Goal: Task Accomplishment & Management: Manage account settings

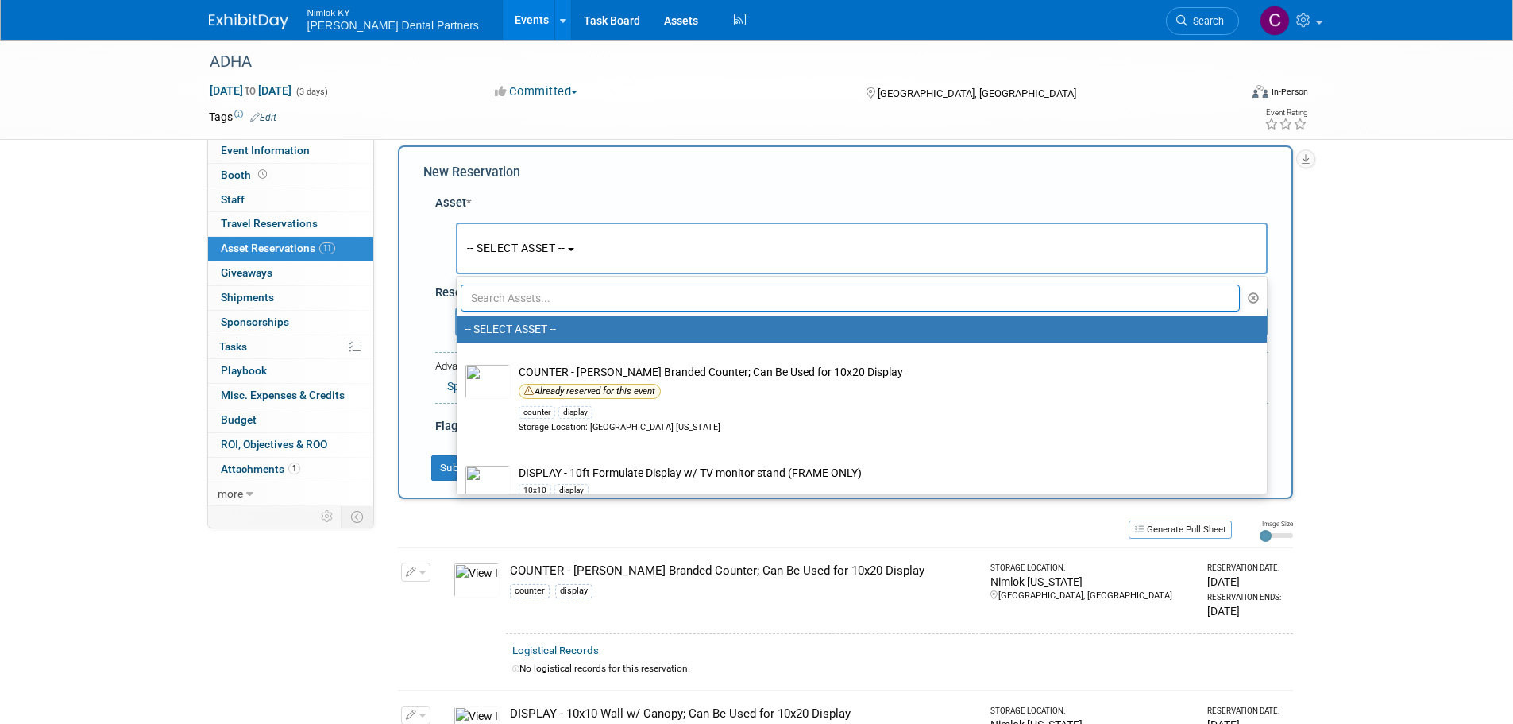
scroll to position [1509, 0]
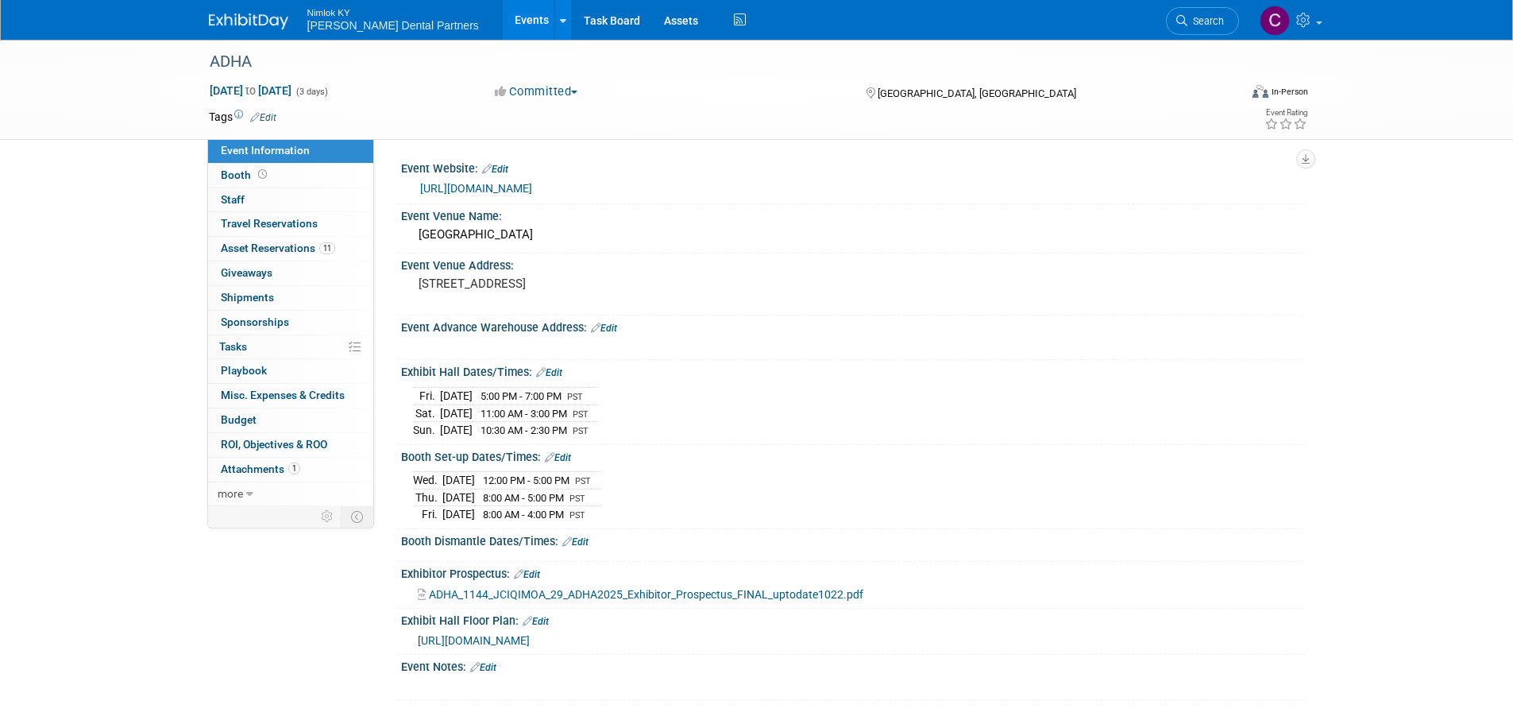
scroll to position [15, 0]
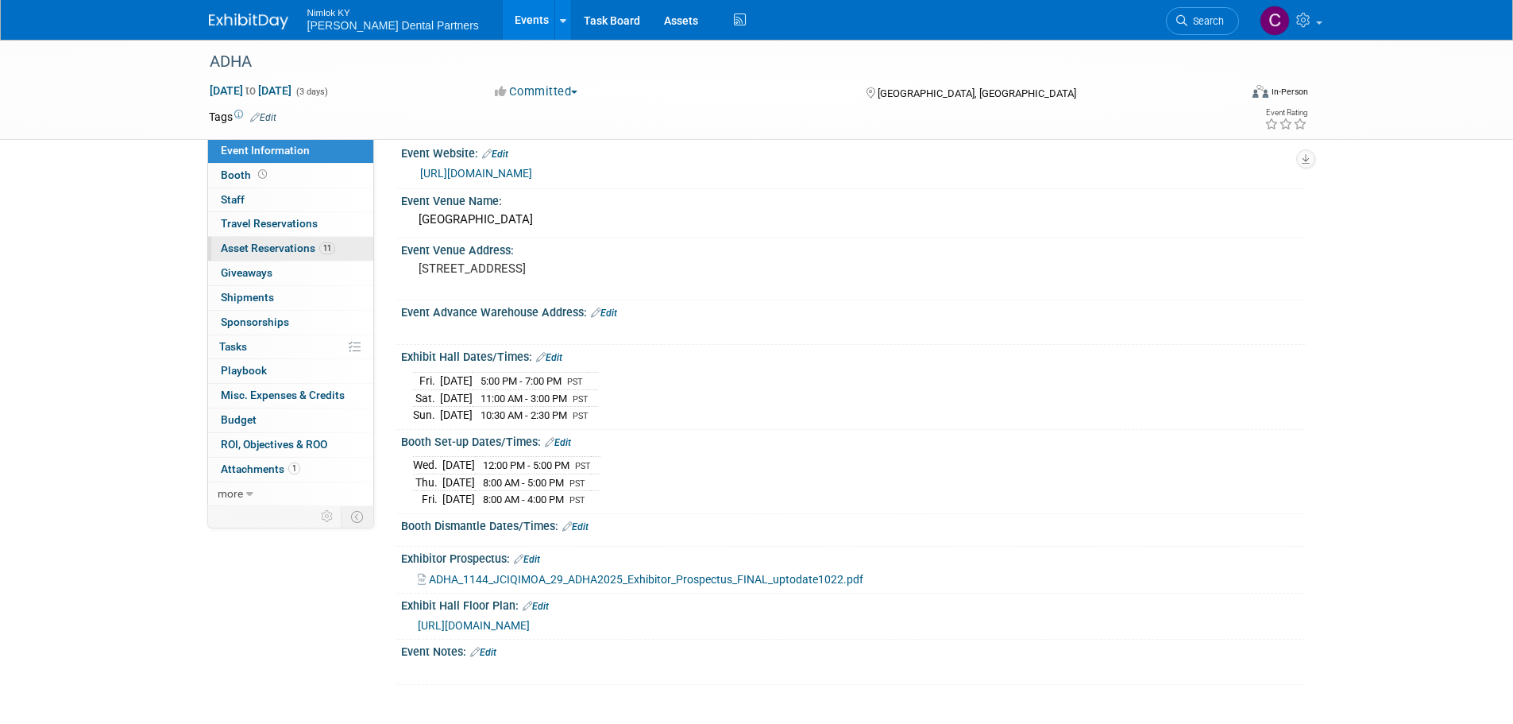
click at [291, 241] on link "11 Asset Reservations 11" at bounding box center [290, 249] width 165 height 24
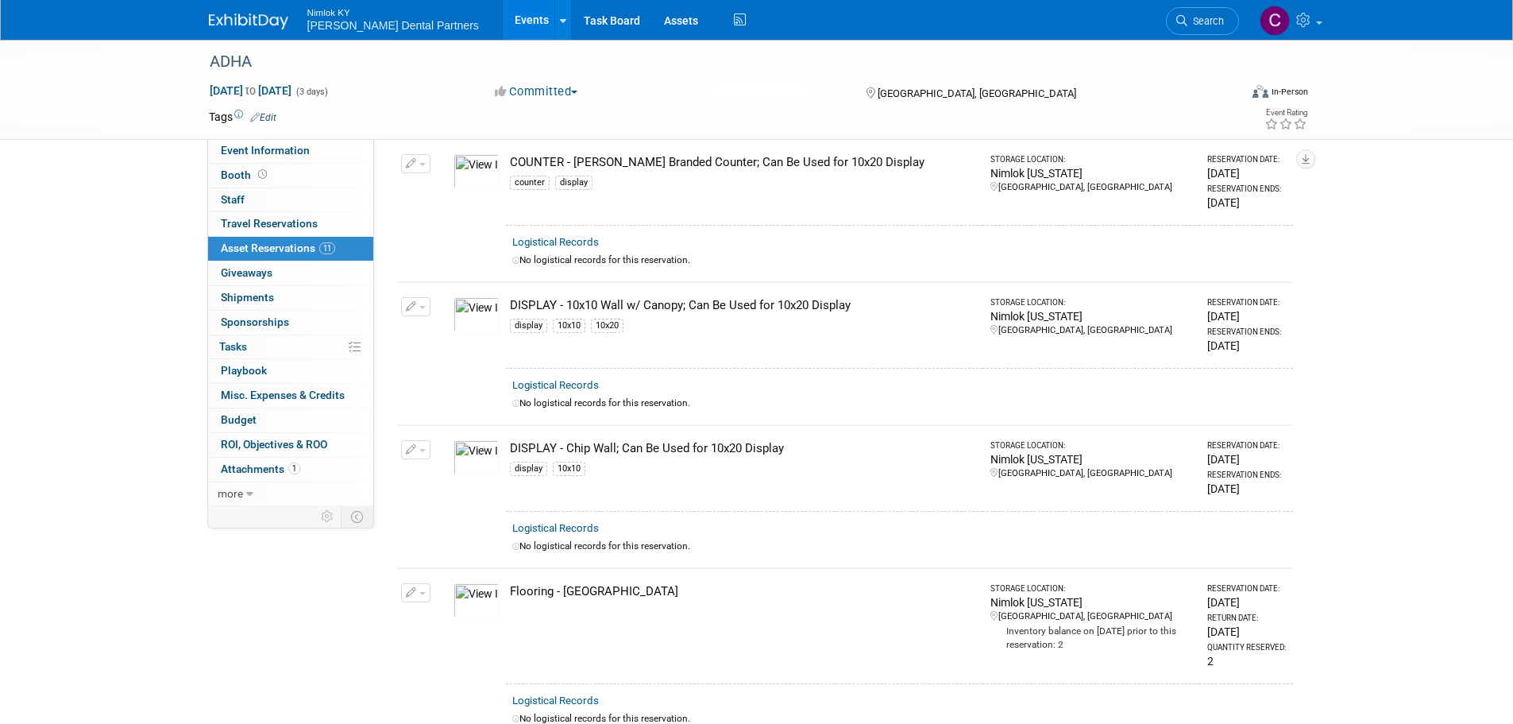
scroll to position [0, 0]
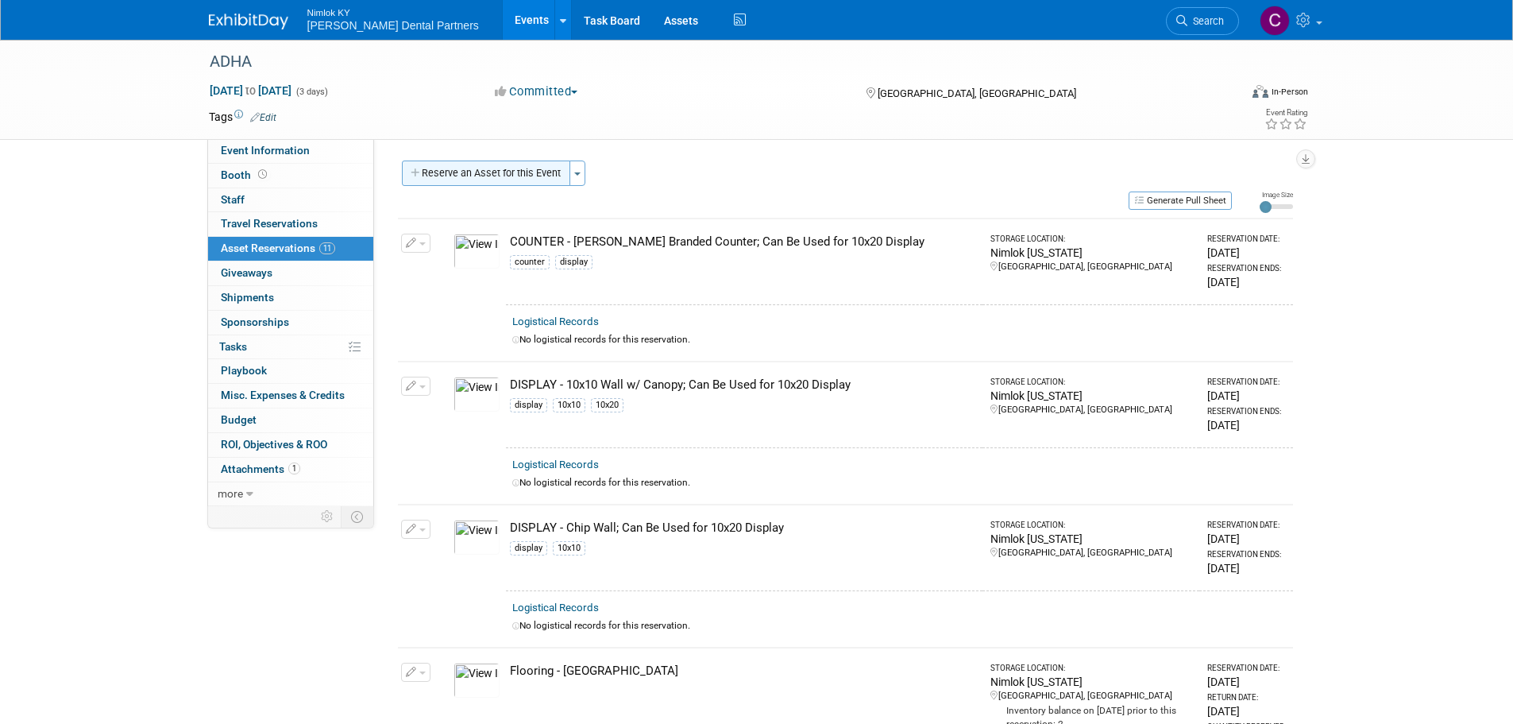
click at [500, 169] on button "Reserve an Asset for this Event" at bounding box center [486, 172] width 168 height 25
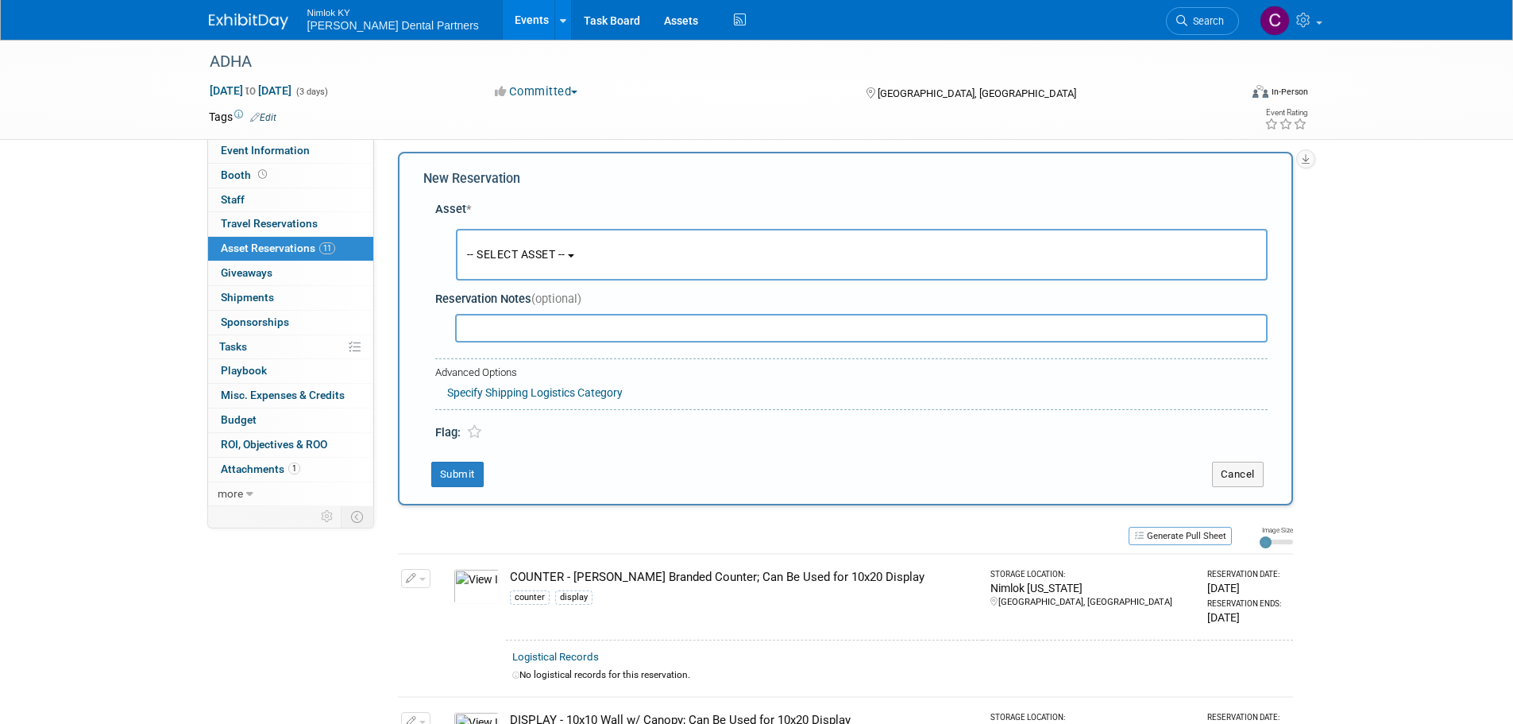
scroll to position [15, 0]
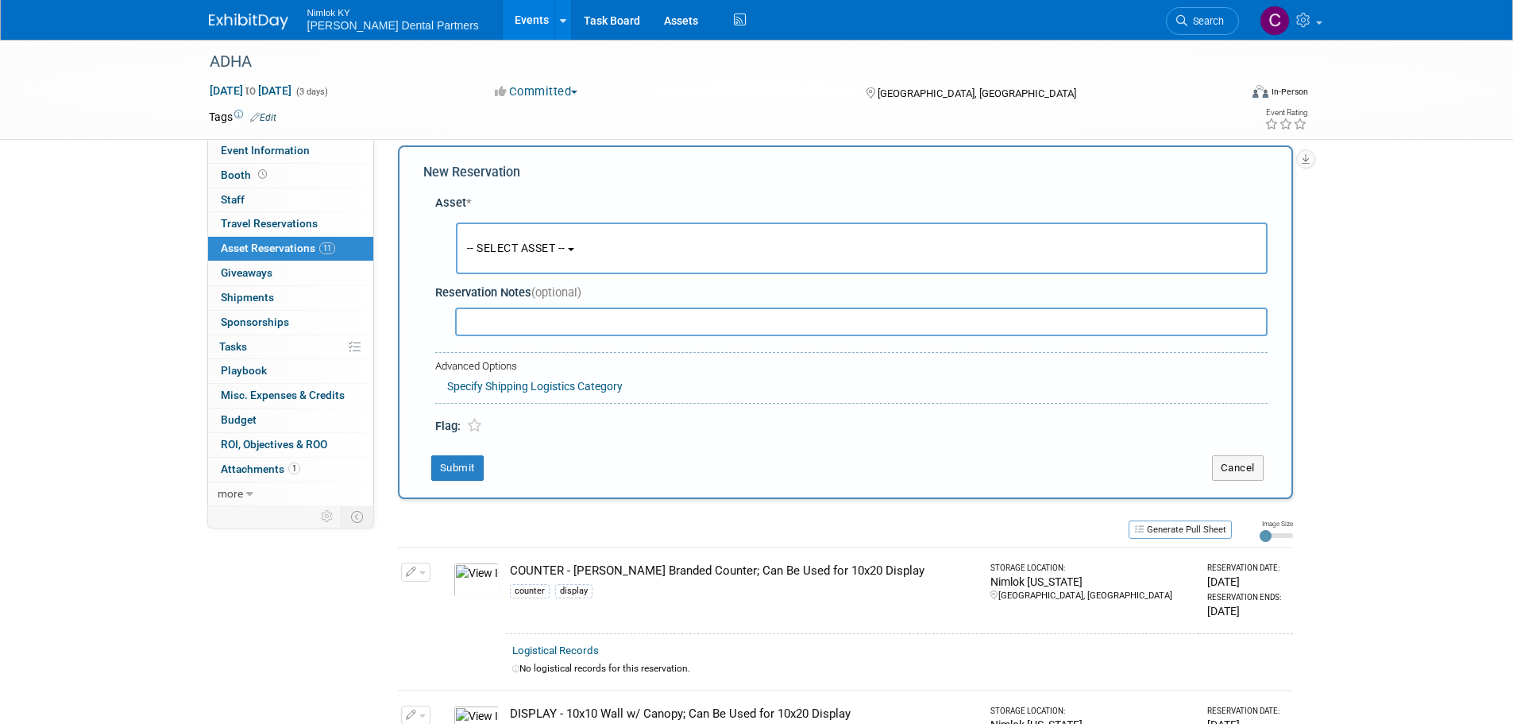
click at [520, 237] on button "-- SELECT ASSET --" at bounding box center [862, 248] width 812 height 52
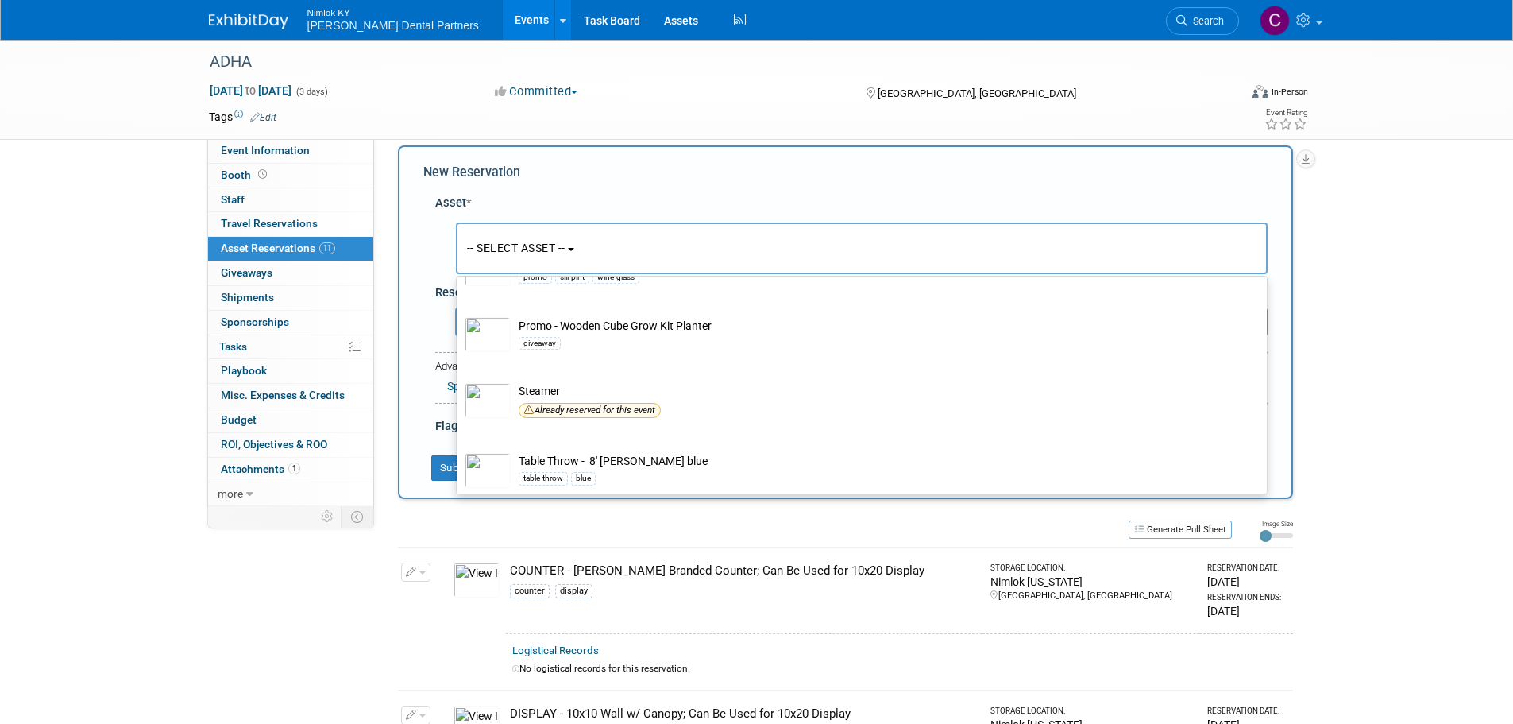
scroll to position [1836, 0]
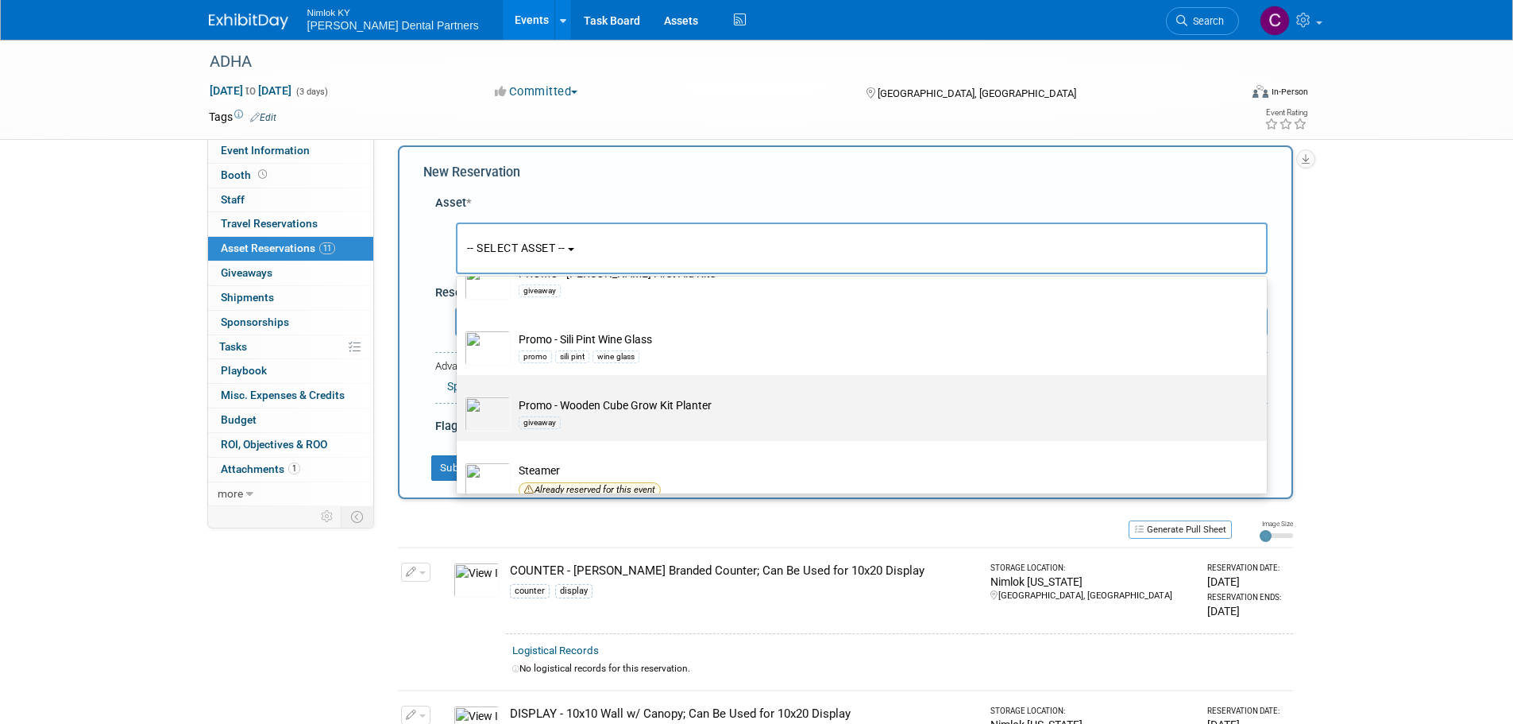
click at [618, 430] on div "giveaway" at bounding box center [877, 422] width 716 height 18
click at [459, 394] on input "Promo - Wooden Cube Grow Kit Planter giveaway" at bounding box center [454, 389] width 10 height 10
select select "10724326"
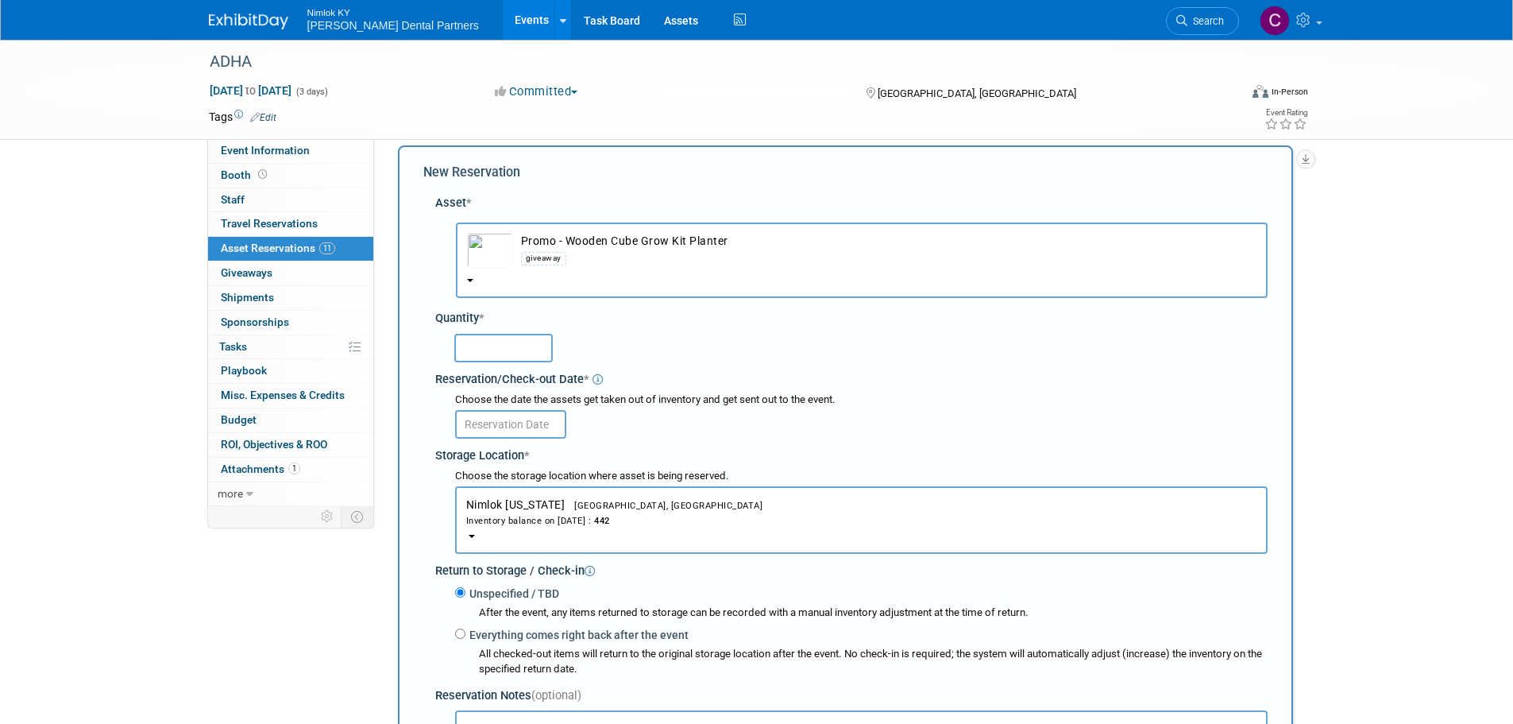
click at [494, 347] on input "text" at bounding box center [503, 348] width 98 height 29
type input "442"
click at [510, 431] on input "text" at bounding box center [510, 424] width 111 height 29
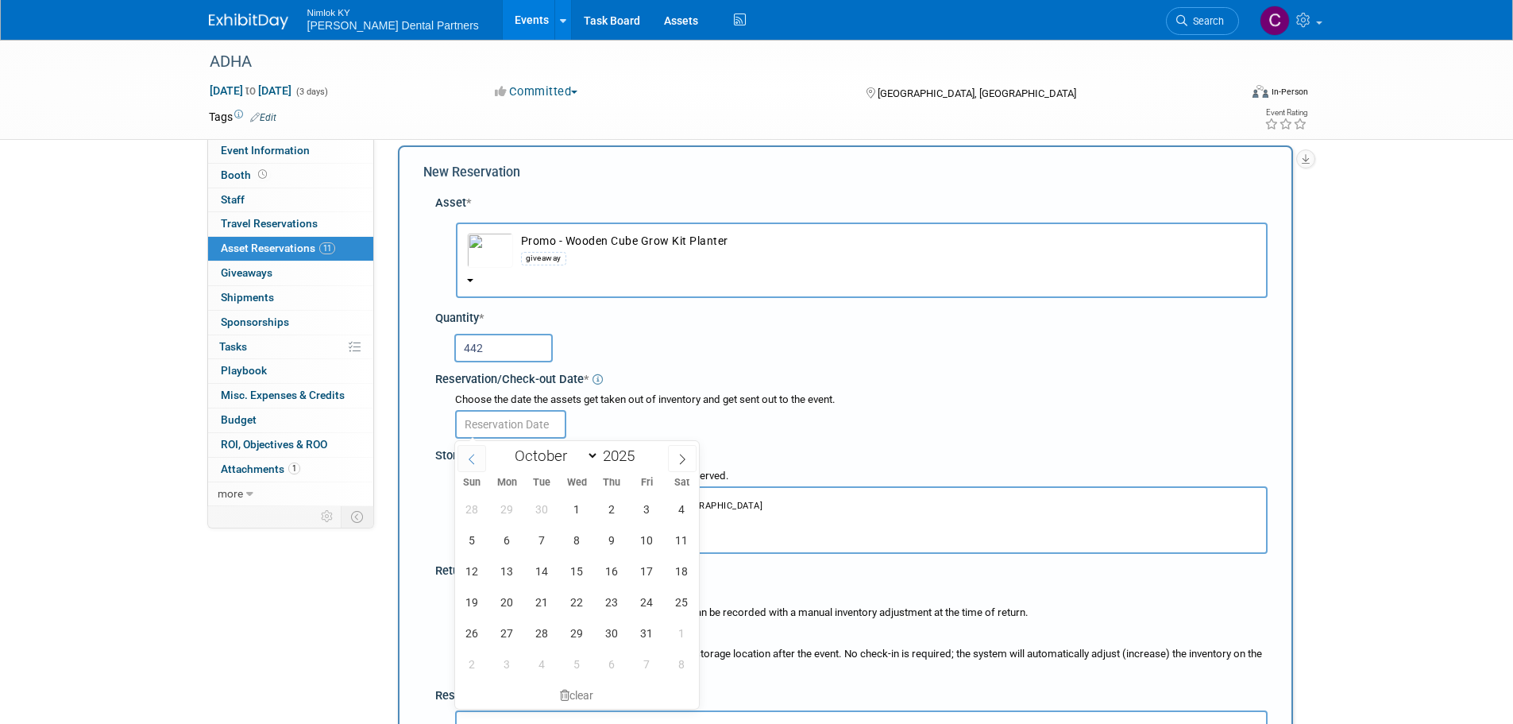
click at [473, 455] on icon at bounding box center [471, 459] width 11 height 11
select select "8"
click at [601, 597] on span "25" at bounding box center [612, 601] width 31 height 31
type input "Sep 25, 2025"
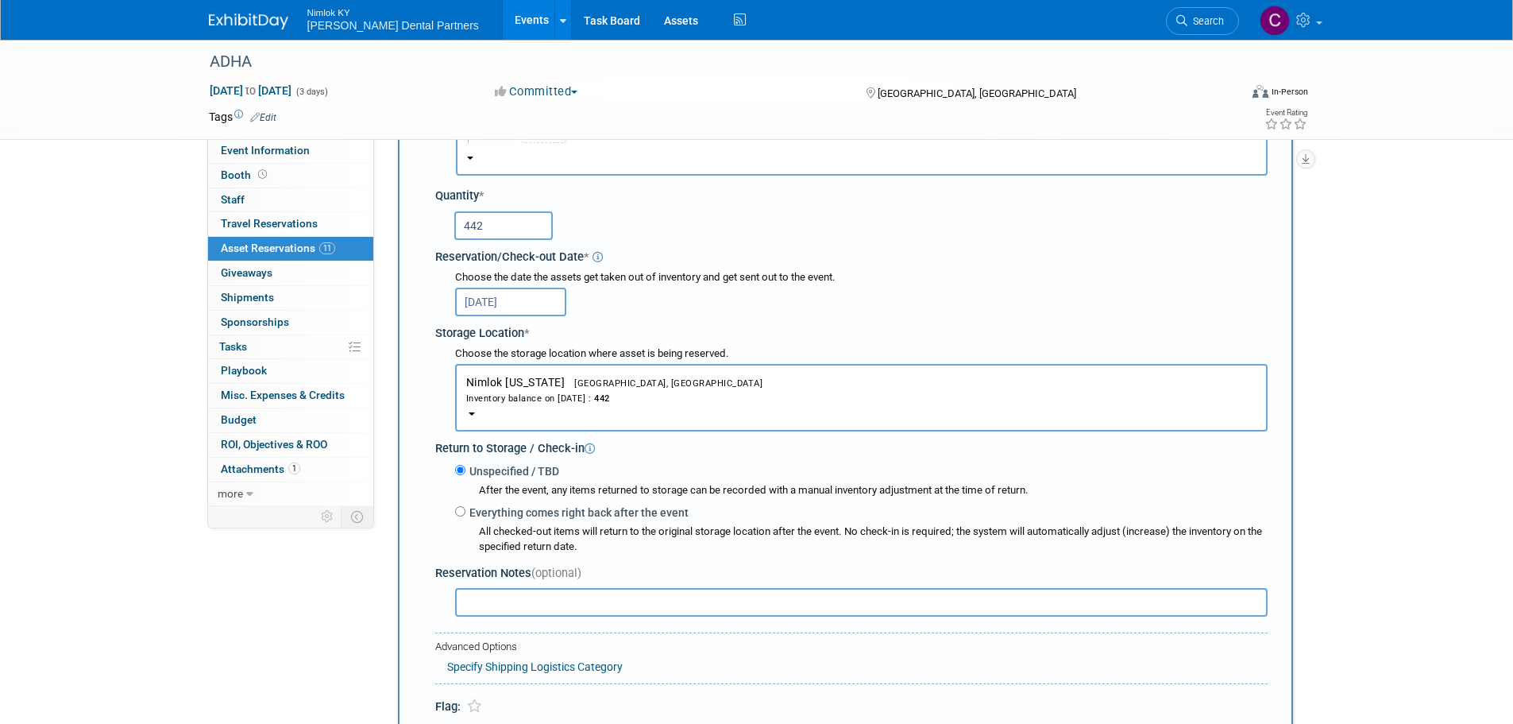
scroll to position [174, 0]
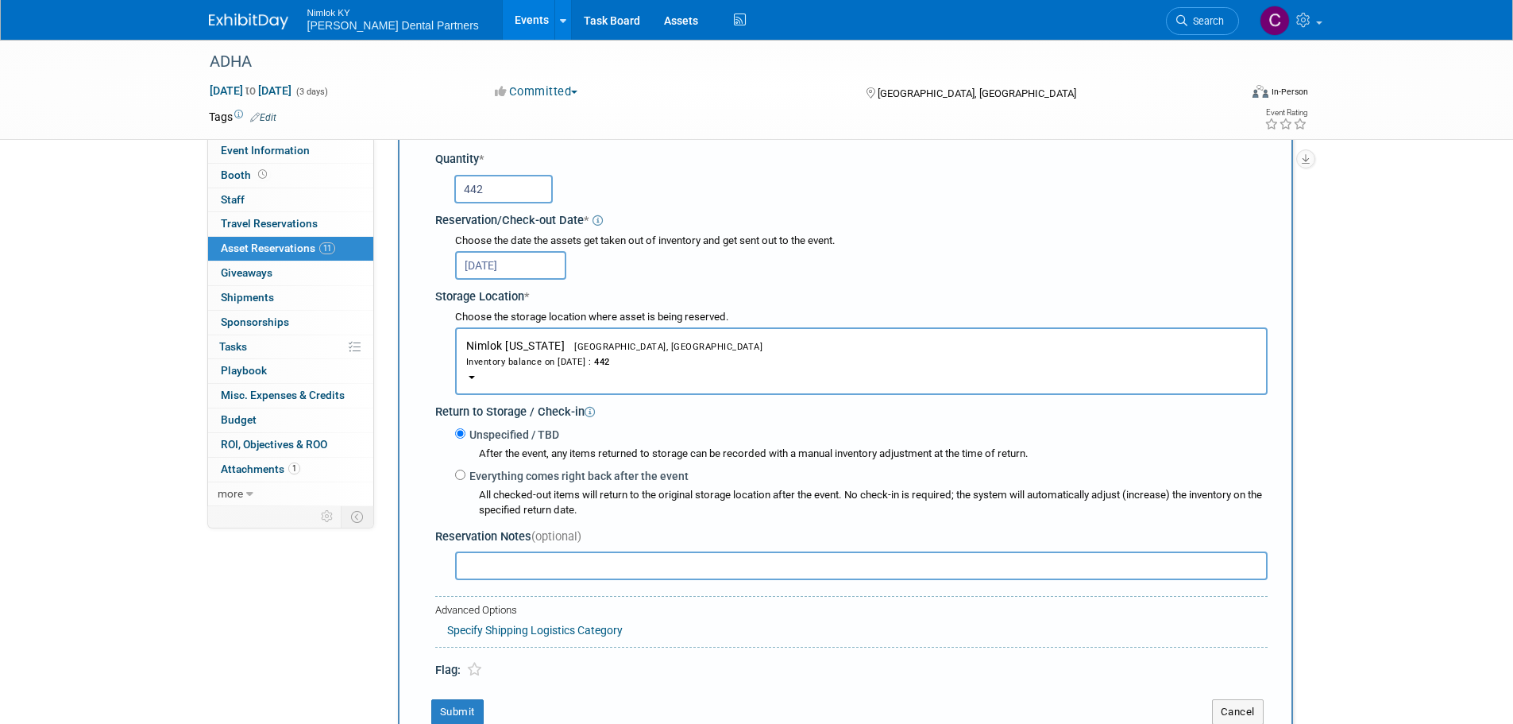
click at [542, 481] on label "Everything comes right back after the event" at bounding box center [576, 476] width 223 height 16
click at [465, 480] on input "Everything comes right back after the event" at bounding box center [460, 474] width 10 height 10
radio input "true"
select select "9"
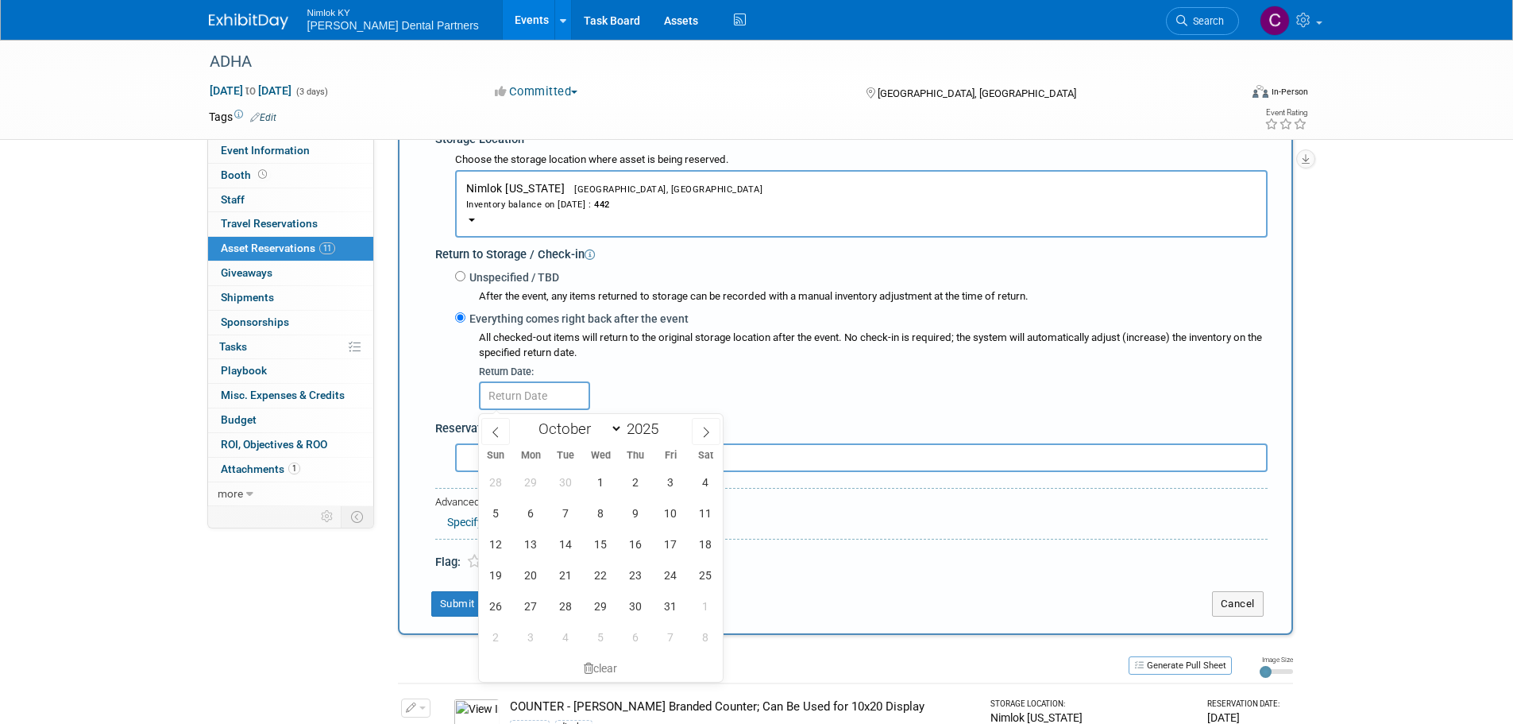
scroll to position [333, 0]
click at [647, 515] on span "9" at bounding box center [635, 511] width 31 height 31
type input "Oct 9, 2025"
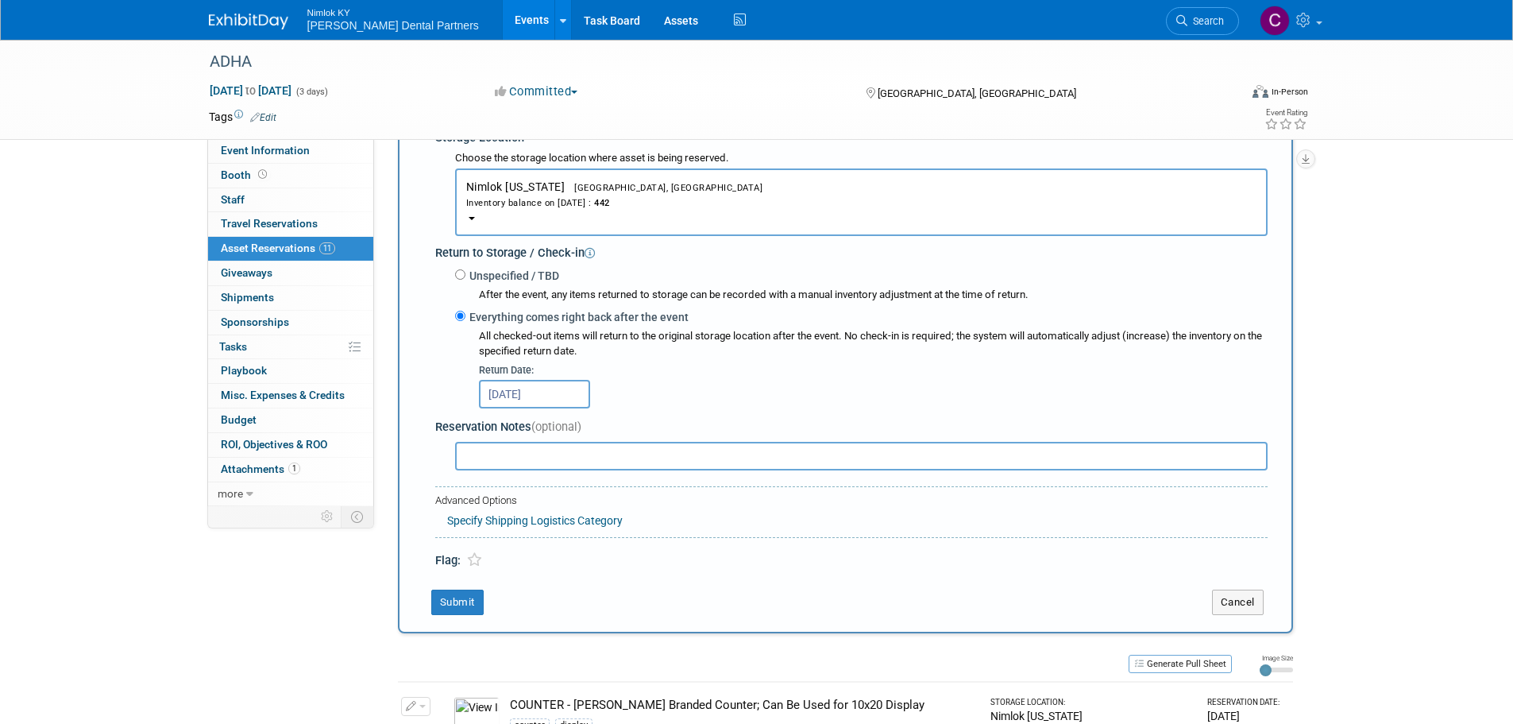
scroll to position [492, 0]
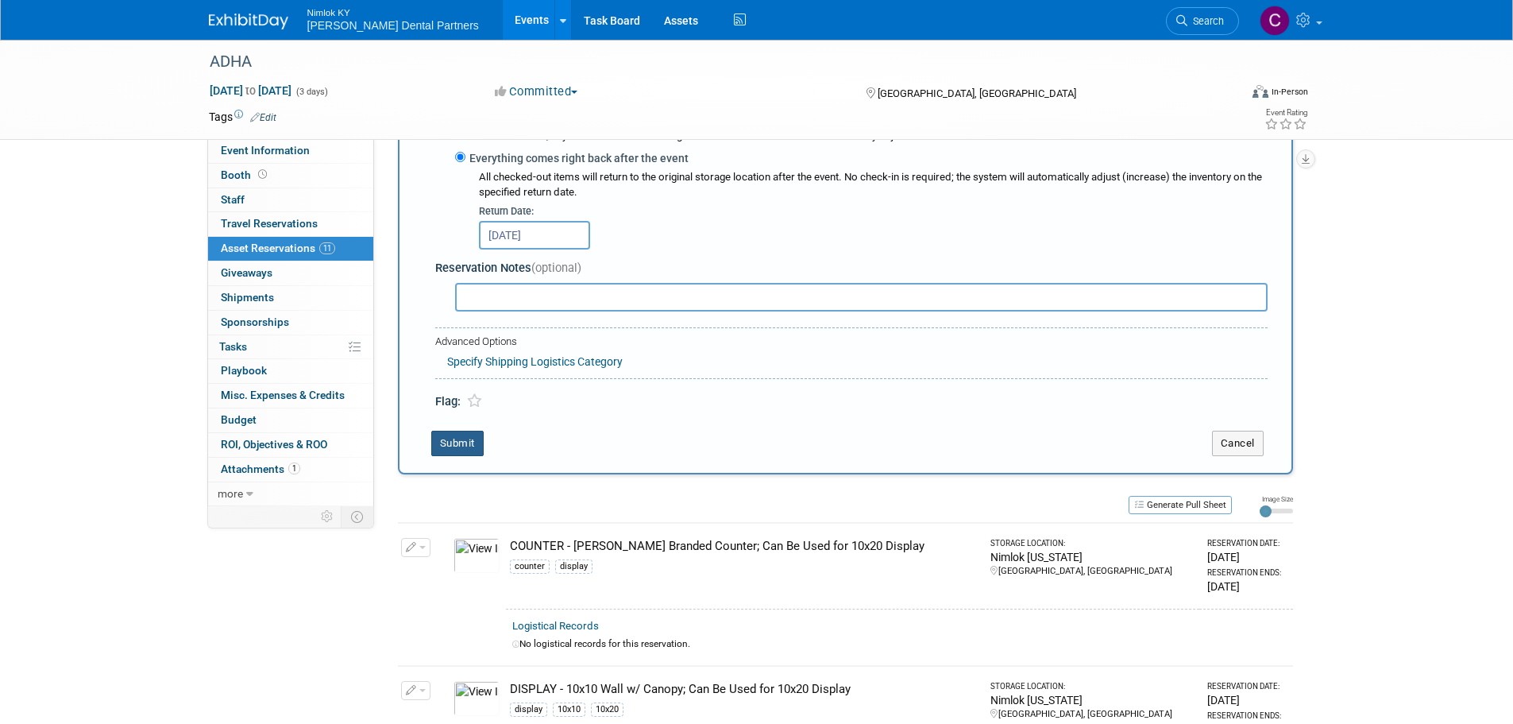
click at [465, 455] on button "Submit" at bounding box center [457, 443] width 52 height 25
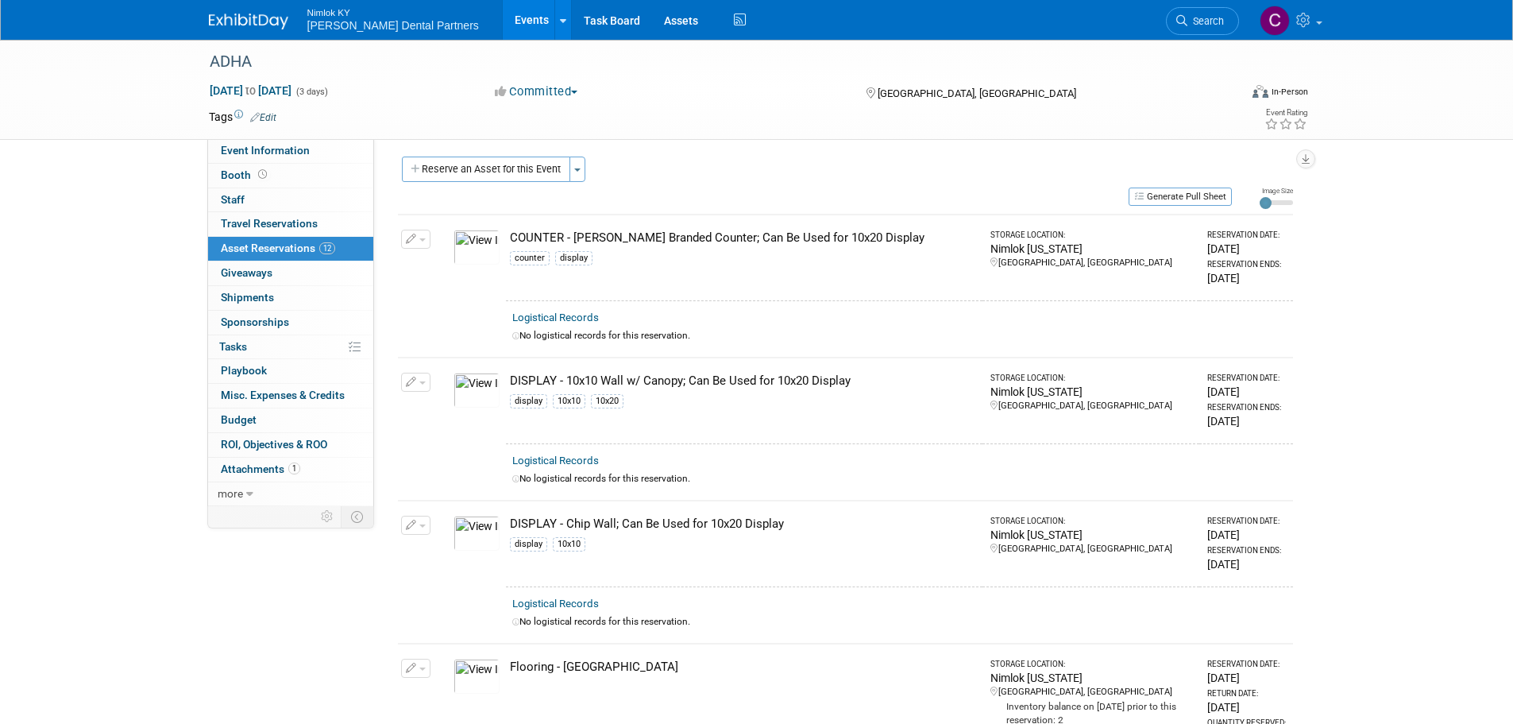
scroll to position [0, 0]
click at [516, 173] on button "Reserve an Asset for this Event" at bounding box center [486, 172] width 168 height 25
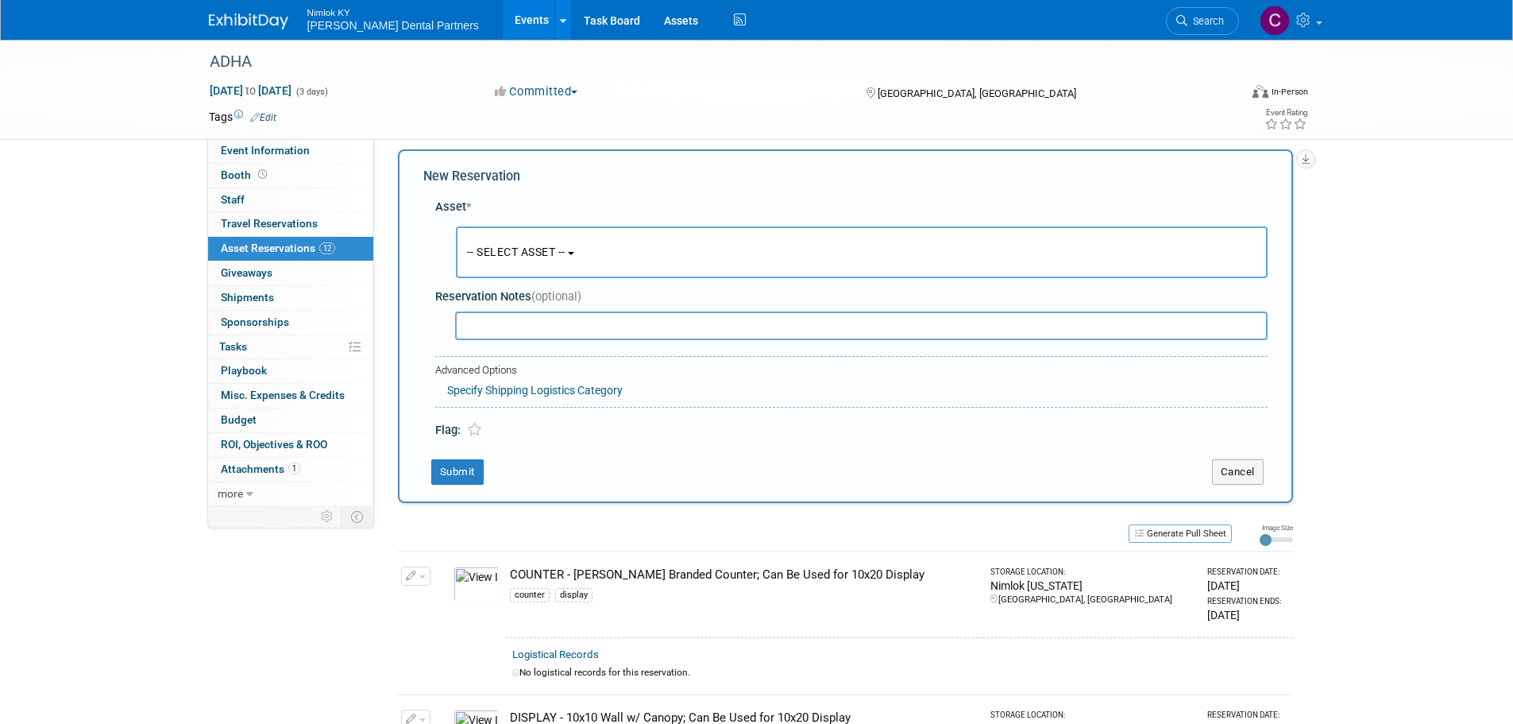
scroll to position [15, 0]
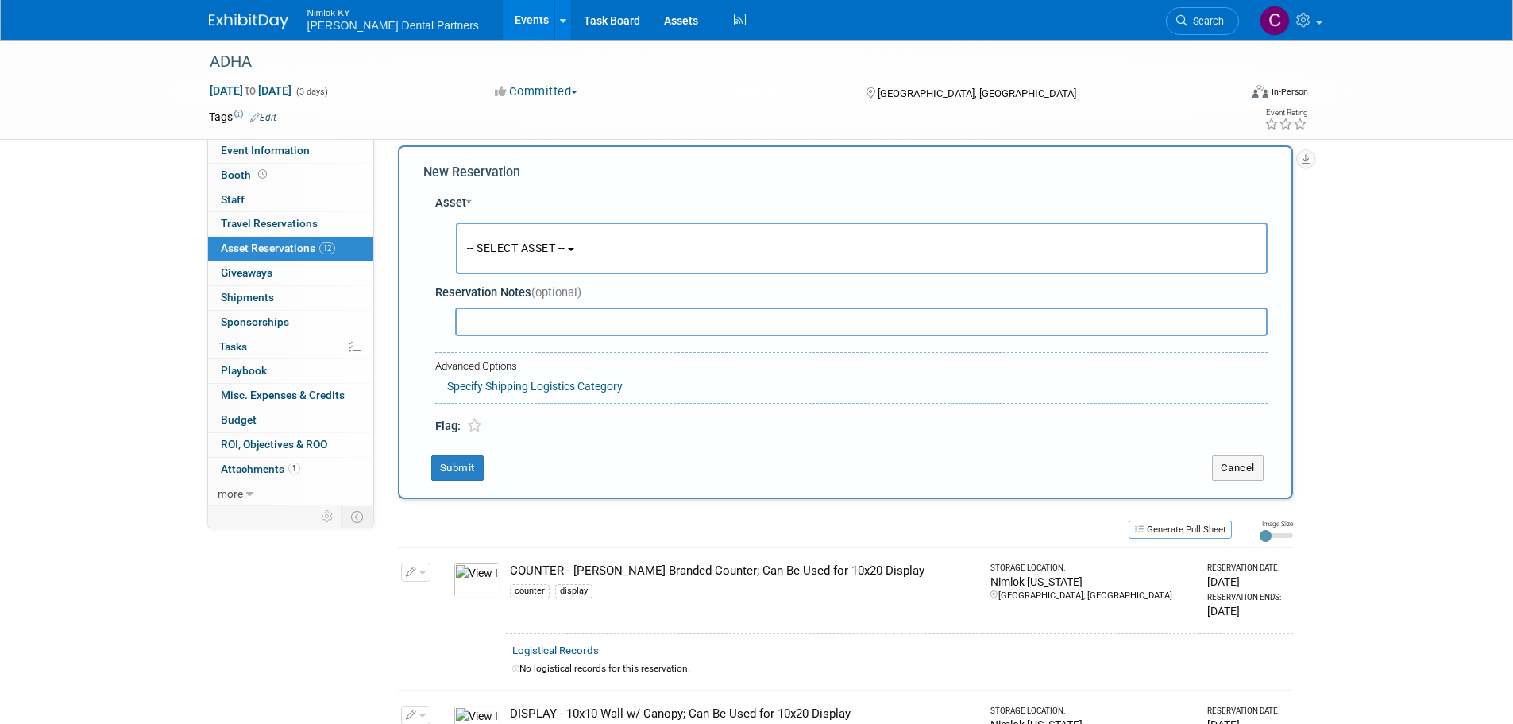
click at [539, 241] on span "-- SELECT ASSET --" at bounding box center [516, 247] width 98 height 13
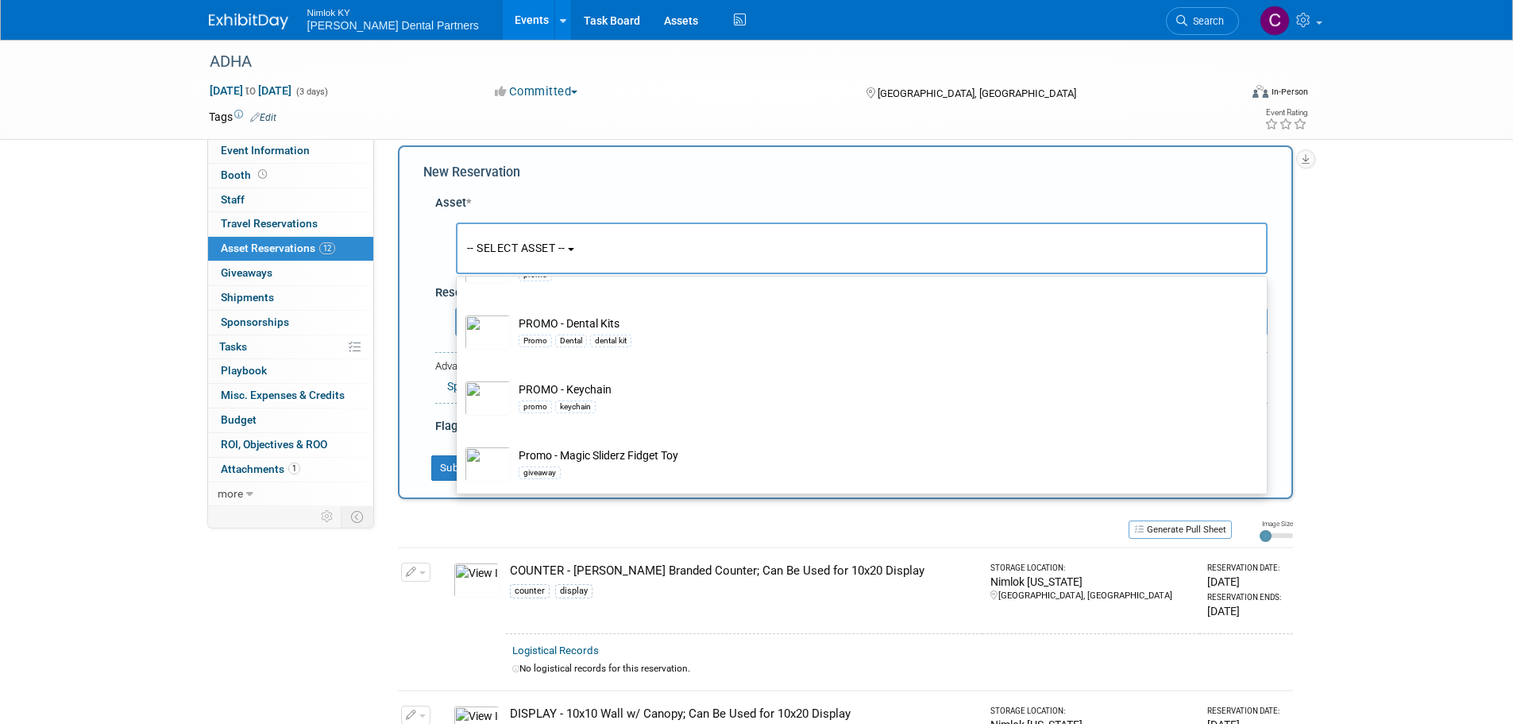
scroll to position [1509, 0]
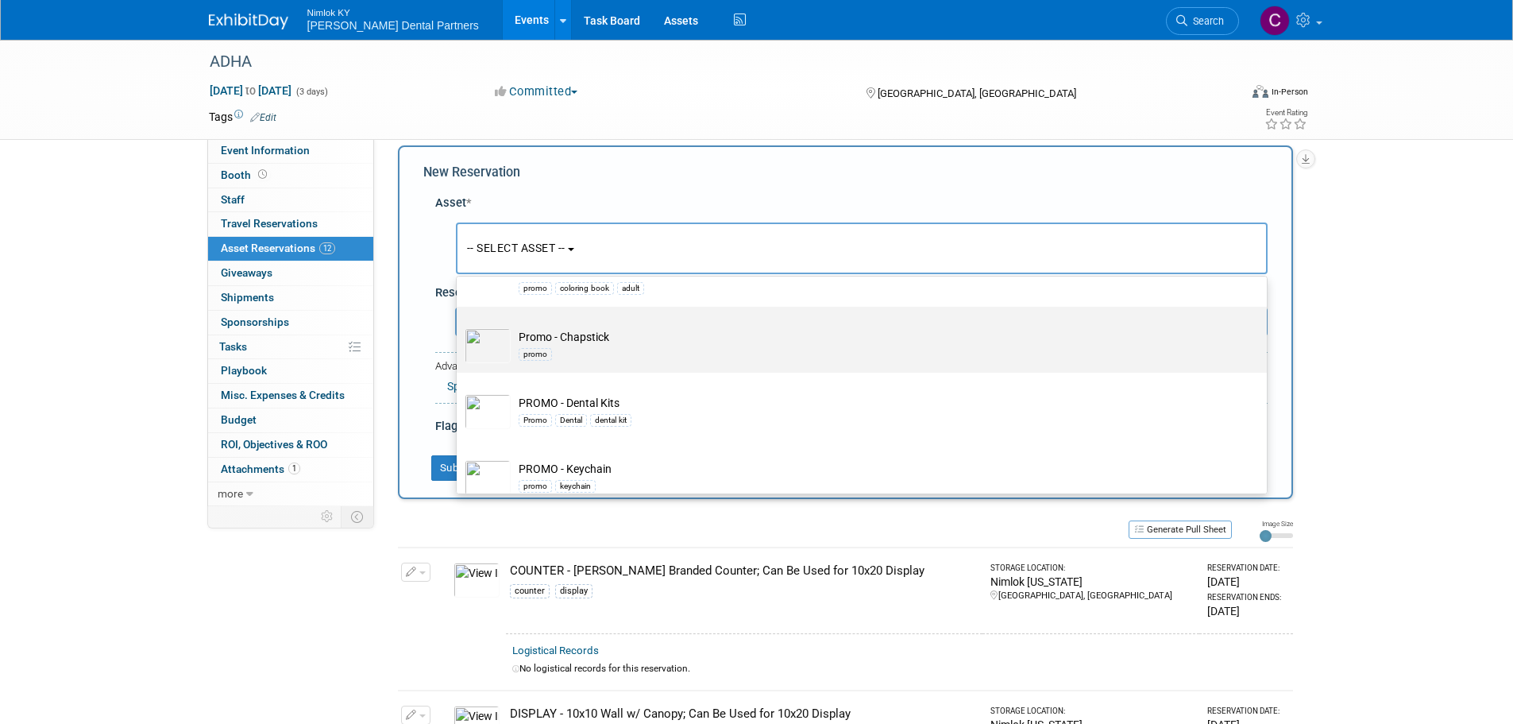
click at [567, 337] on label "Promo - Chapstick promo" at bounding box center [858, 340] width 786 height 60
click at [459, 326] on input "Promo - Chapstick promo" at bounding box center [454, 320] width 10 height 10
select select "10727254"
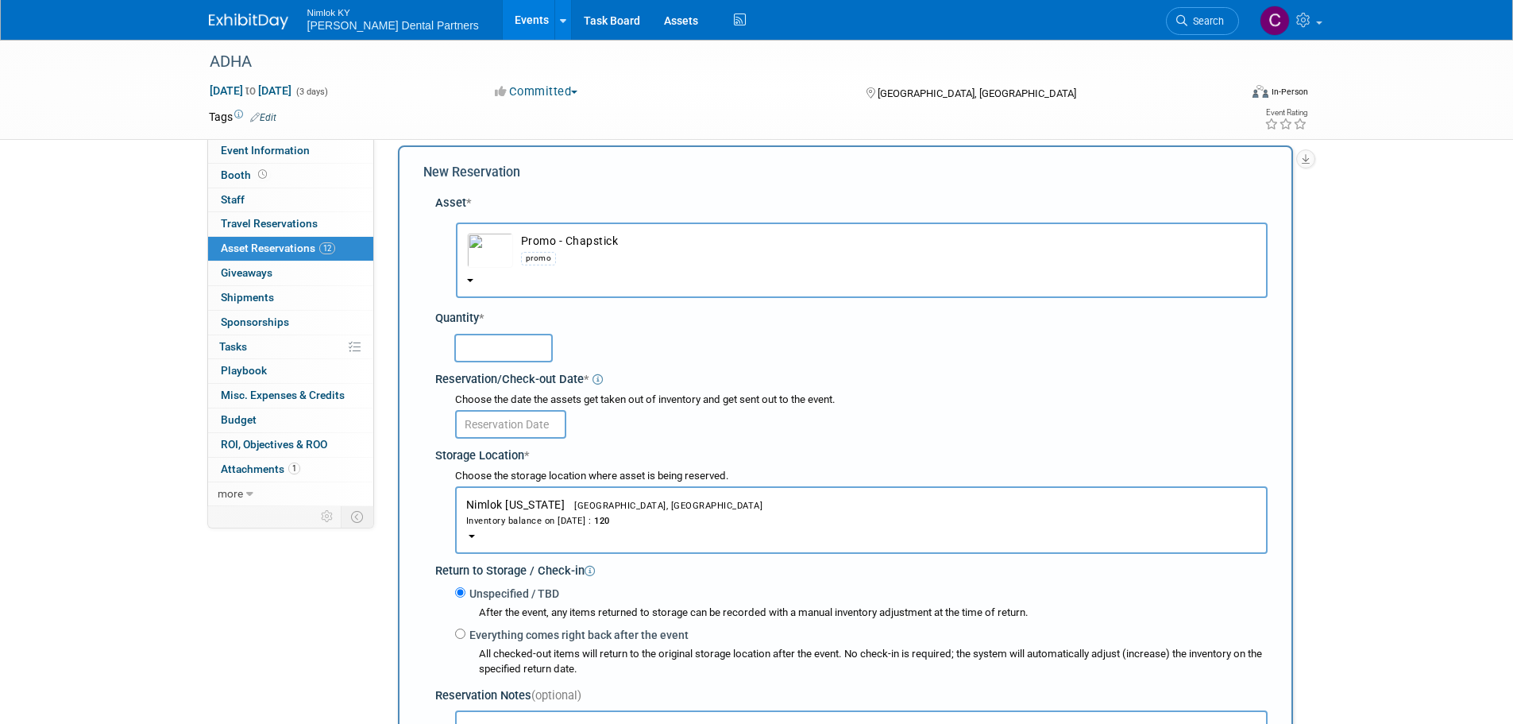
click at [513, 357] on input "text" at bounding box center [503, 348] width 98 height 29
type input "120"
click at [487, 415] on input "text" at bounding box center [510, 424] width 111 height 29
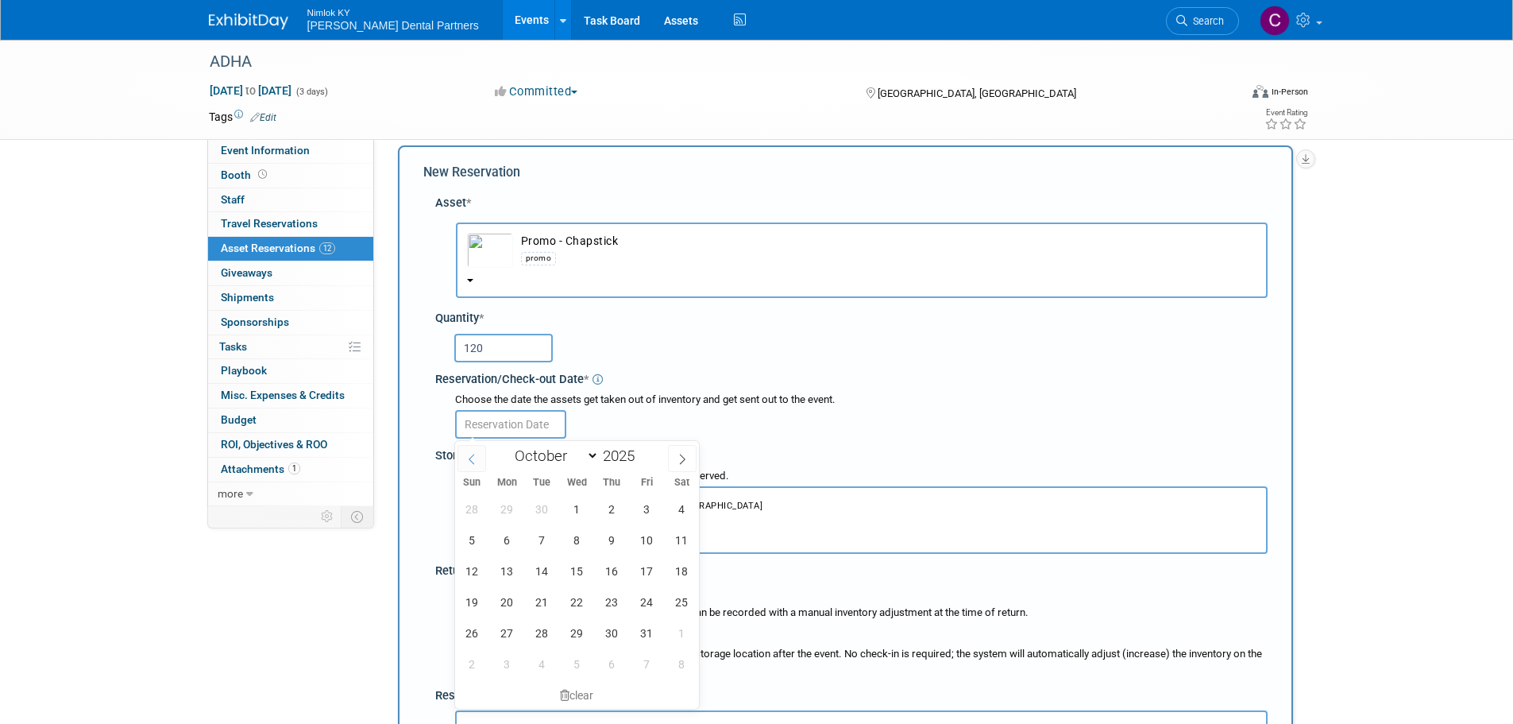
click at [467, 457] on icon at bounding box center [471, 459] width 11 height 11
select select "8"
click at [610, 587] on span "25" at bounding box center [612, 601] width 31 height 31
type input "Sep 25, 2025"
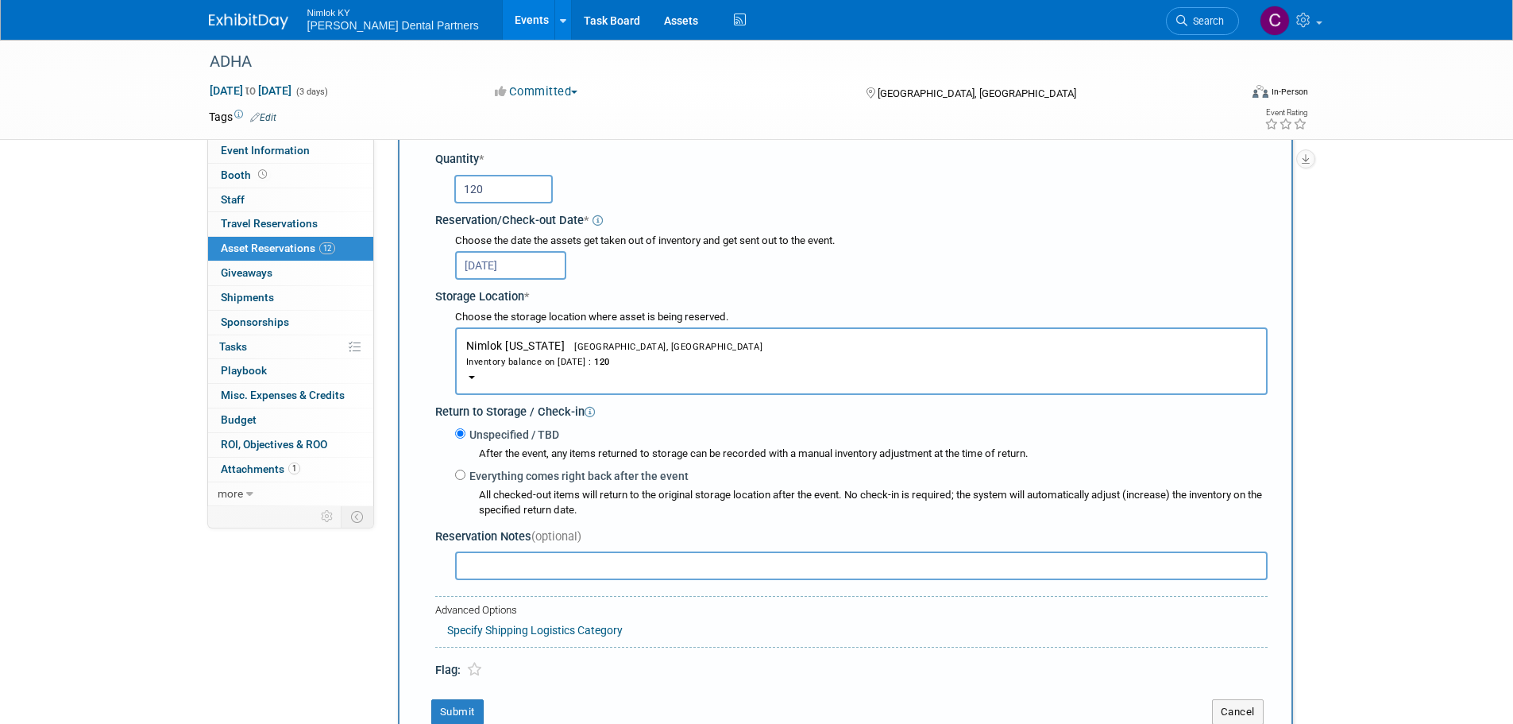
click at [508, 480] on label "Everything comes right back after the event" at bounding box center [576, 476] width 223 height 16
click at [465, 480] on input "Everything comes right back after the event" at bounding box center [460, 474] width 10 height 10
radio input "true"
select select "9"
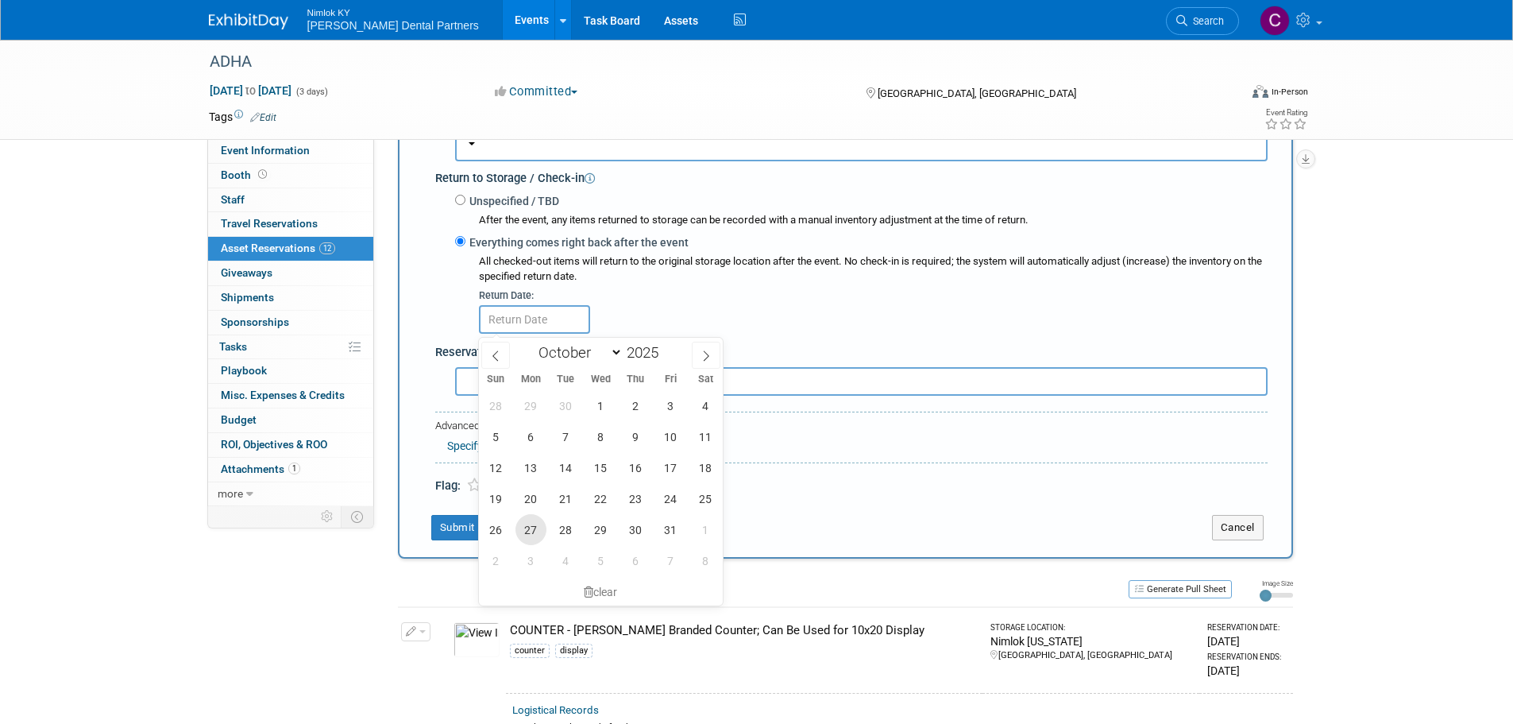
scroll to position [412, 0]
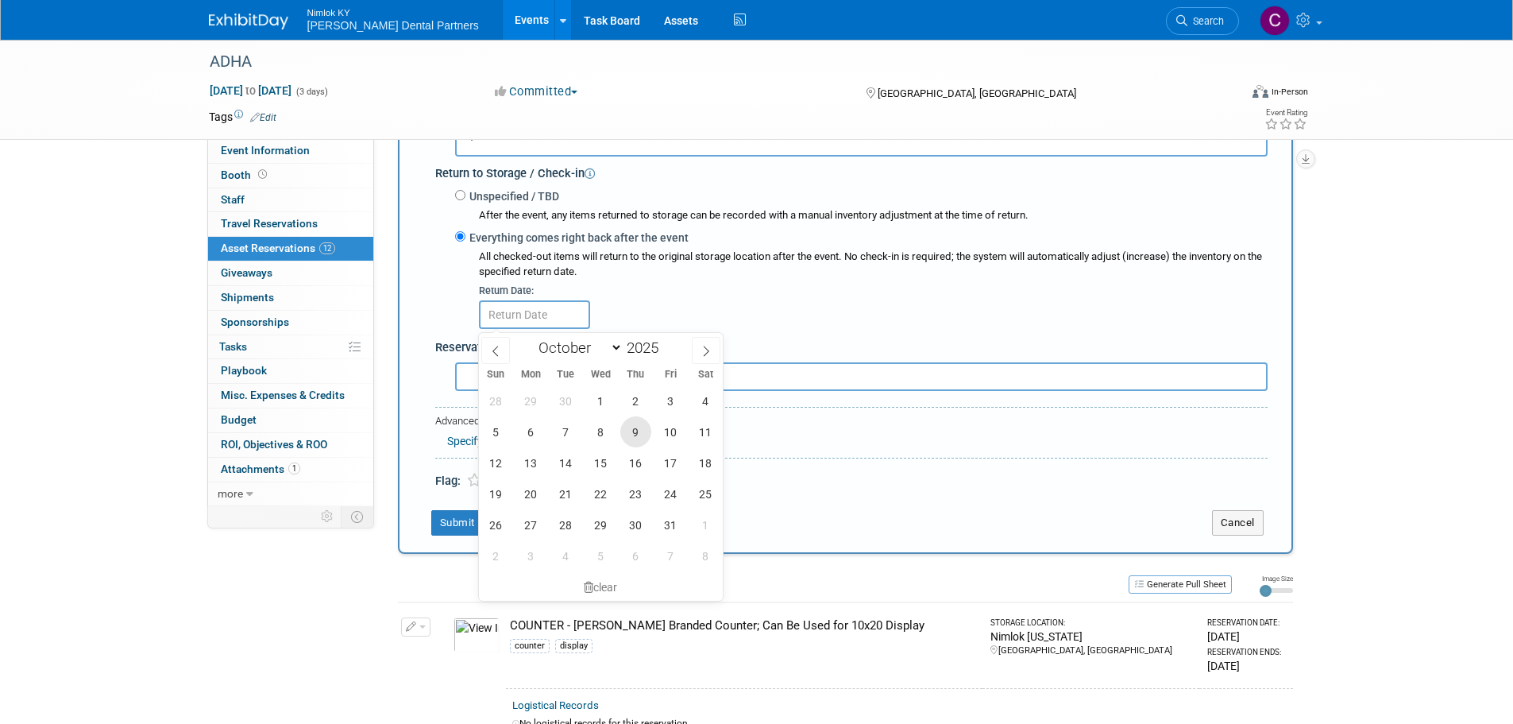
click at [641, 427] on span "9" at bounding box center [635, 431] width 31 height 31
type input "Oct 9, 2025"
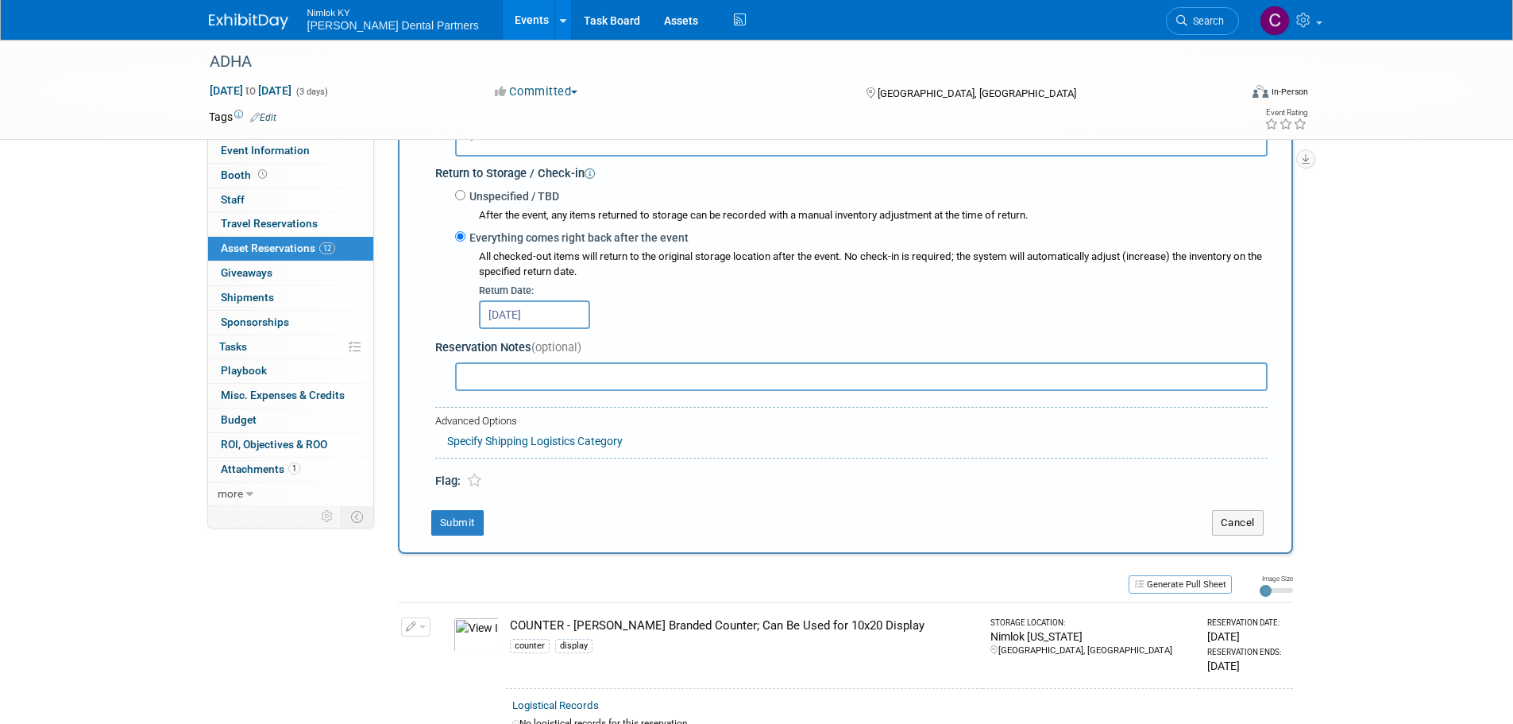
click at [450, 538] on div "New Reservation Asset * -- SELECT ASSET --" at bounding box center [845, 150] width 895 height 805
click at [454, 521] on button "Submit" at bounding box center [457, 522] width 52 height 25
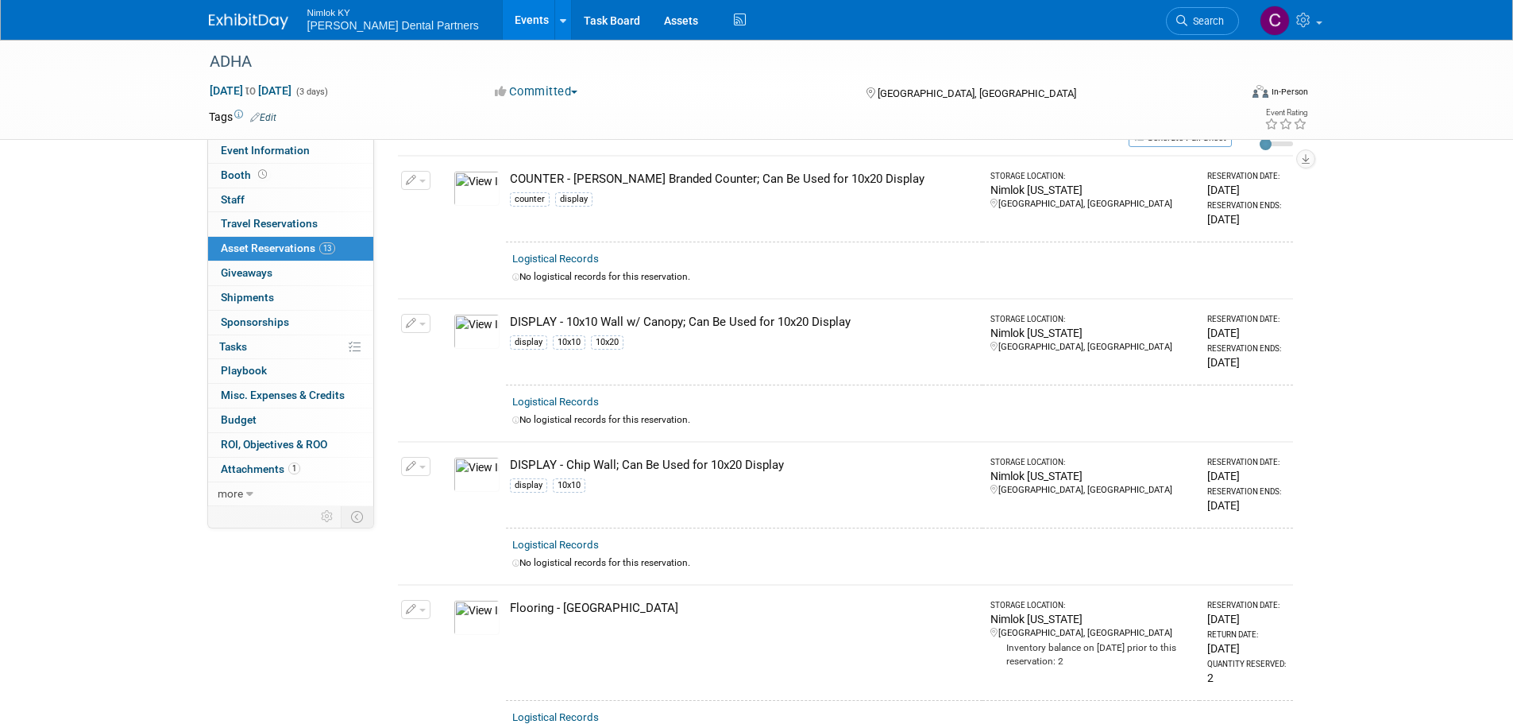
scroll to position [0, 0]
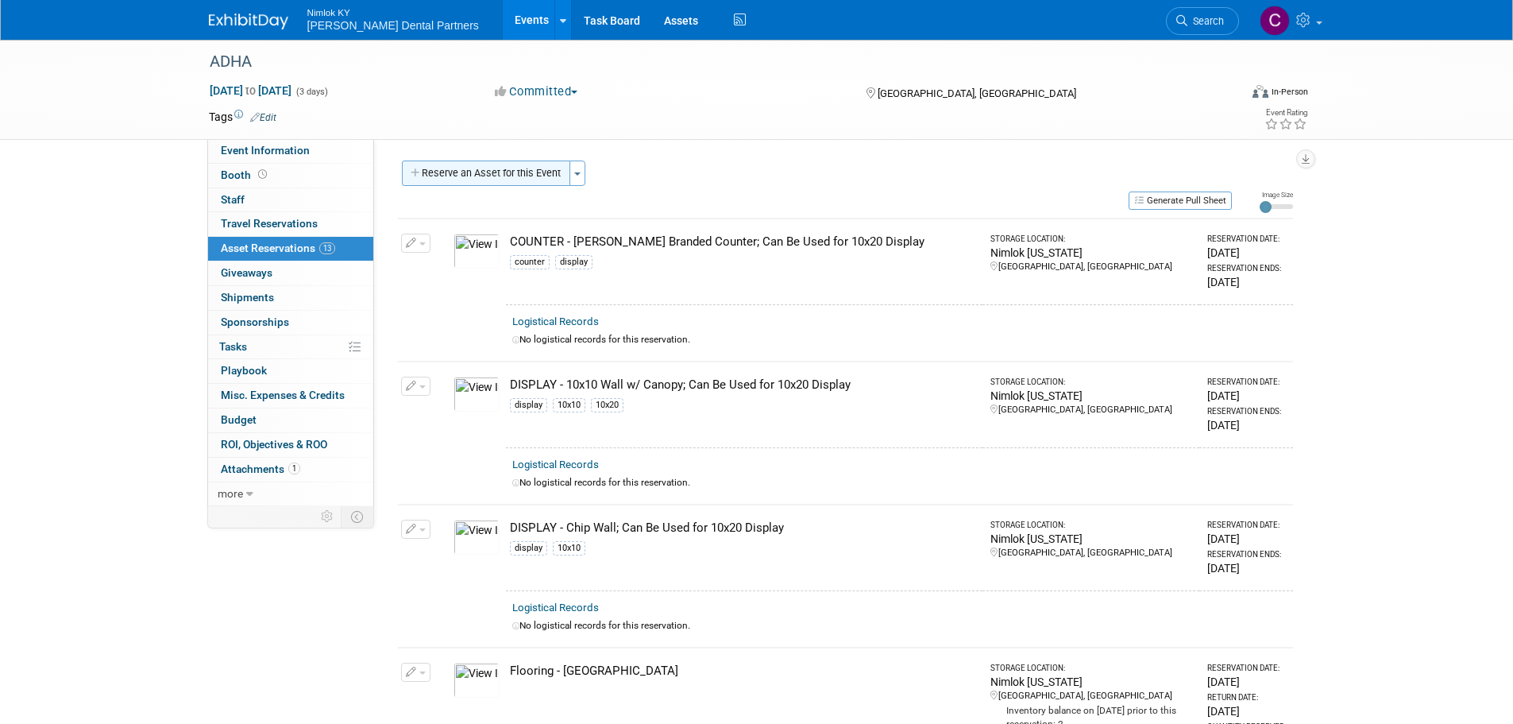
click at [501, 178] on button "Reserve an Asset for this Event" at bounding box center [486, 172] width 168 height 25
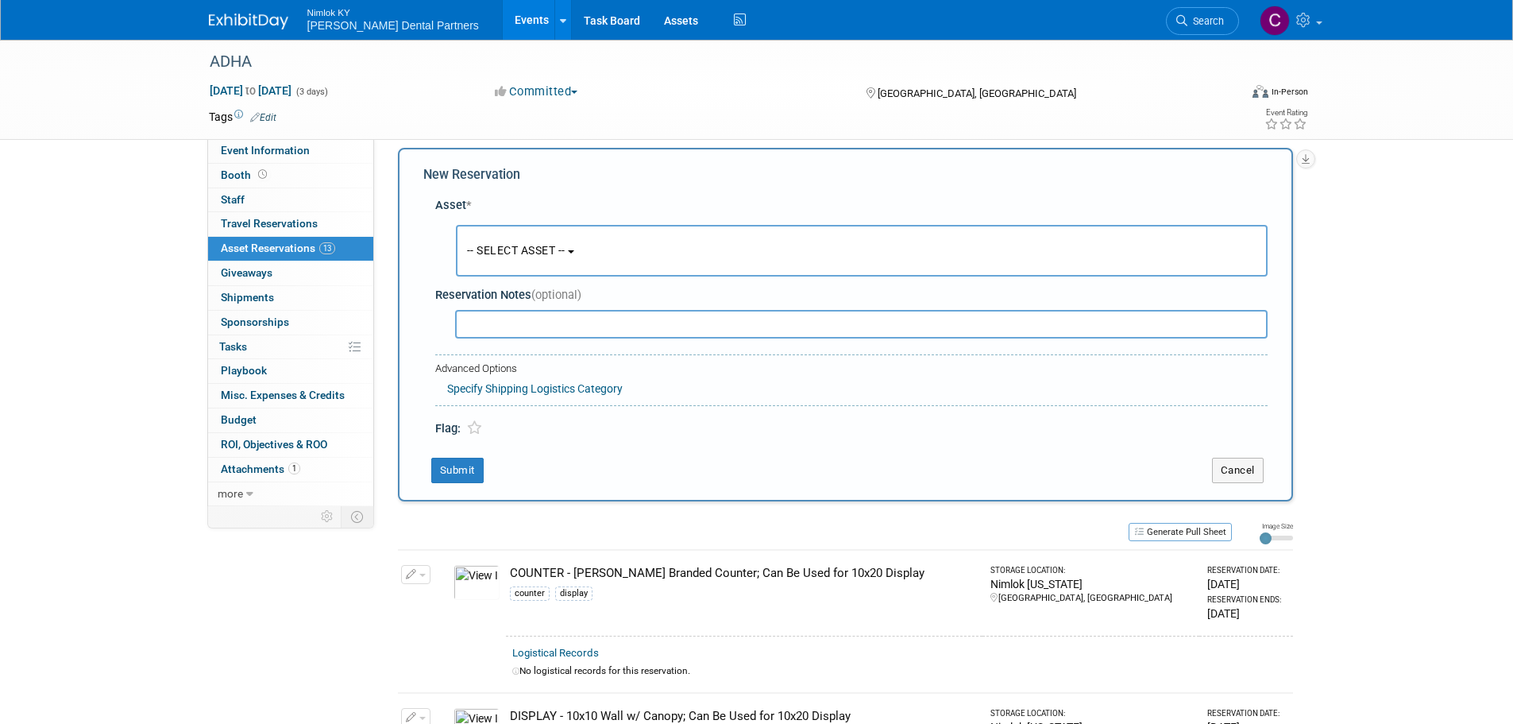
scroll to position [15, 0]
drag, startPoint x: 568, startPoint y: 258, endPoint x: 565, endPoint y: 292, distance: 33.5
click at [569, 257] on button "-- SELECT ASSET --" at bounding box center [862, 248] width 812 height 52
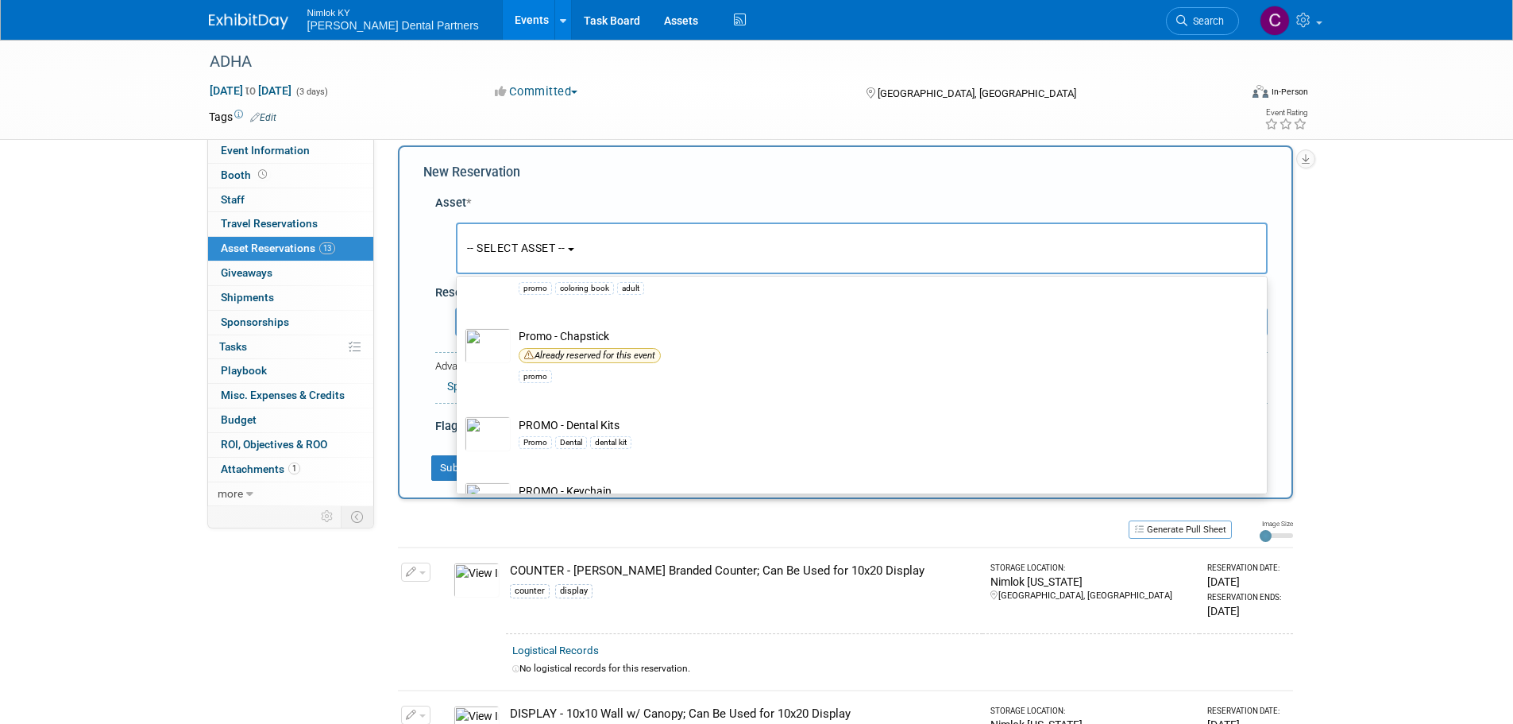
scroll to position [1589, 0]
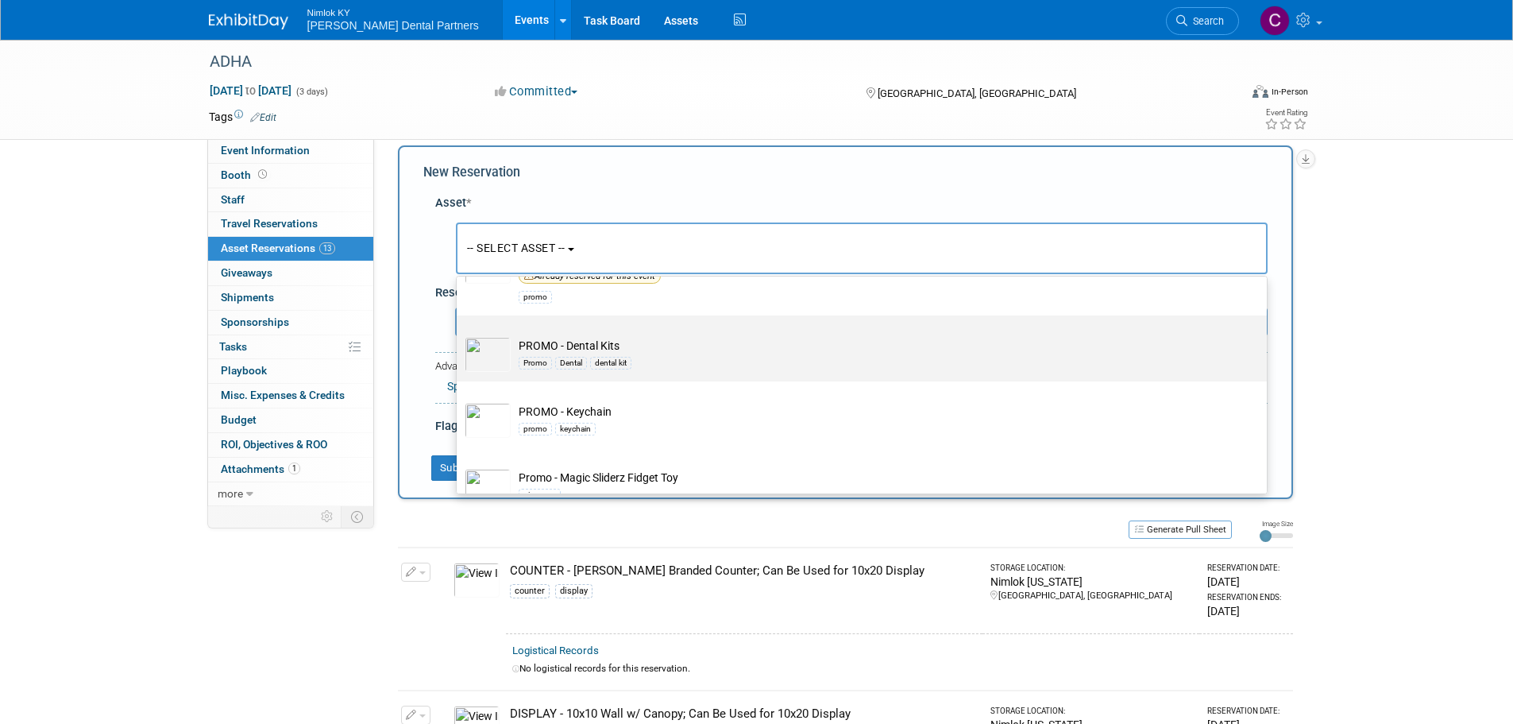
click at [583, 353] on td "PROMO - Dental Kits Promo Dental dental kit" at bounding box center [873, 354] width 724 height 35
click at [459, 334] on input "PROMO - Dental Kits Promo Dental dental kit" at bounding box center [454, 329] width 10 height 10
select select "10719658"
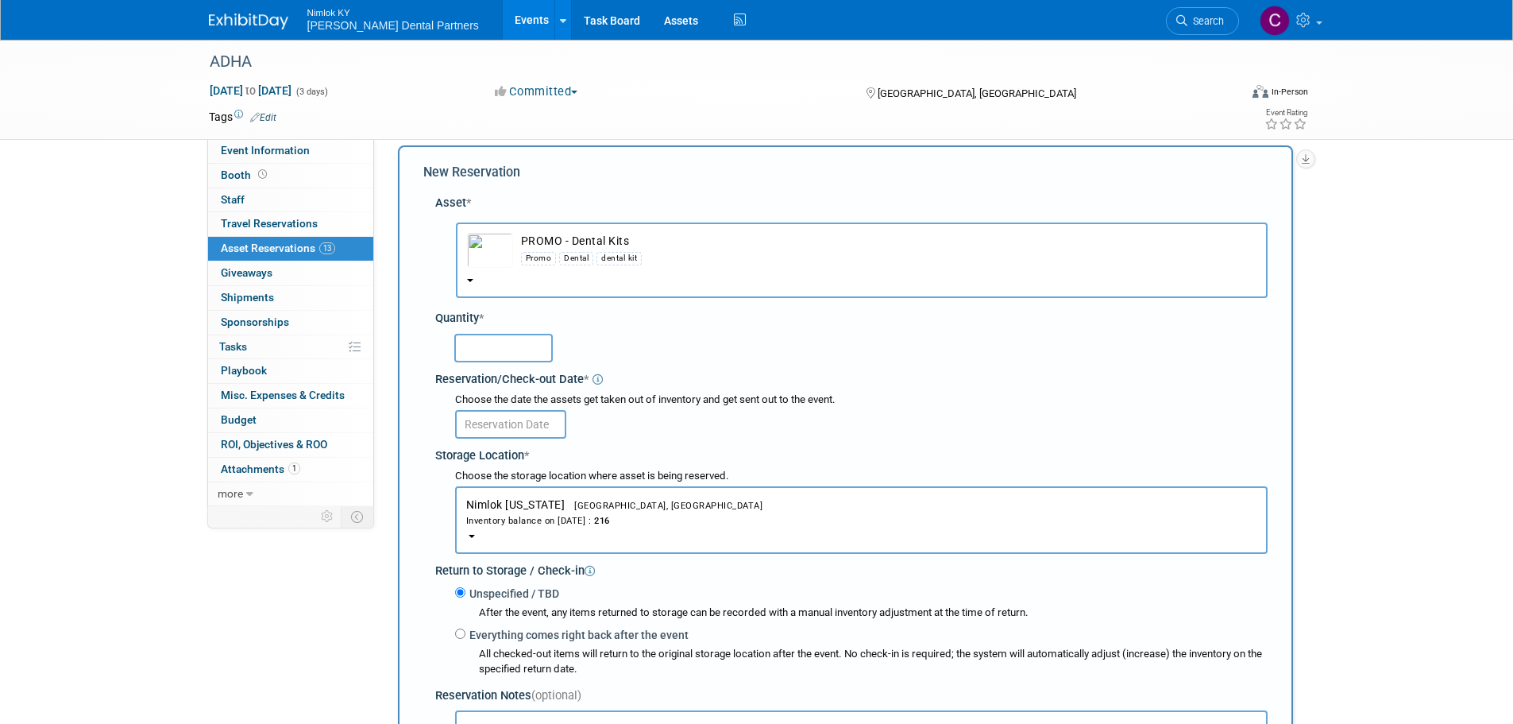
click at [494, 353] on input "text" at bounding box center [503, 348] width 98 height 29
type input "0"
type input "216"
click at [515, 419] on input "text" at bounding box center [510, 424] width 111 height 29
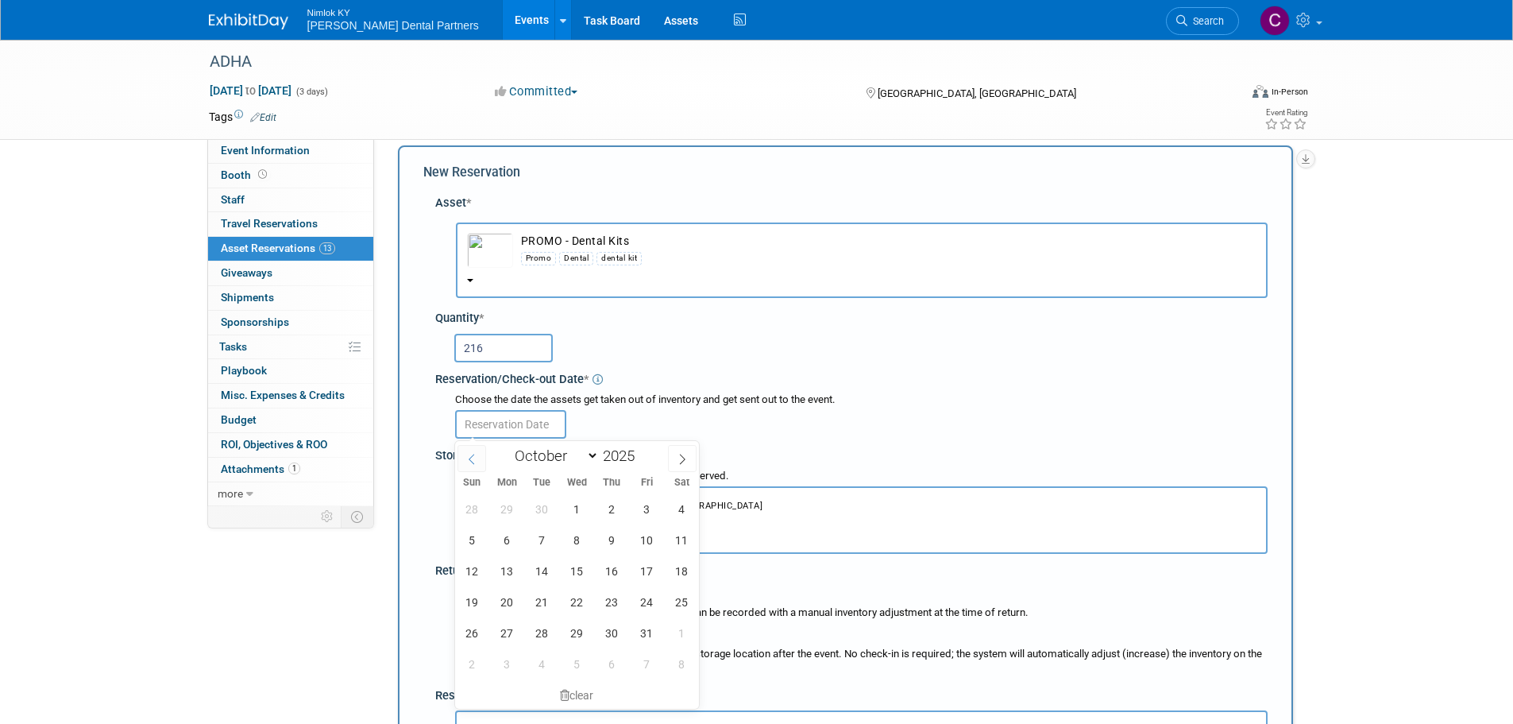
click at [474, 460] on icon at bounding box center [471, 459] width 11 height 11
select select "8"
click at [609, 589] on span "25" at bounding box center [612, 601] width 31 height 31
type input "Sep 25, 2025"
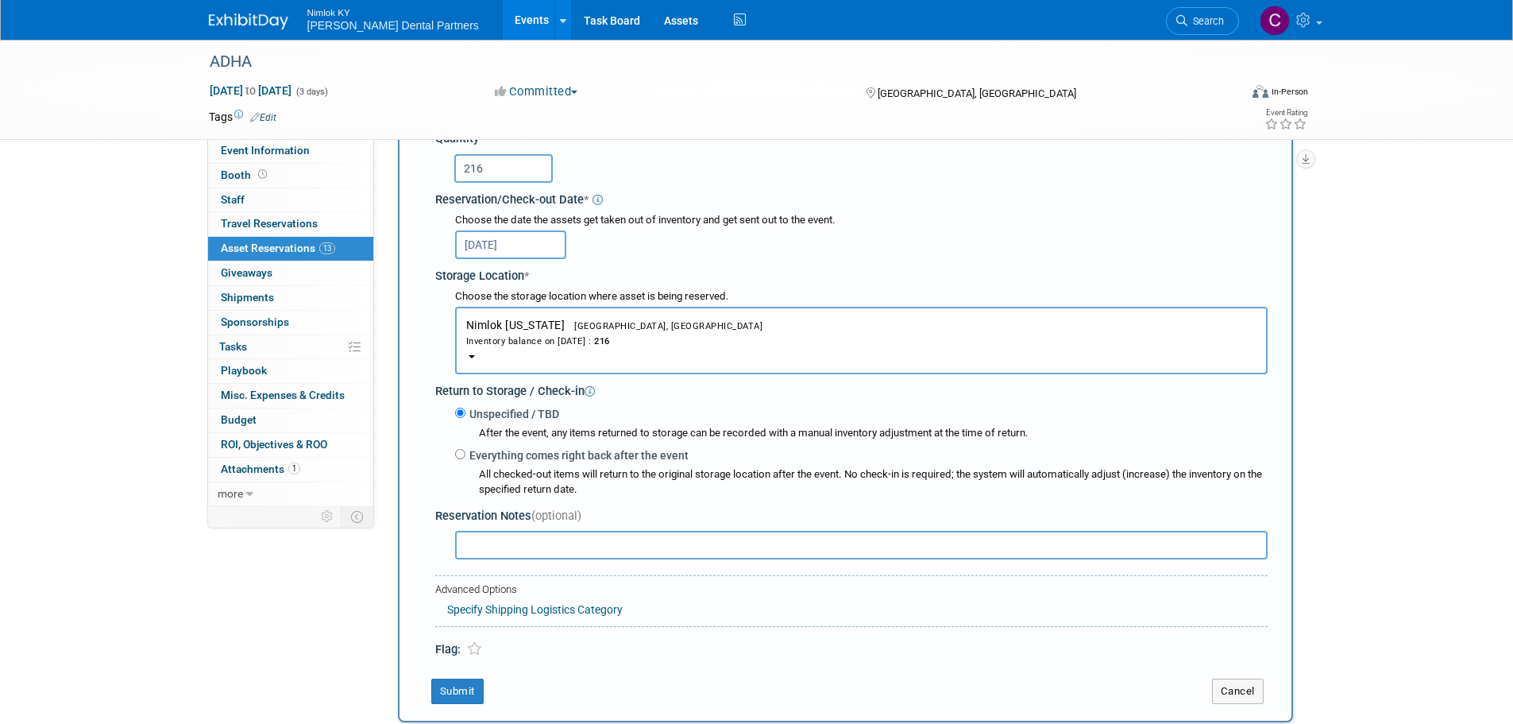
scroll to position [253, 0]
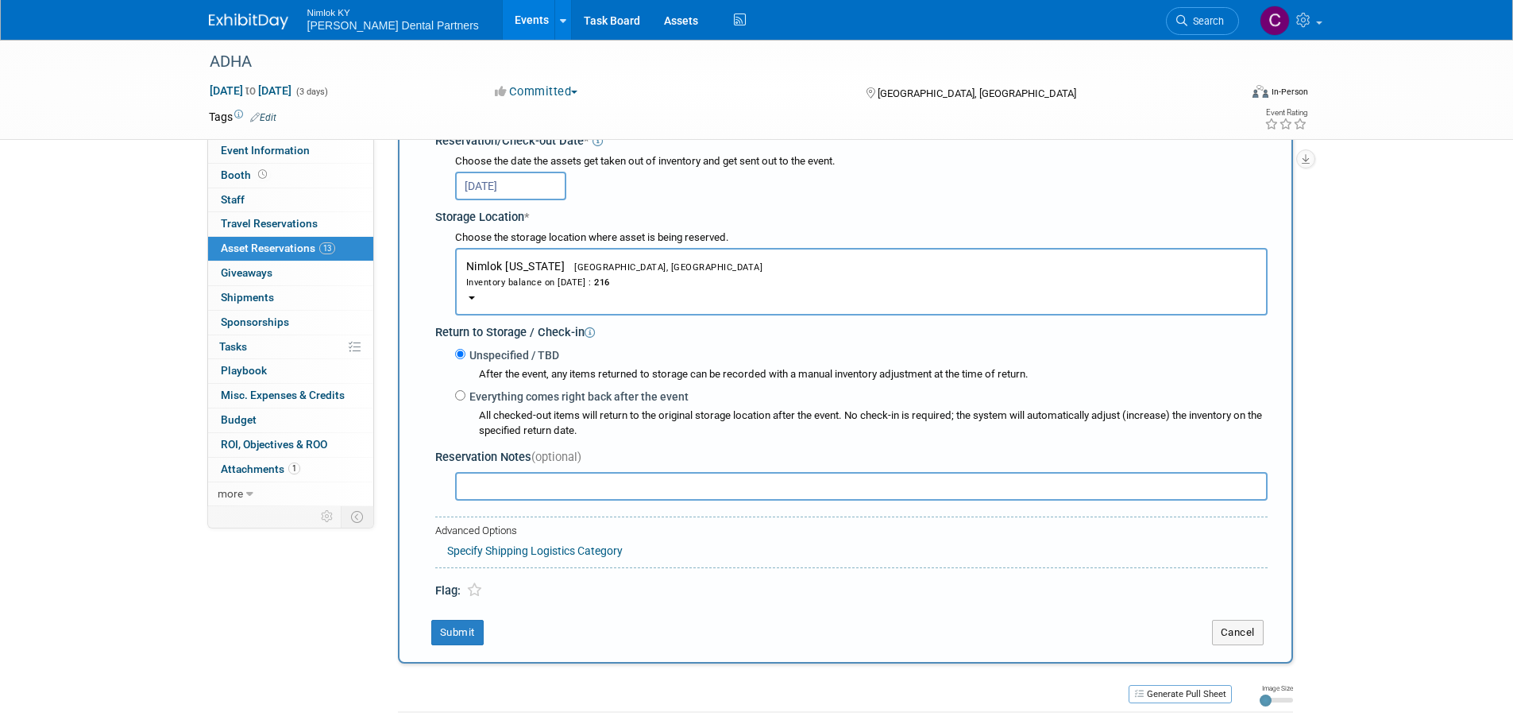
drag, startPoint x: 524, startPoint y: 414, endPoint x: 527, endPoint y: 403, distance: 11.4
click at [524, 413] on div "All checked-out items will return to the original storage location after the ev…" at bounding box center [873, 423] width 789 height 30
click at [527, 396] on label "Everything comes right back after the event" at bounding box center [576, 396] width 223 height 16
click at [465, 396] on input "Everything comes right back after the event" at bounding box center [460, 395] width 10 height 10
radio input "true"
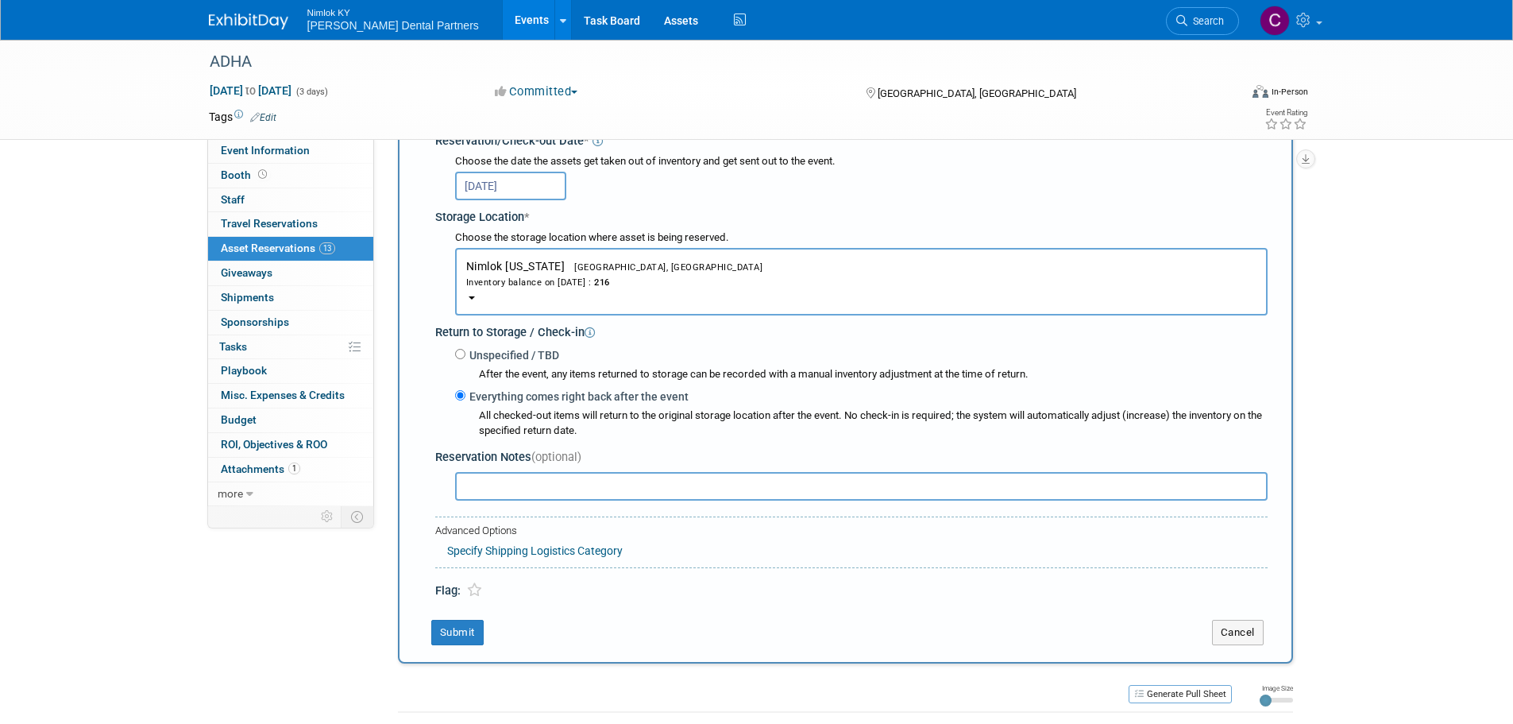
select select "9"
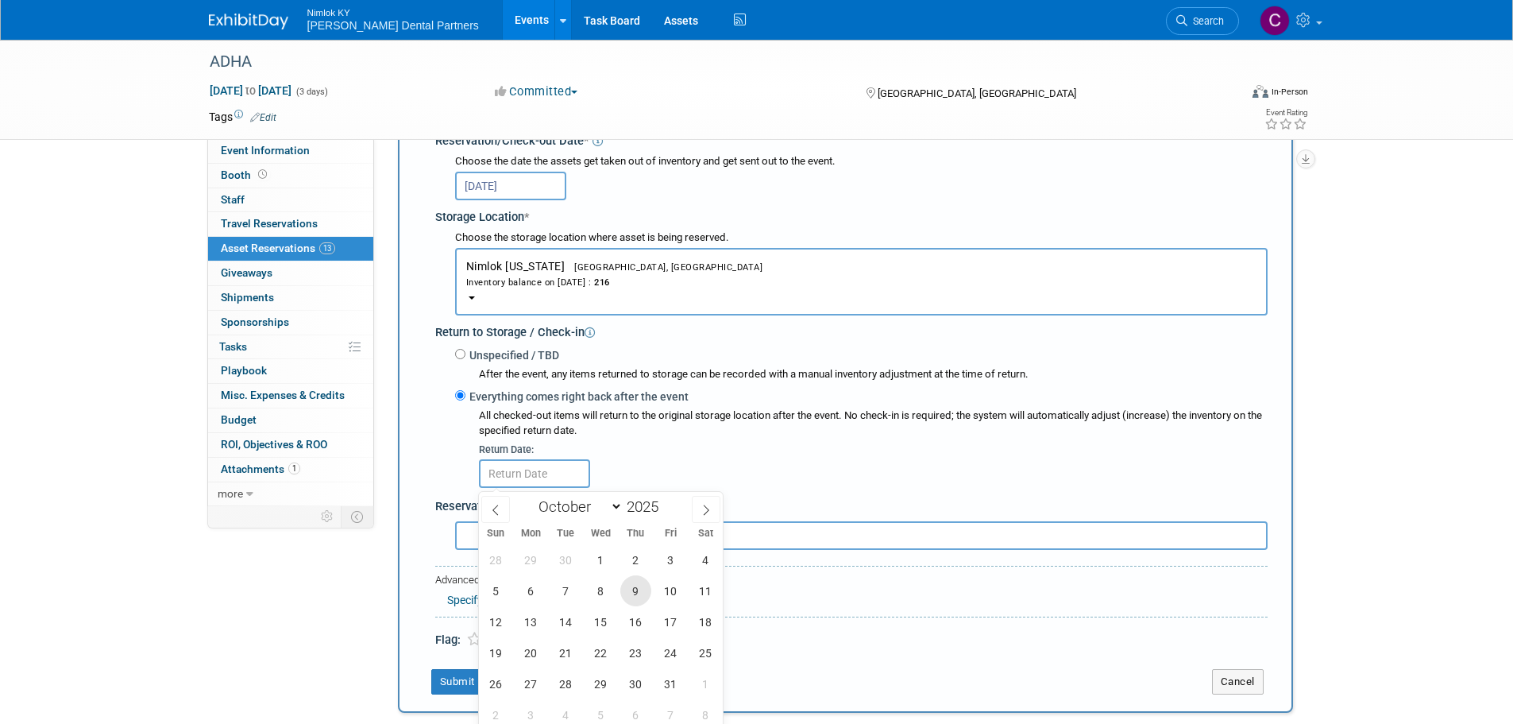
click at [639, 593] on span "9" at bounding box center [635, 590] width 31 height 31
type input "Oct 9, 2025"
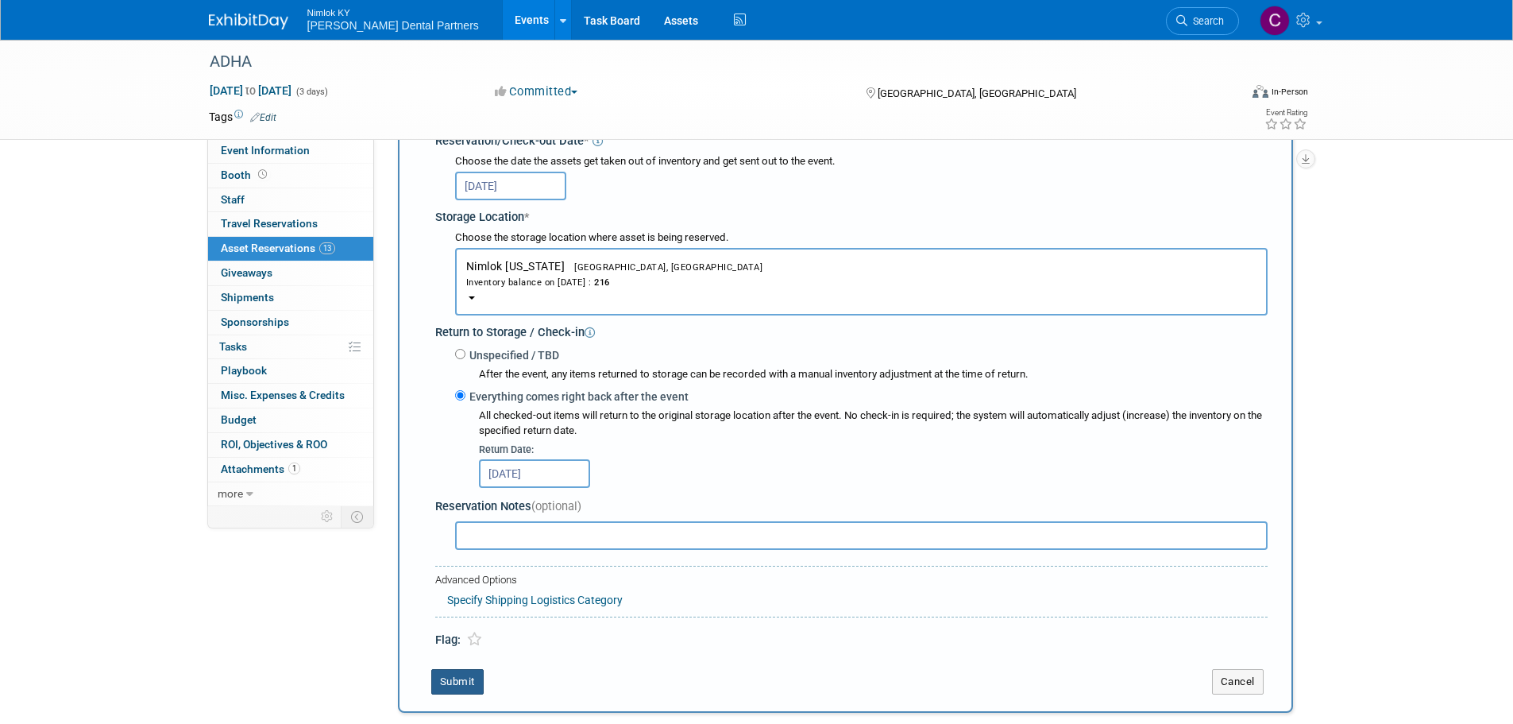
click at [473, 679] on button "Submit" at bounding box center [457, 681] width 52 height 25
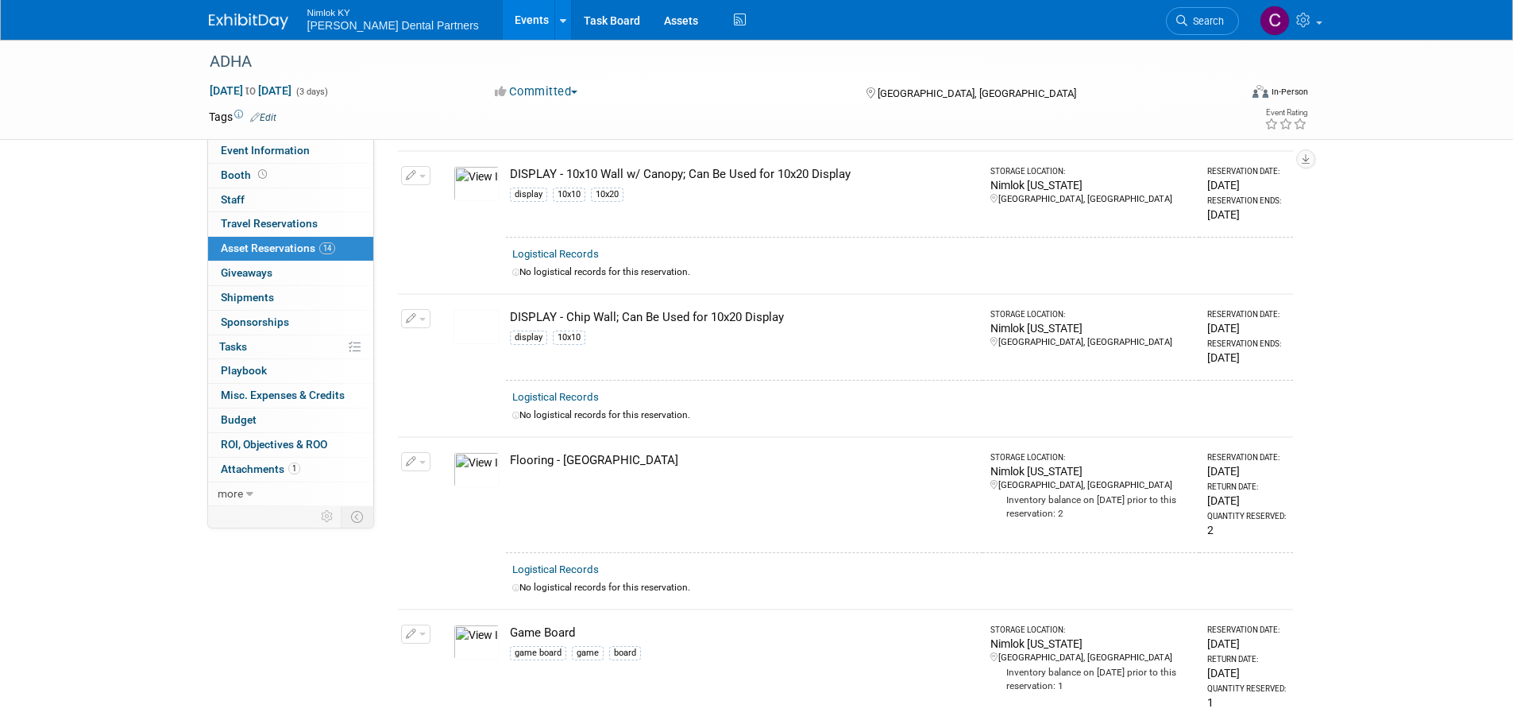
scroll to position [0, 0]
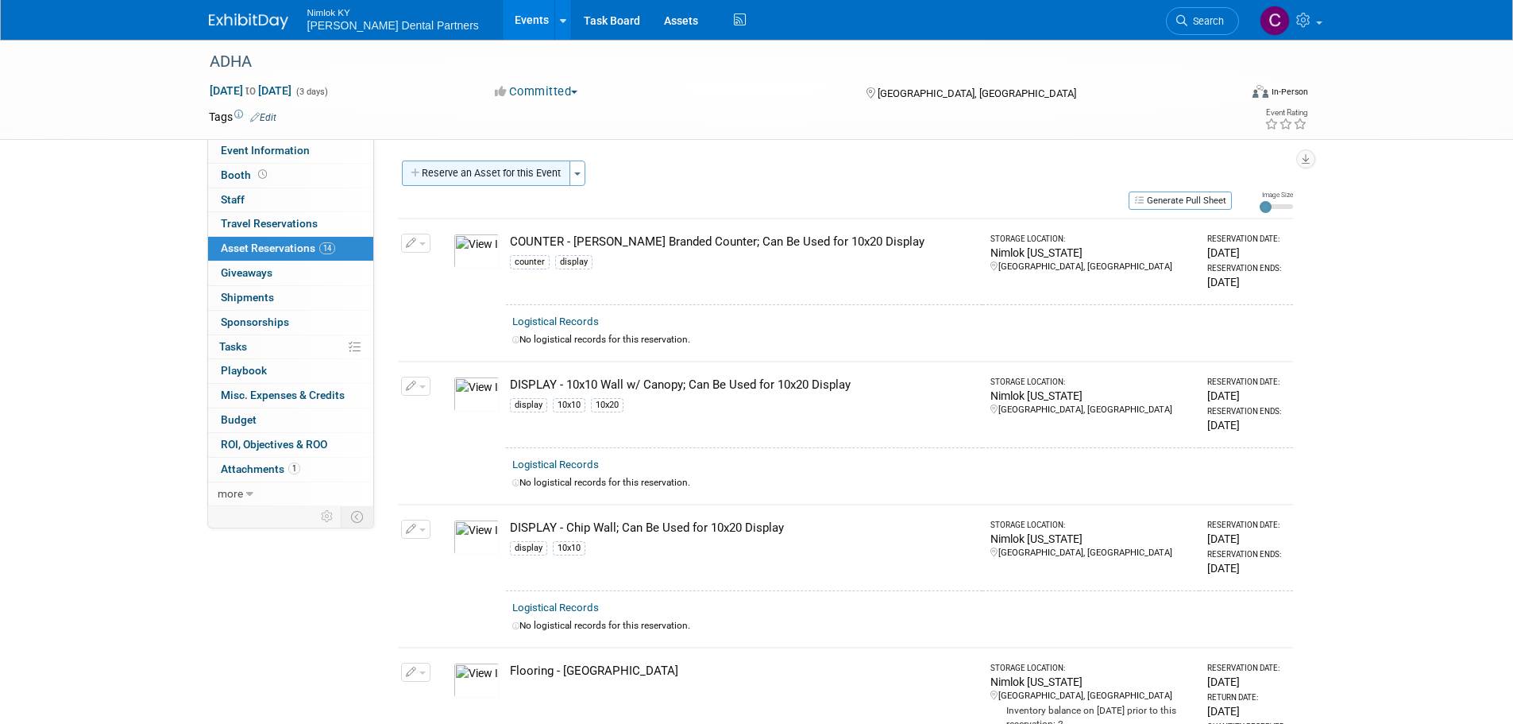
click at [488, 172] on button "Reserve an Asset for this Event" at bounding box center [486, 172] width 168 height 25
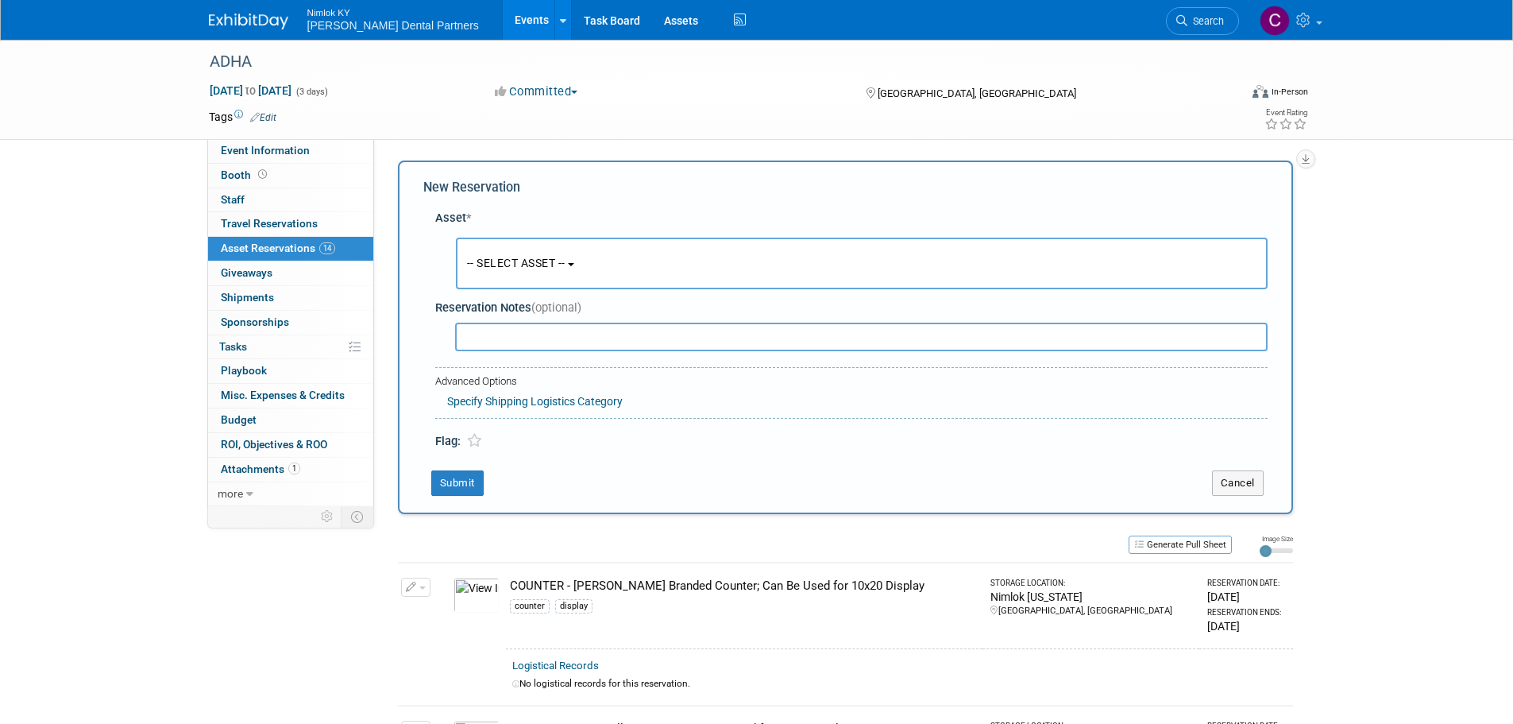
scroll to position [15, 0]
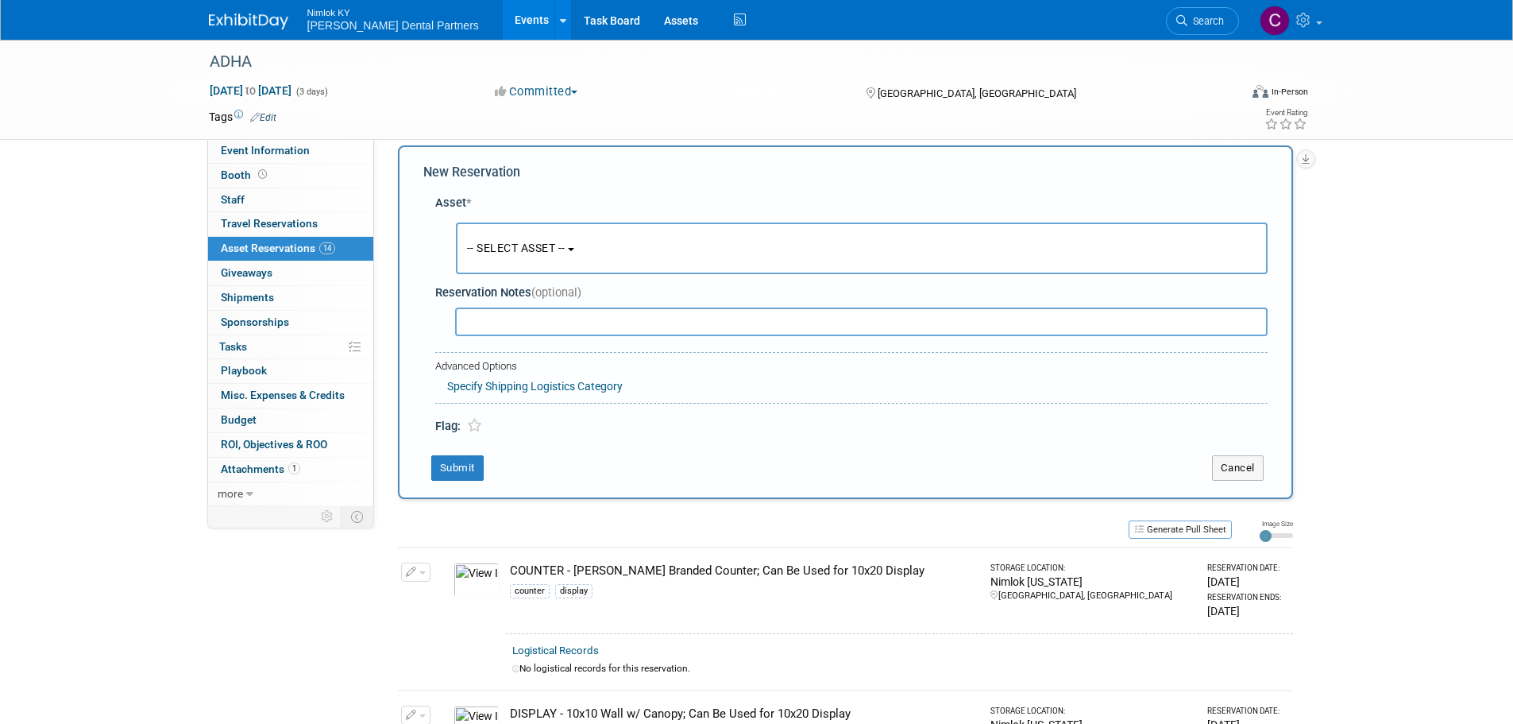
click at [507, 223] on button "-- SELECT ASSET --" at bounding box center [862, 248] width 812 height 52
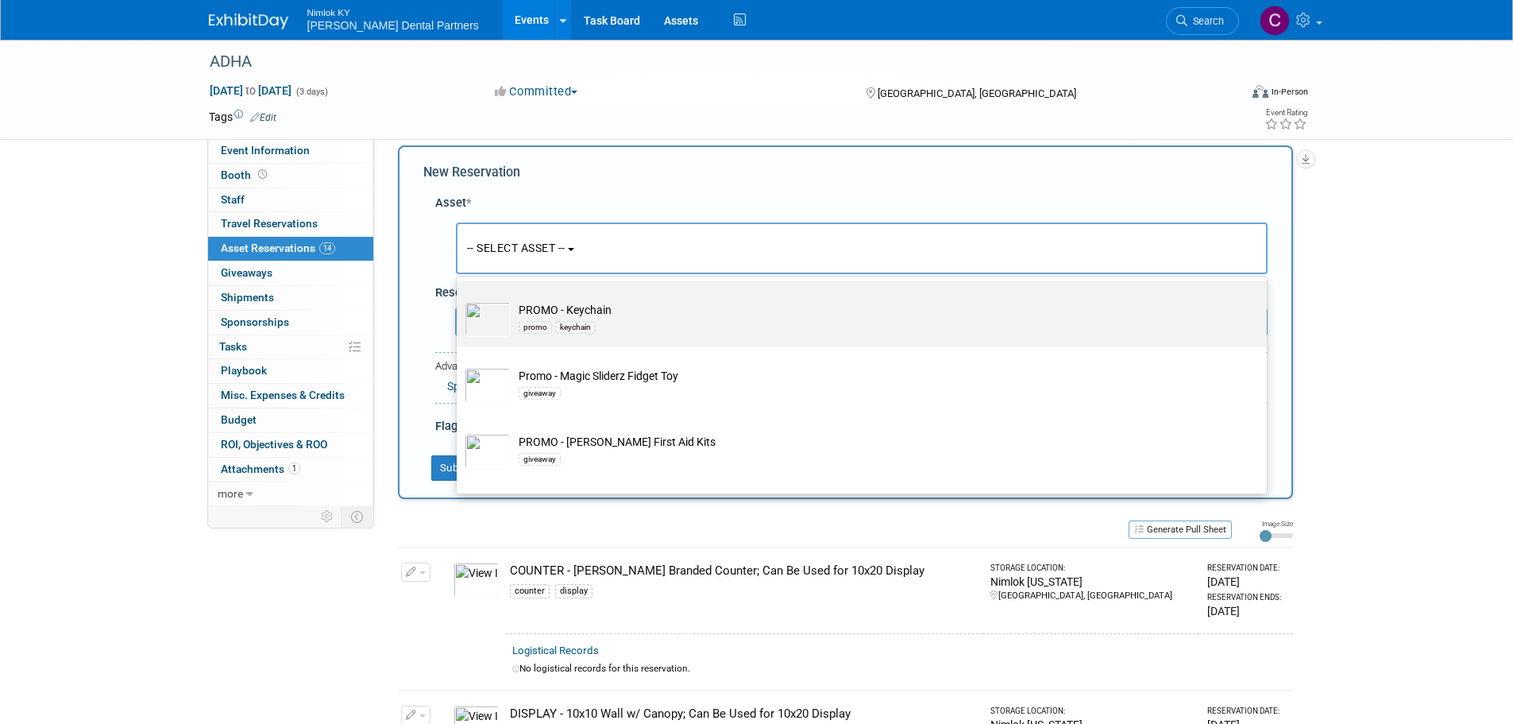
scroll to position [1747, 0]
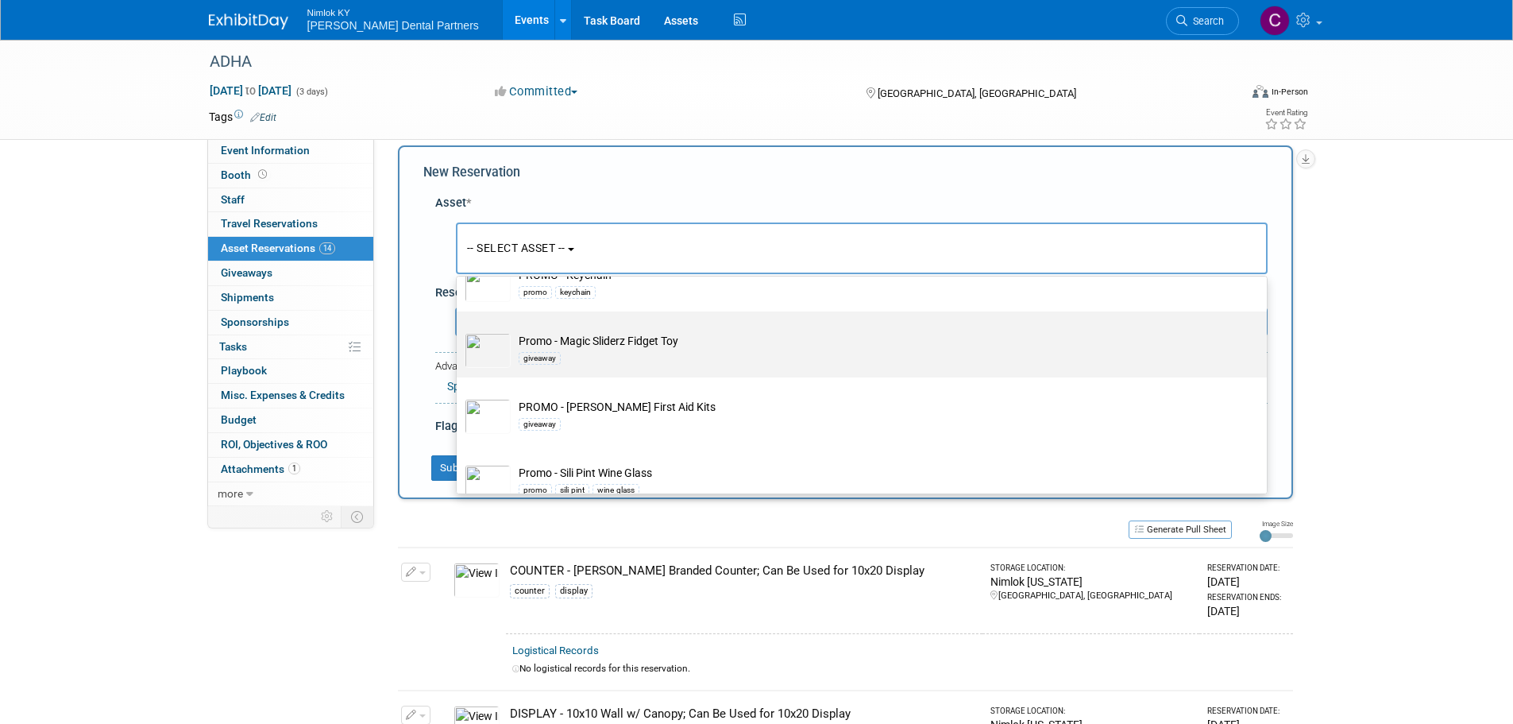
click at [751, 367] on div "giveaway" at bounding box center [877, 358] width 716 height 18
click at [459, 330] on input "Promo - Magic Sliderz Fidget Toy giveaway" at bounding box center [454, 325] width 10 height 10
select select "10724334"
select select "9"
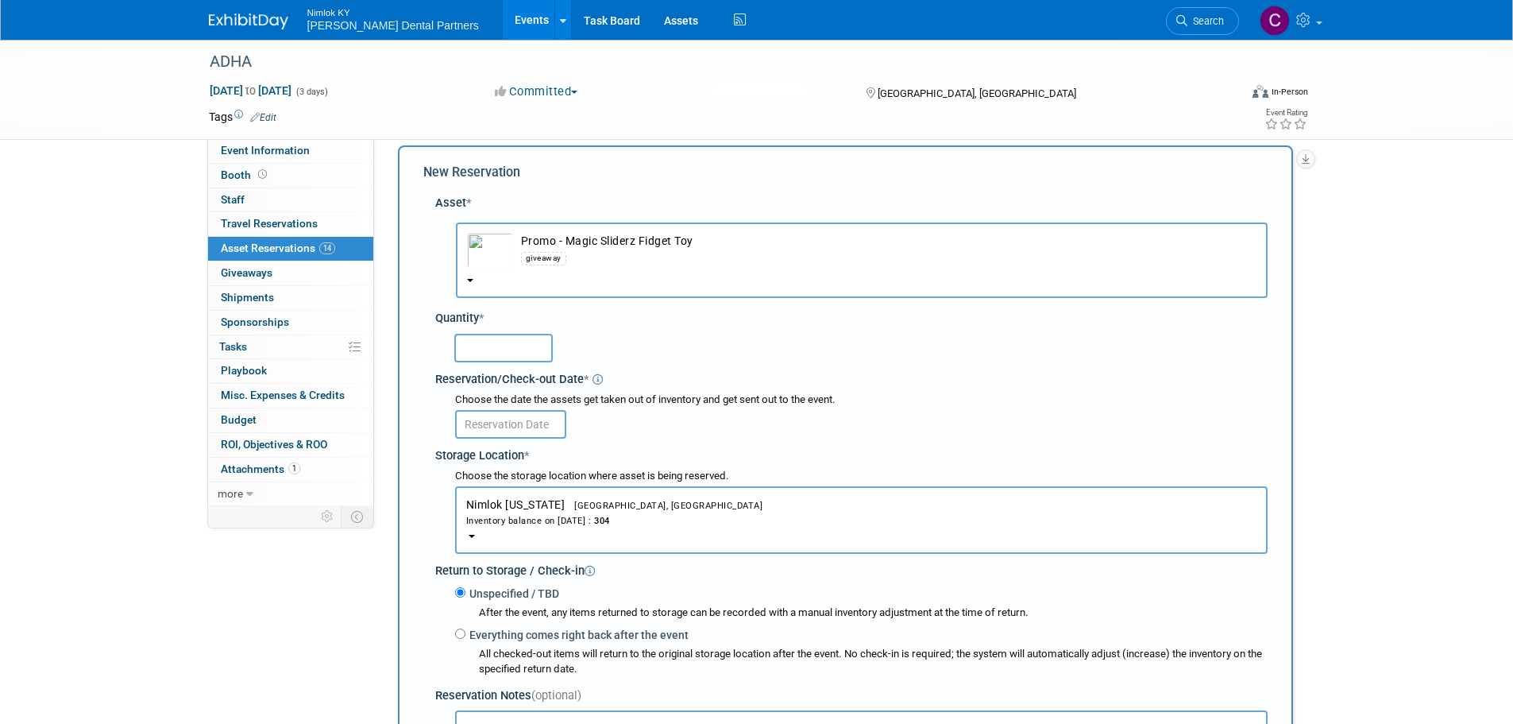
click at [539, 356] on input "text" at bounding box center [503, 348] width 98 height 29
type input "304"
click at [516, 425] on input "text" at bounding box center [510, 424] width 111 height 29
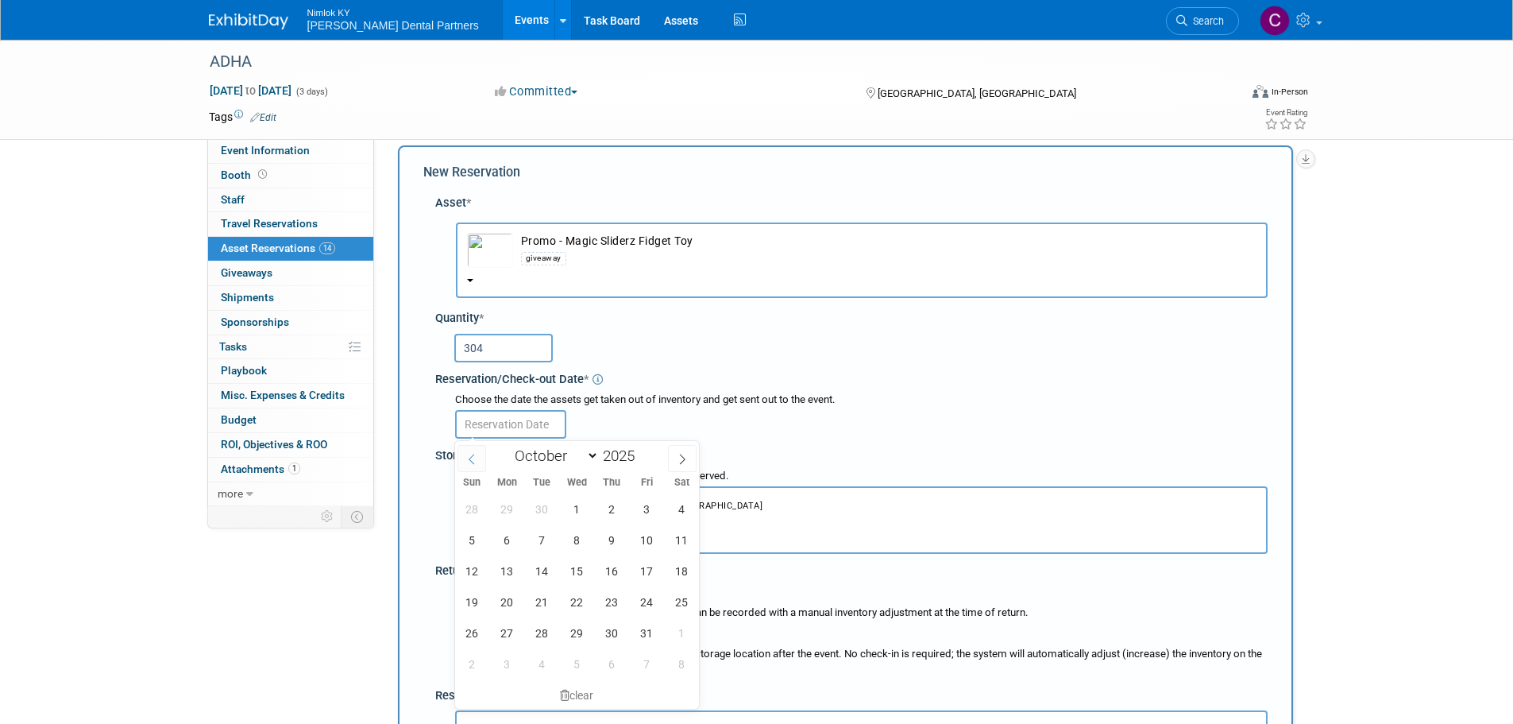
click at [469, 460] on icon at bounding box center [471, 459] width 11 height 11
select select "8"
click at [622, 598] on span "25" at bounding box center [612, 601] width 31 height 31
type input "Sep 25, 2025"
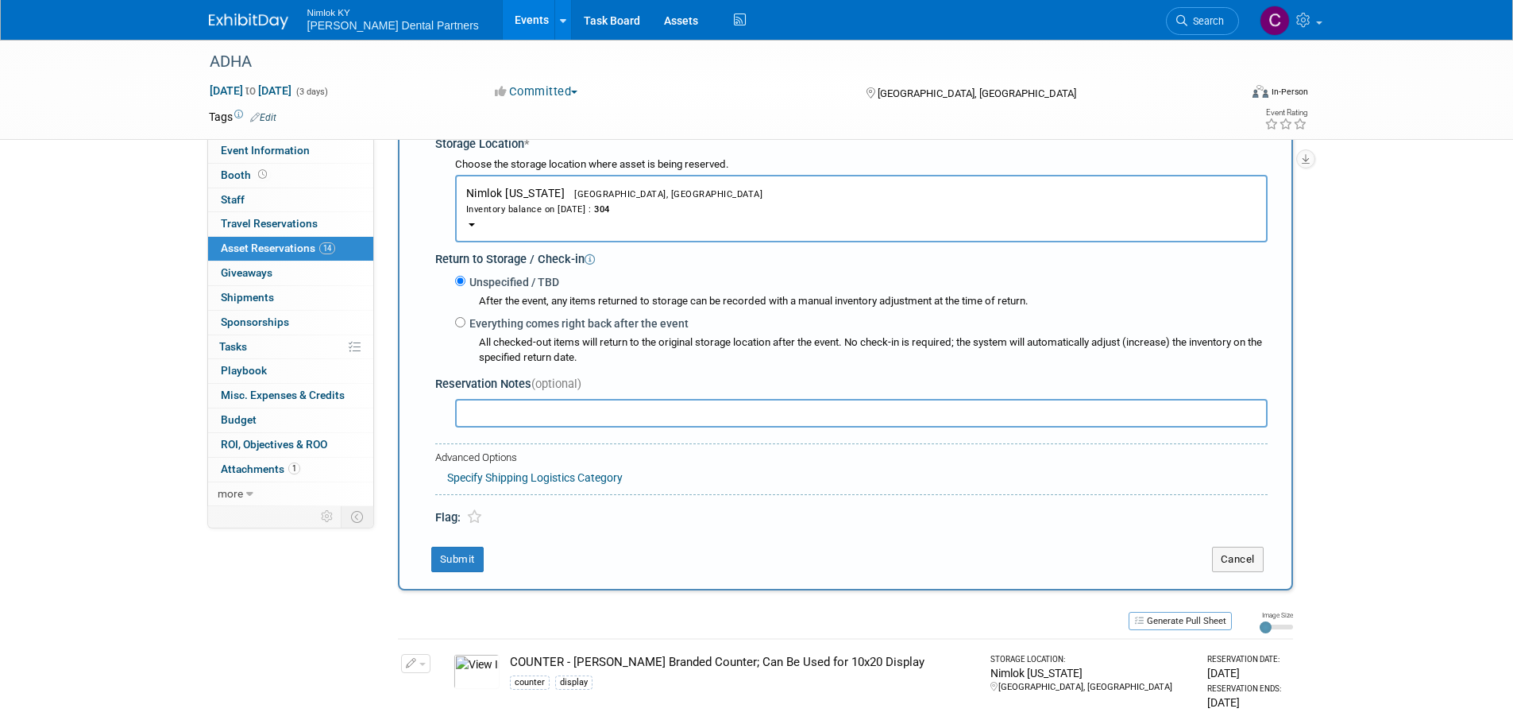
scroll to position [333, 0]
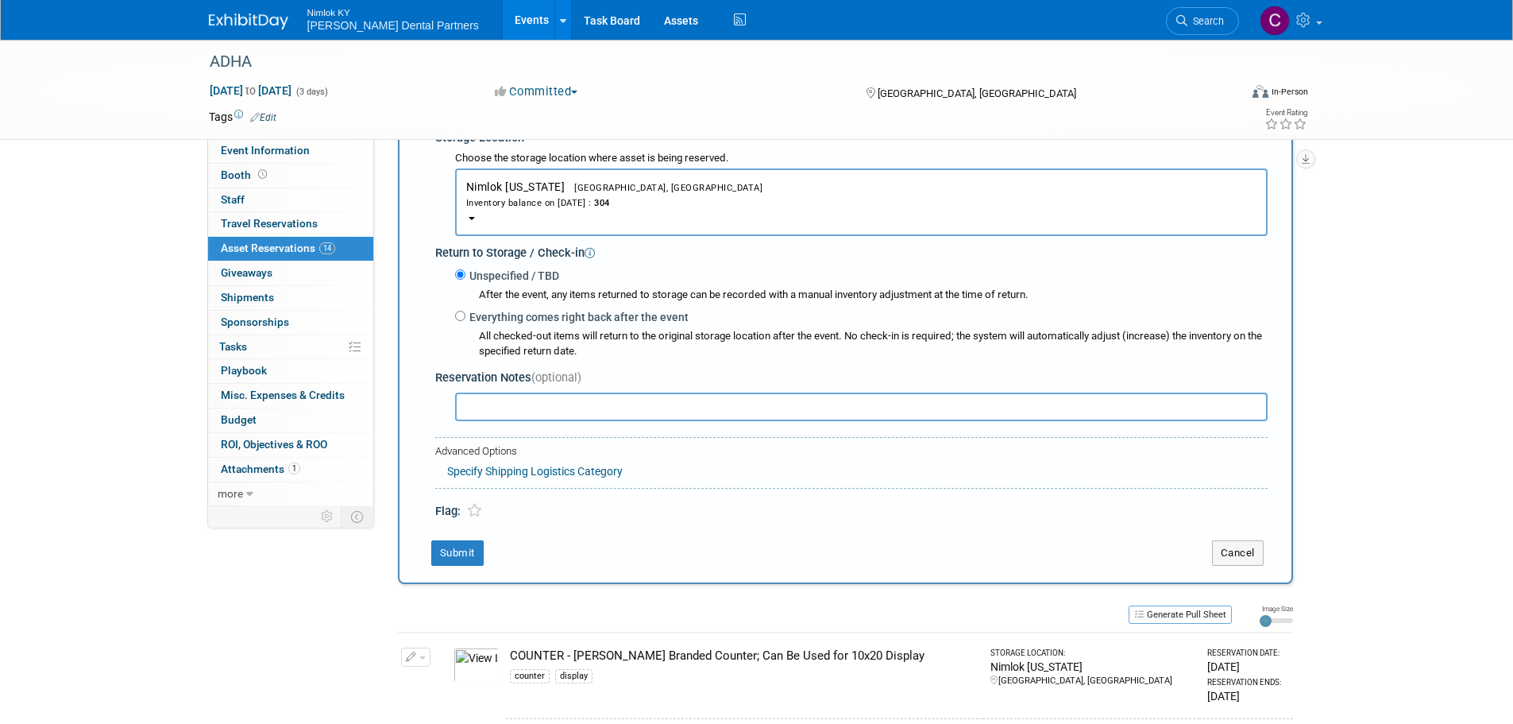
click at [542, 328] on div "All checked-out items will return to the original storage location after the ev…" at bounding box center [861, 342] width 813 height 34
click at [543, 320] on label "Everything comes right back after the event" at bounding box center [576, 317] width 223 height 16
click at [465, 320] on input "Everything comes right back after the event" at bounding box center [460, 316] width 10 height 10
radio input "true"
select select "9"
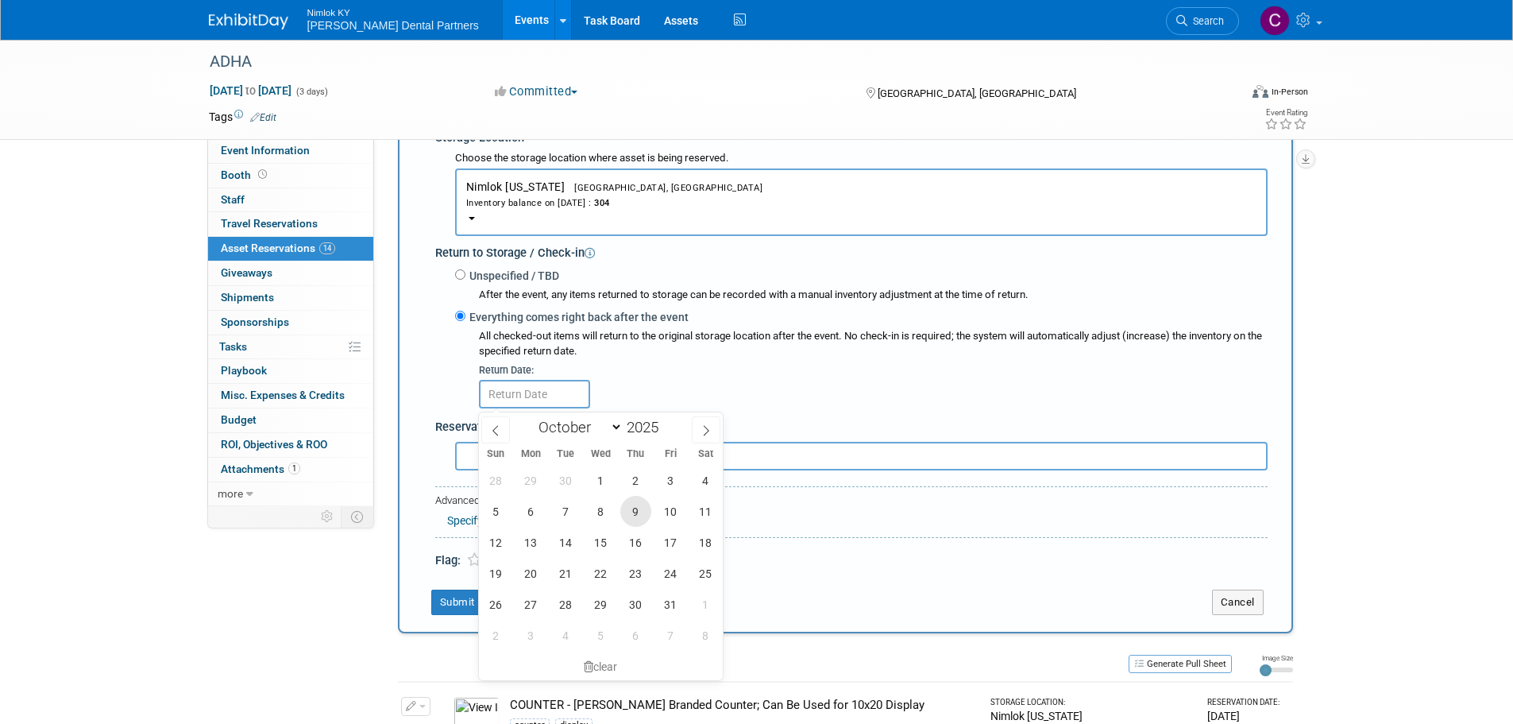
click at [640, 512] on span "9" at bounding box center [635, 511] width 31 height 31
type input "Oct 9, 2025"
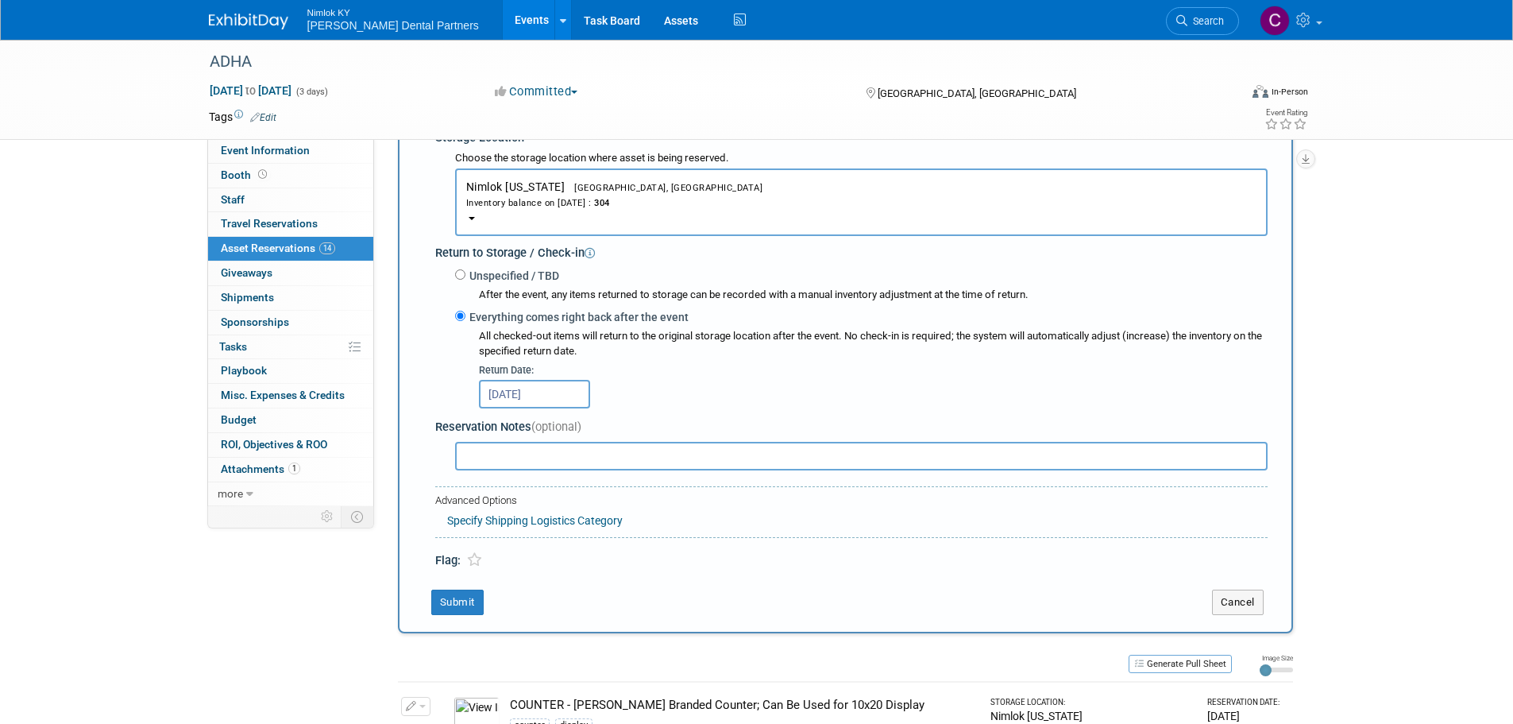
click at [469, 620] on div "New Reservation Asset * -- SELECT ASSET --" at bounding box center [845, 230] width 895 height 805
click at [473, 612] on button "Submit" at bounding box center [457, 601] width 52 height 25
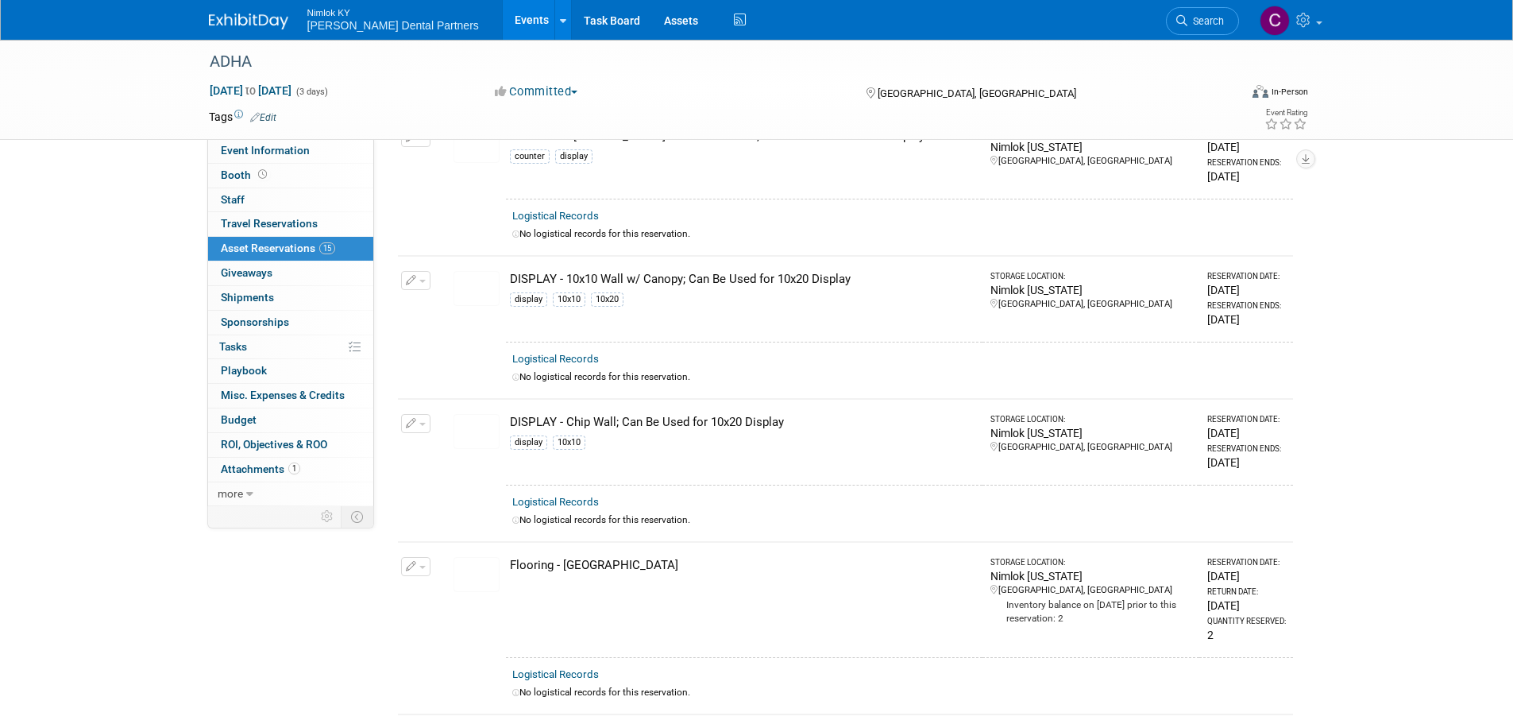
scroll to position [0, 0]
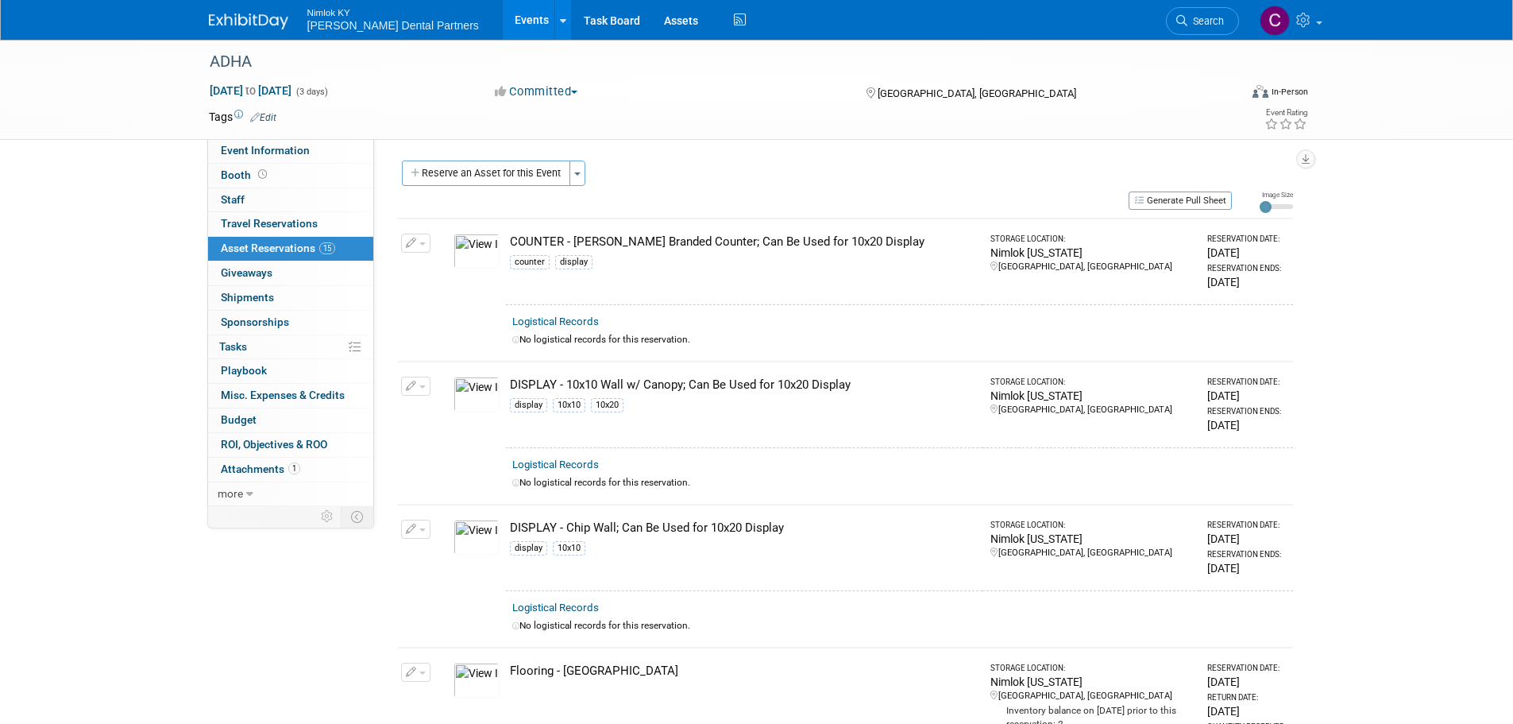
click at [489, 156] on div "Event Website: Edit https://www.adha2025.org/ Event Venue Name: Long Beach Conv…" at bounding box center [839, 322] width 931 height 367
click at [490, 164] on button "Reserve an Asset for this Event" at bounding box center [486, 172] width 168 height 25
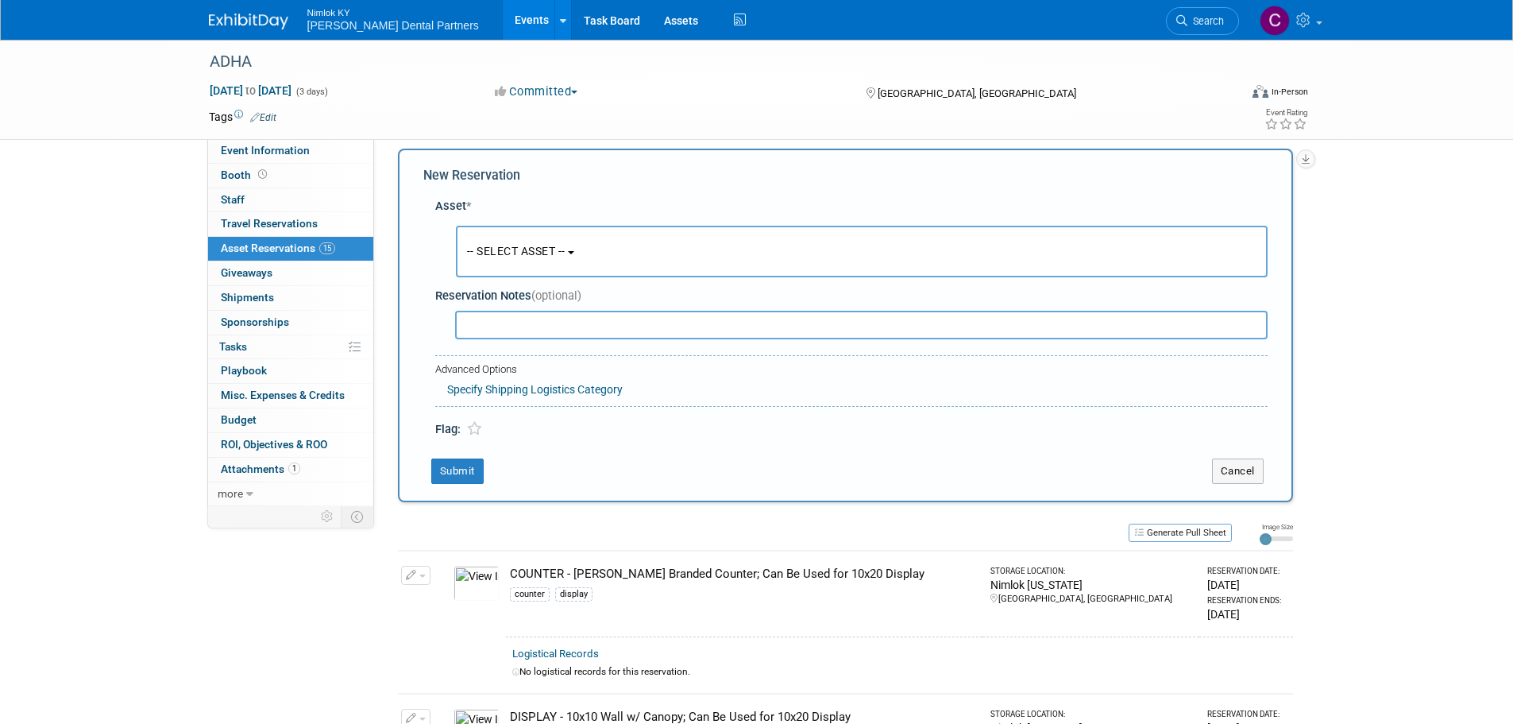
scroll to position [15, 0]
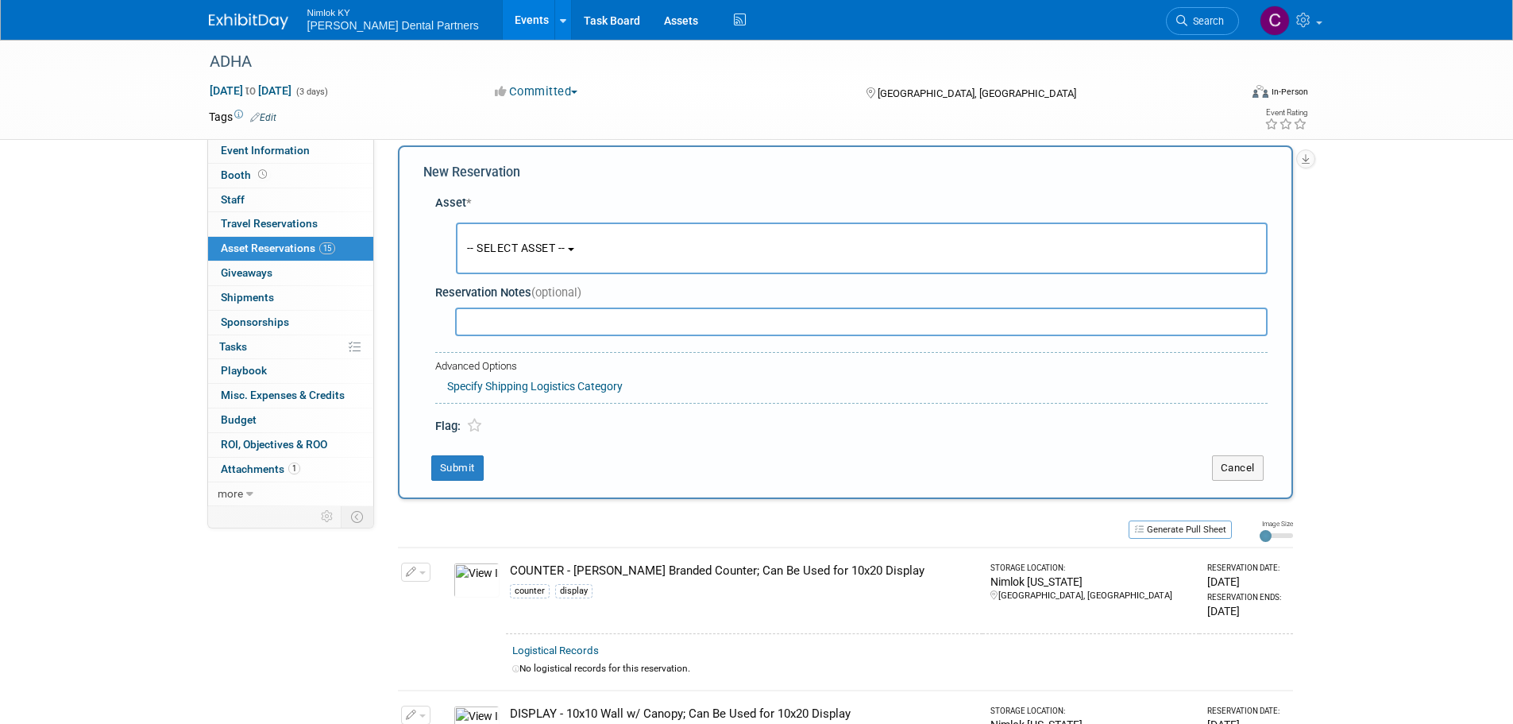
click at [555, 222] on button "-- SELECT ASSET --" at bounding box center [862, 248] width 812 height 52
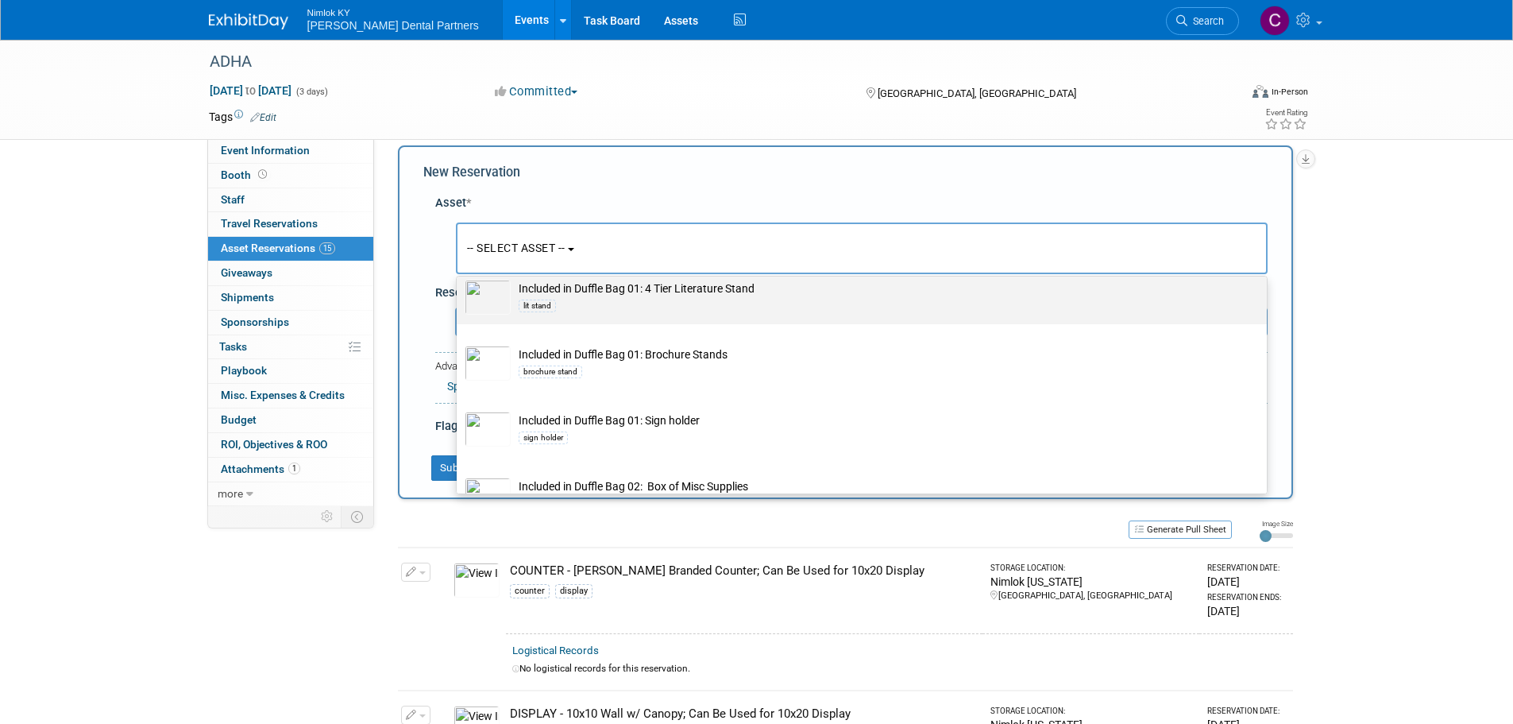
scroll to position [794, 0]
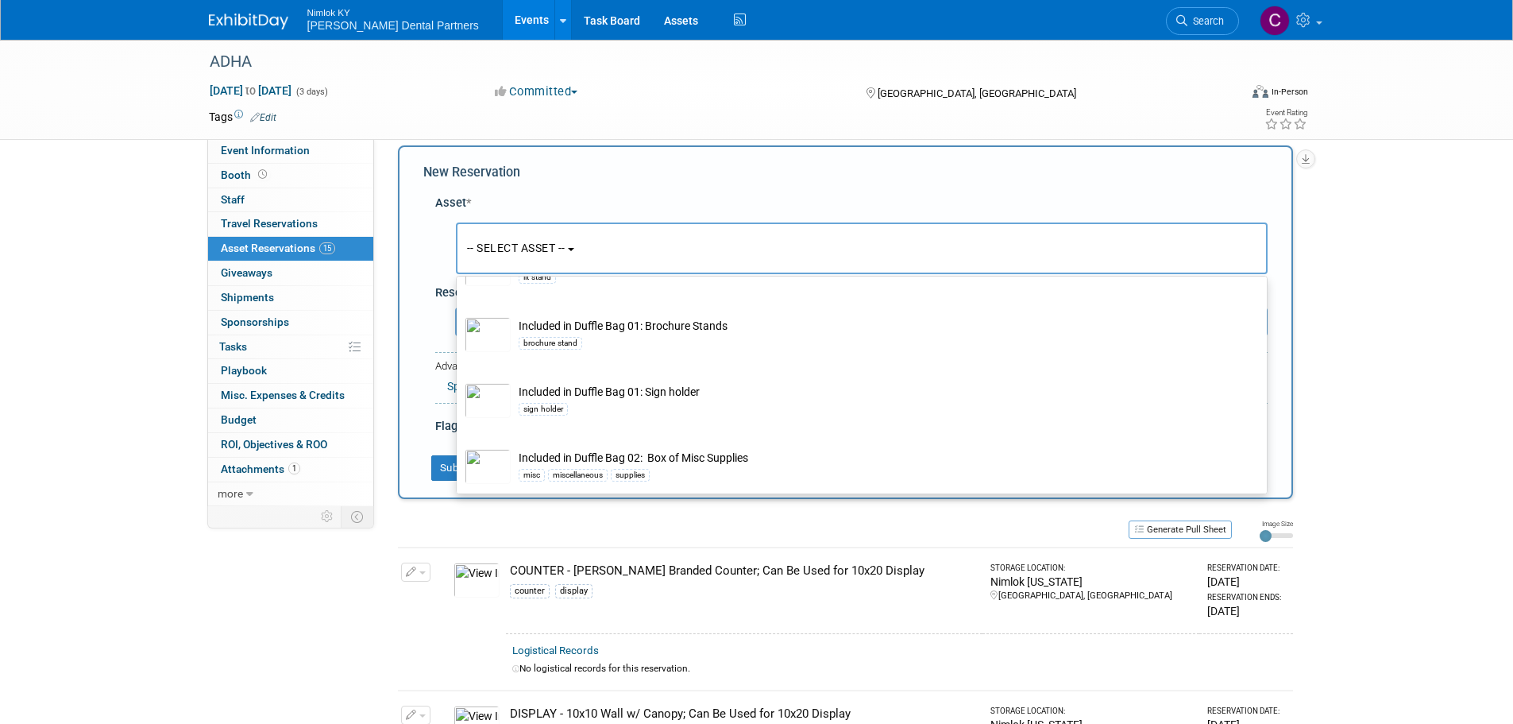
click at [733, 84] on div "Committed Committed Considering Not Going" at bounding box center [664, 91] width 351 height 17
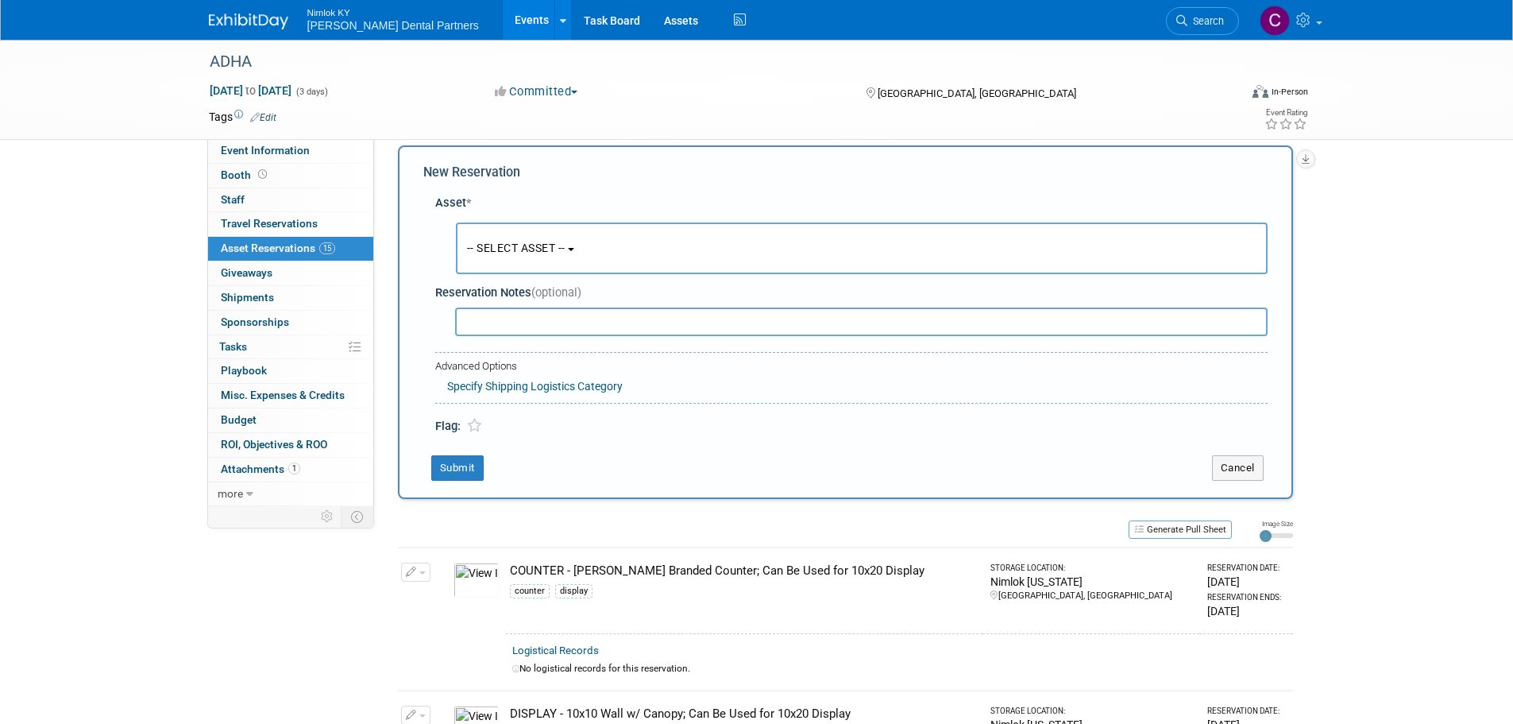
click at [568, 237] on button "-- SELECT ASSET --" at bounding box center [862, 248] width 812 height 52
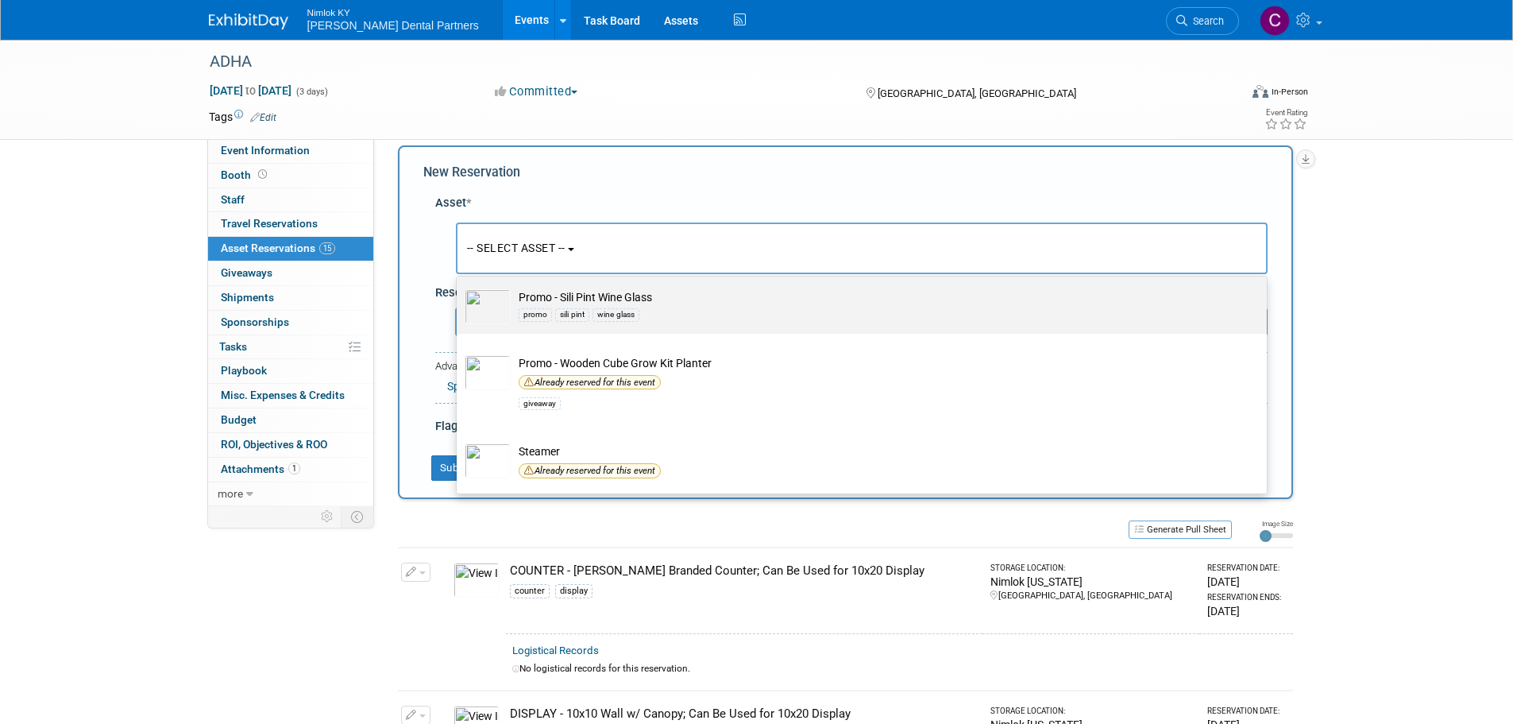
scroll to position [1906, 0]
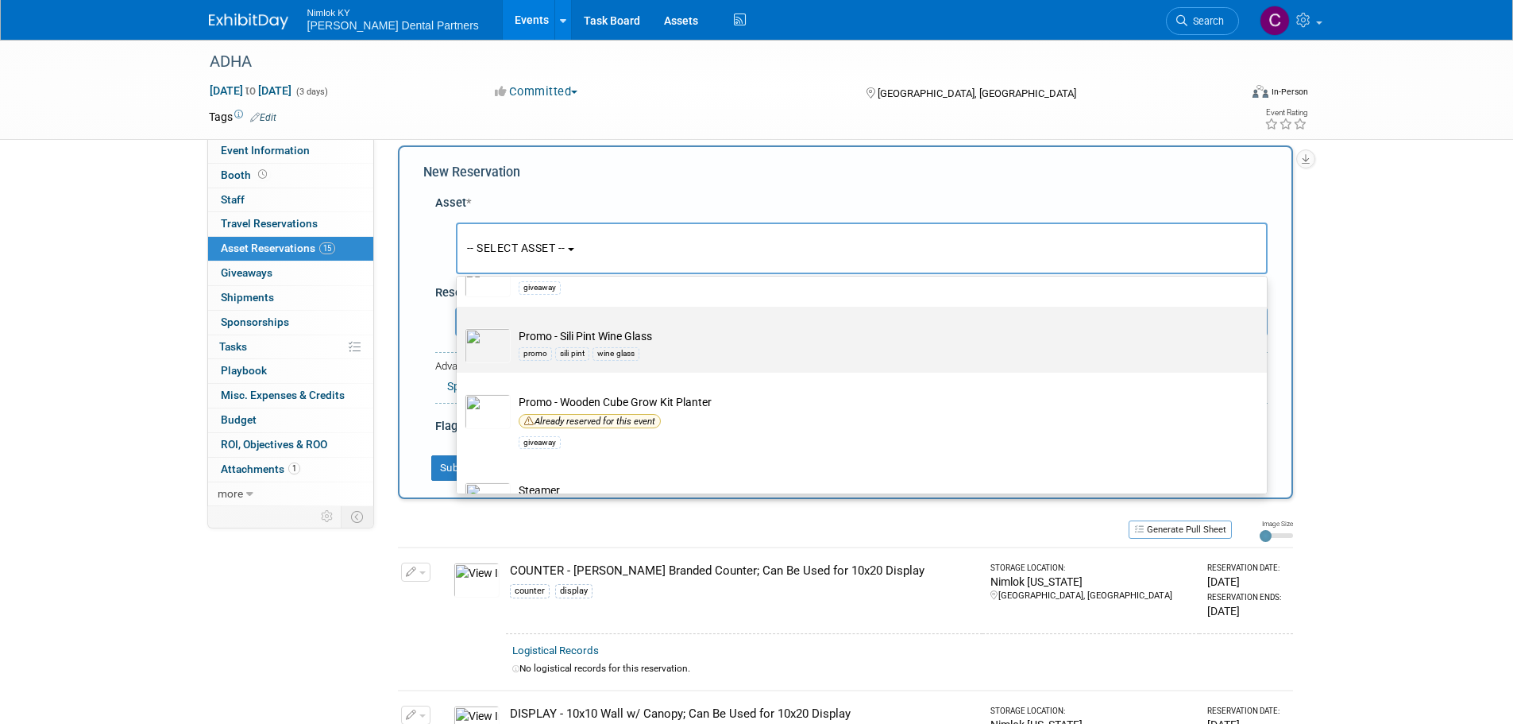
click at [645, 345] on td "Promo - Sili Pint Wine Glass promo sili pint wine glass" at bounding box center [873, 345] width 724 height 35
click at [459, 326] on input "Promo - Sili Pint Wine Glass promo sili pint wine glass" at bounding box center [454, 320] width 10 height 10
select select "10719657"
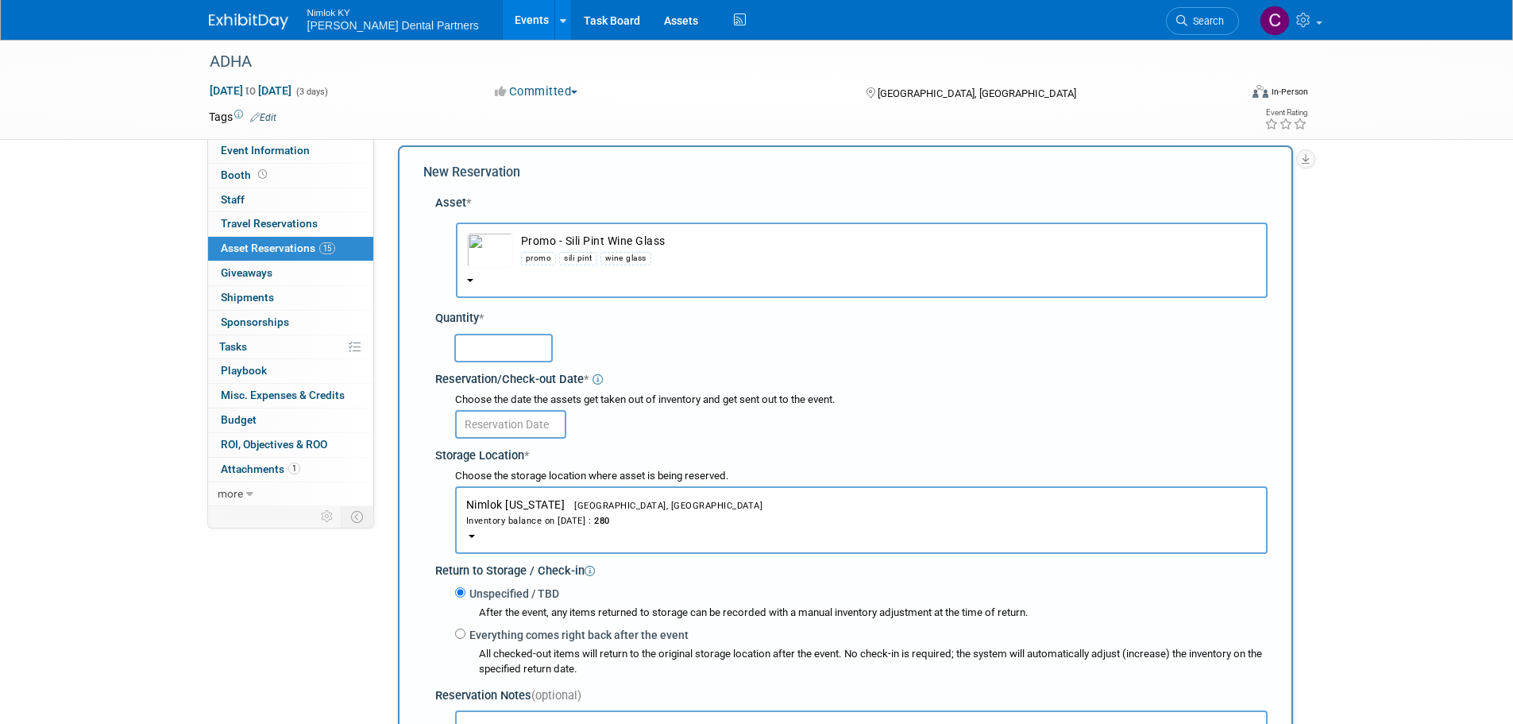
click at [519, 352] on input "text" at bounding box center [503, 348] width 98 height 29
type input "280"
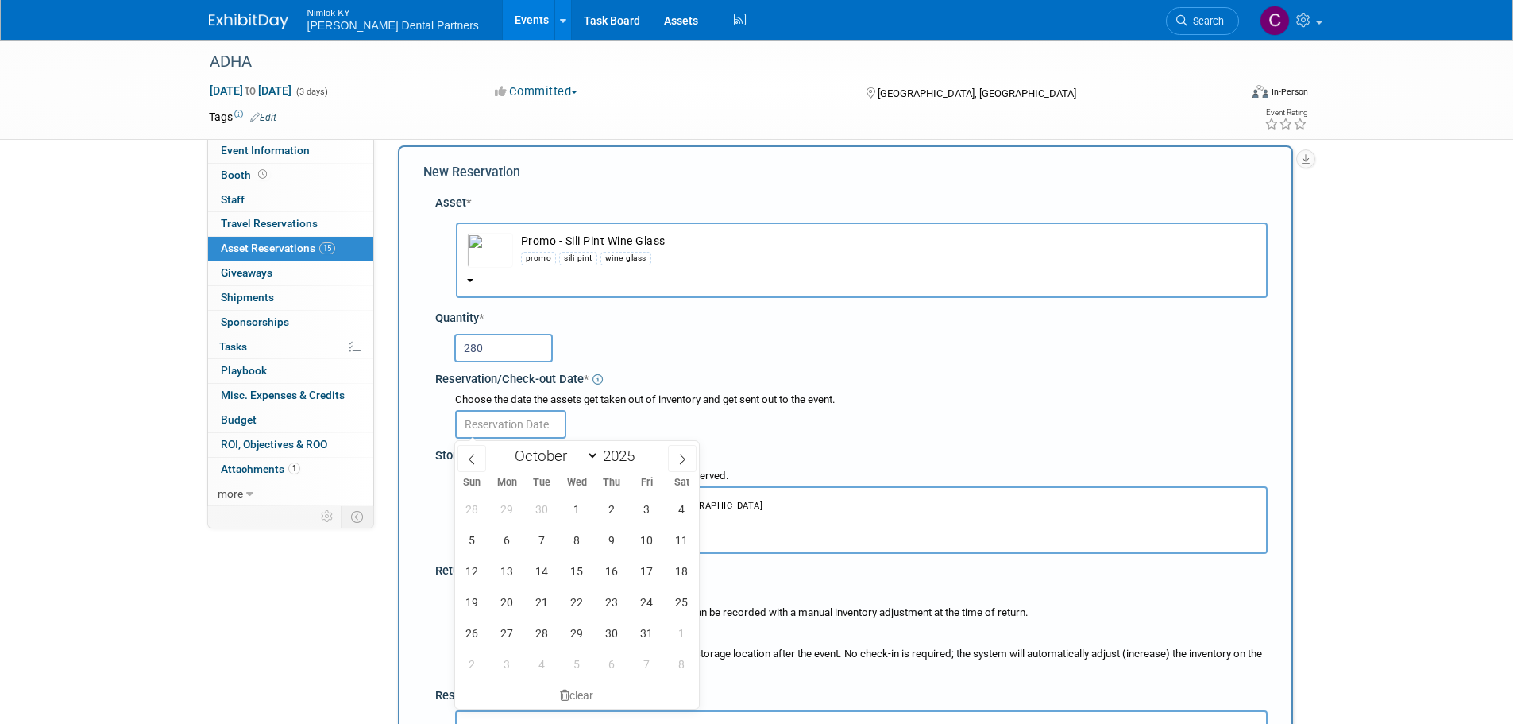
click at [514, 434] on input "text" at bounding box center [510, 424] width 111 height 29
click at [481, 453] on span at bounding box center [472, 458] width 29 height 27
select select "8"
click at [611, 587] on span "25" at bounding box center [612, 601] width 31 height 31
type input "Sep 25, 2025"
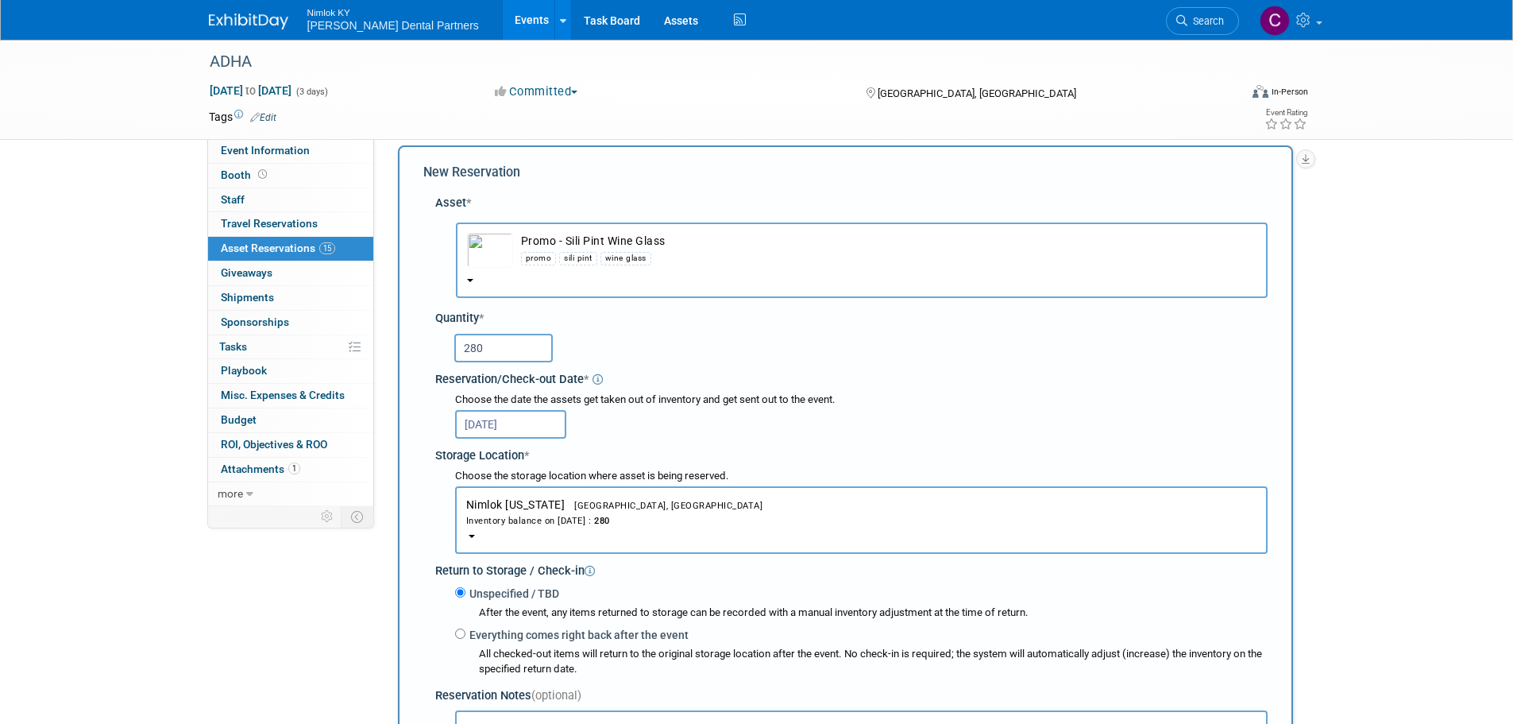
scroll to position [95, 0]
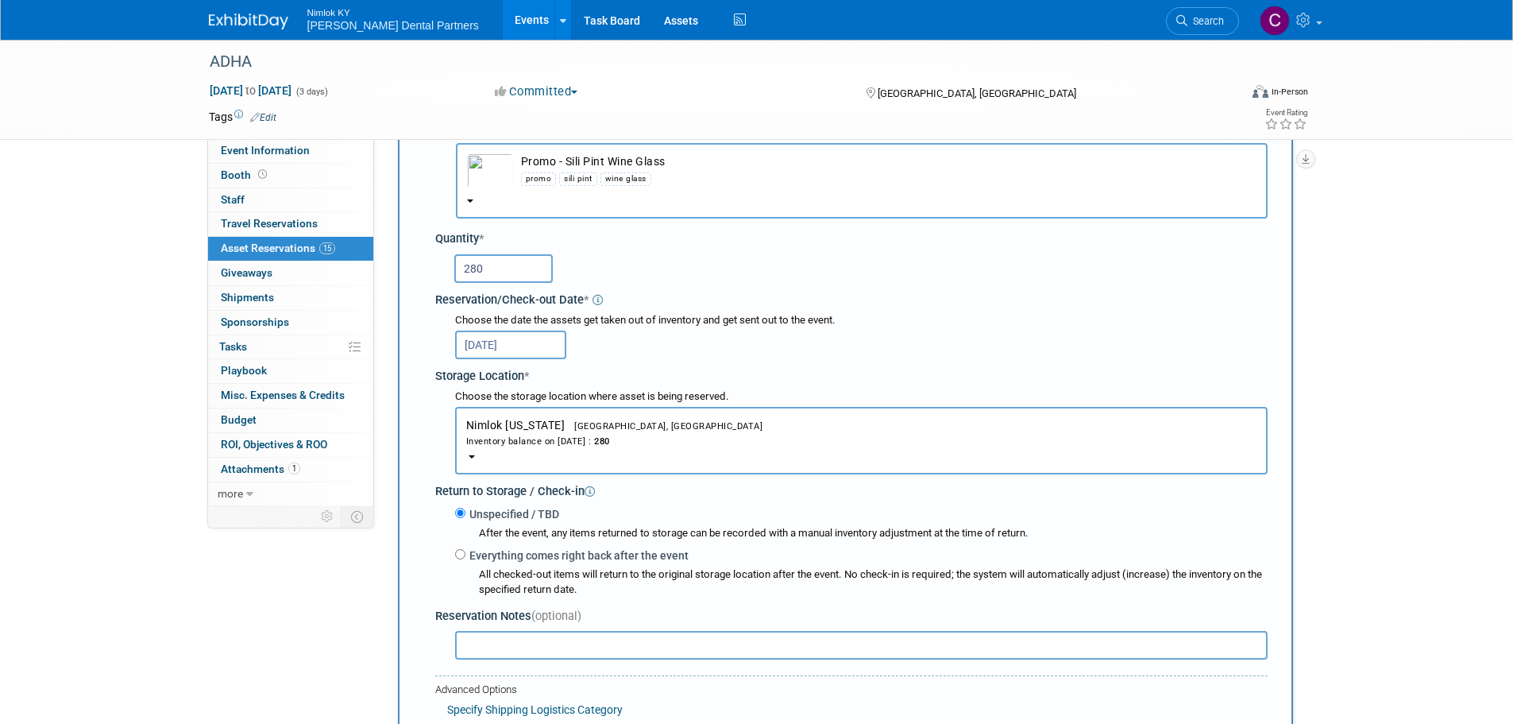
click at [503, 556] on label "Everything comes right back after the event" at bounding box center [576, 555] width 223 height 16
click at [465, 556] on input "Everything comes right back after the event" at bounding box center [460, 554] width 10 height 10
radio input "true"
select select "9"
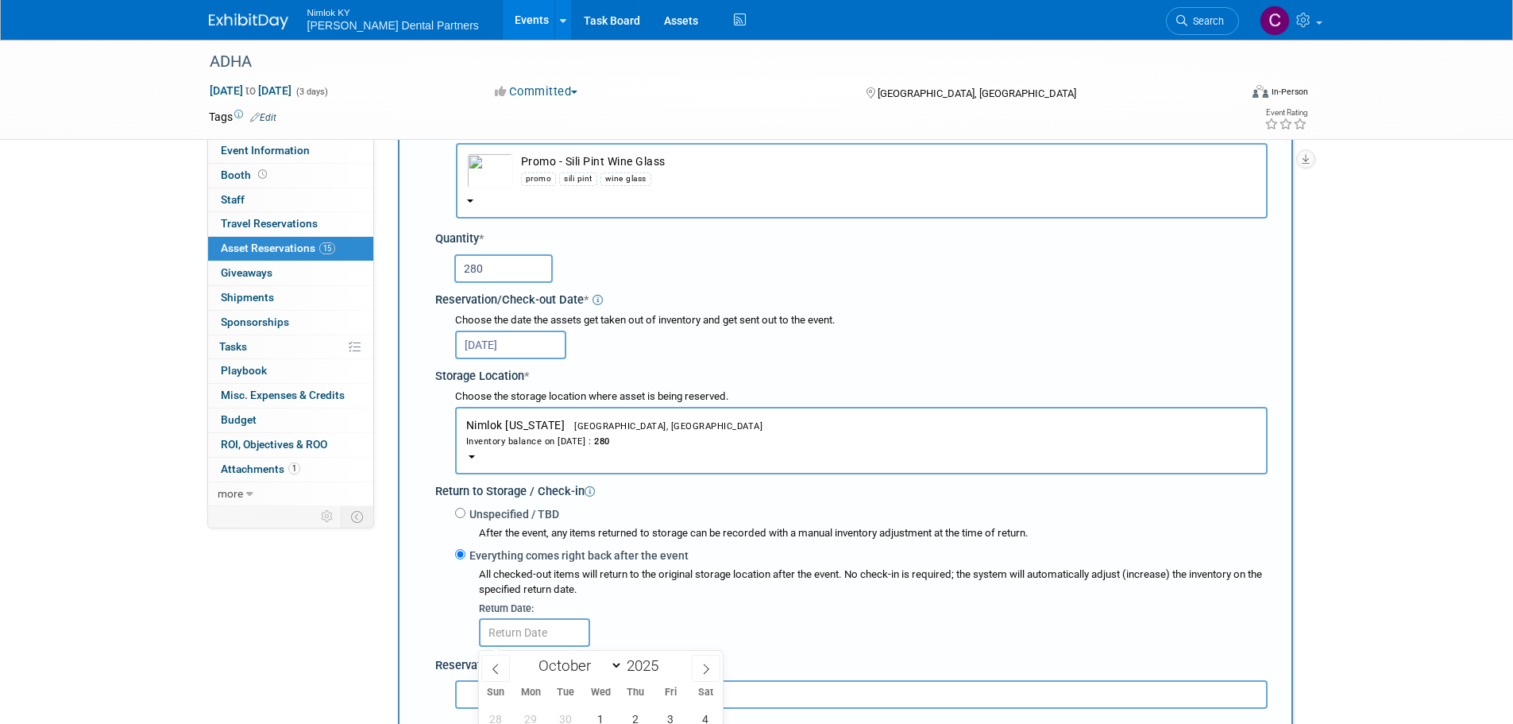
scroll to position [333, 0]
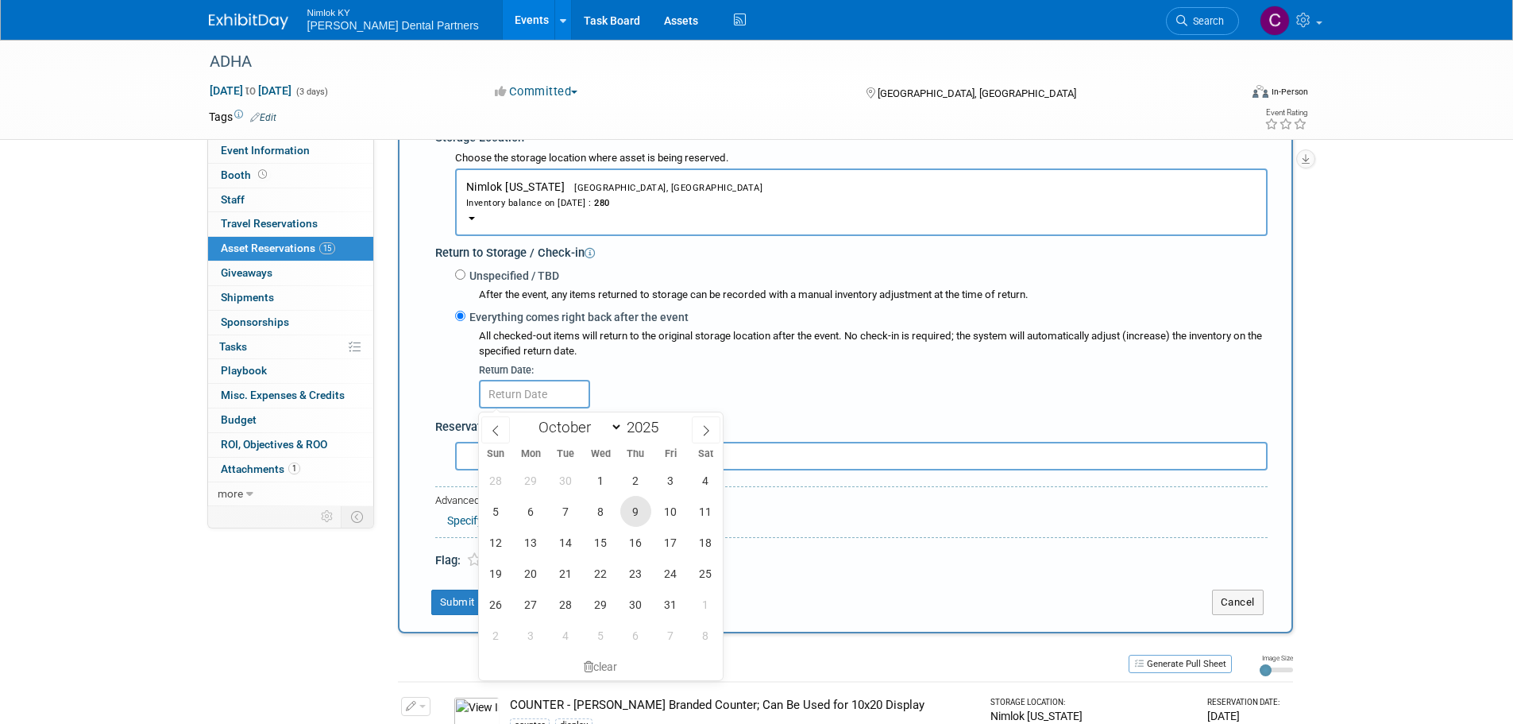
click at [632, 524] on span "9" at bounding box center [635, 511] width 31 height 31
type input "Oct 9, 2025"
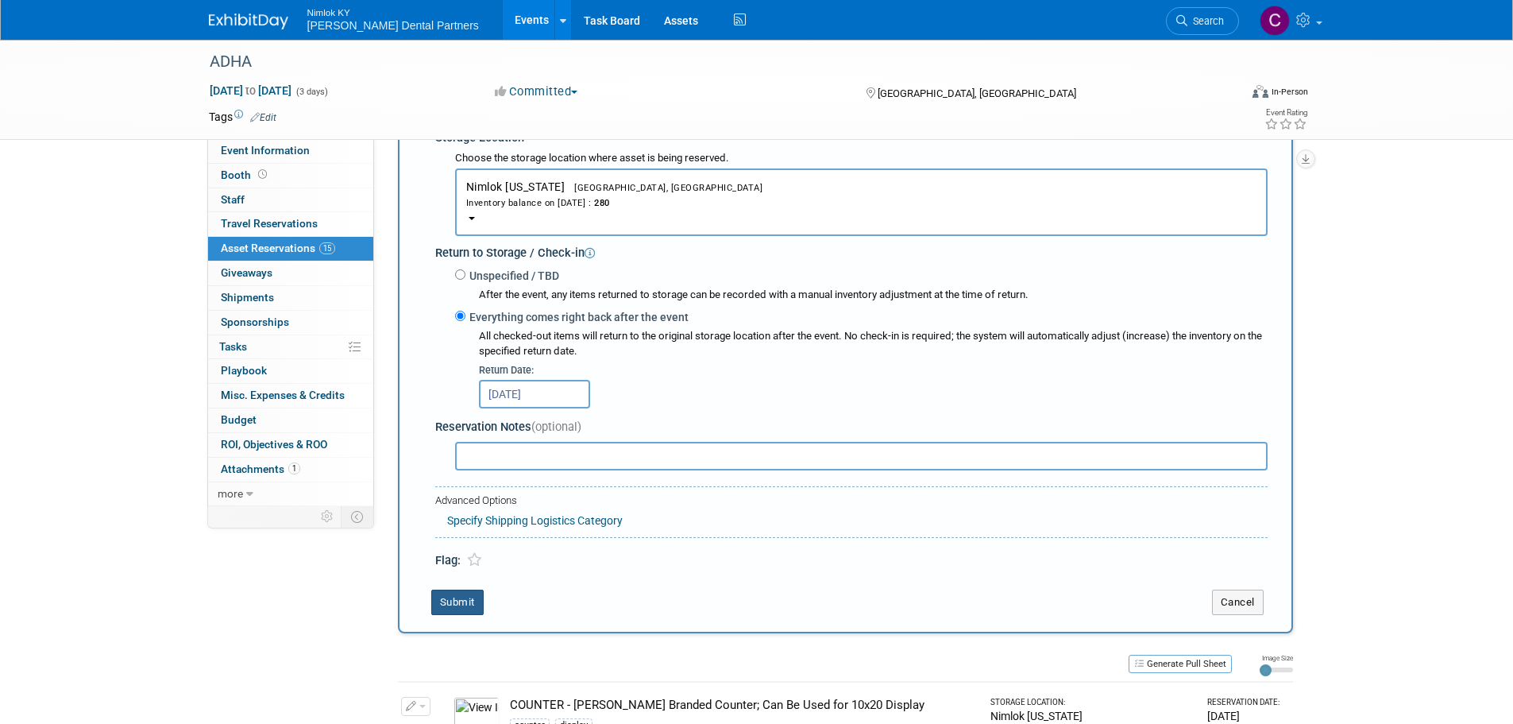
click at [447, 602] on button "Submit" at bounding box center [457, 601] width 52 height 25
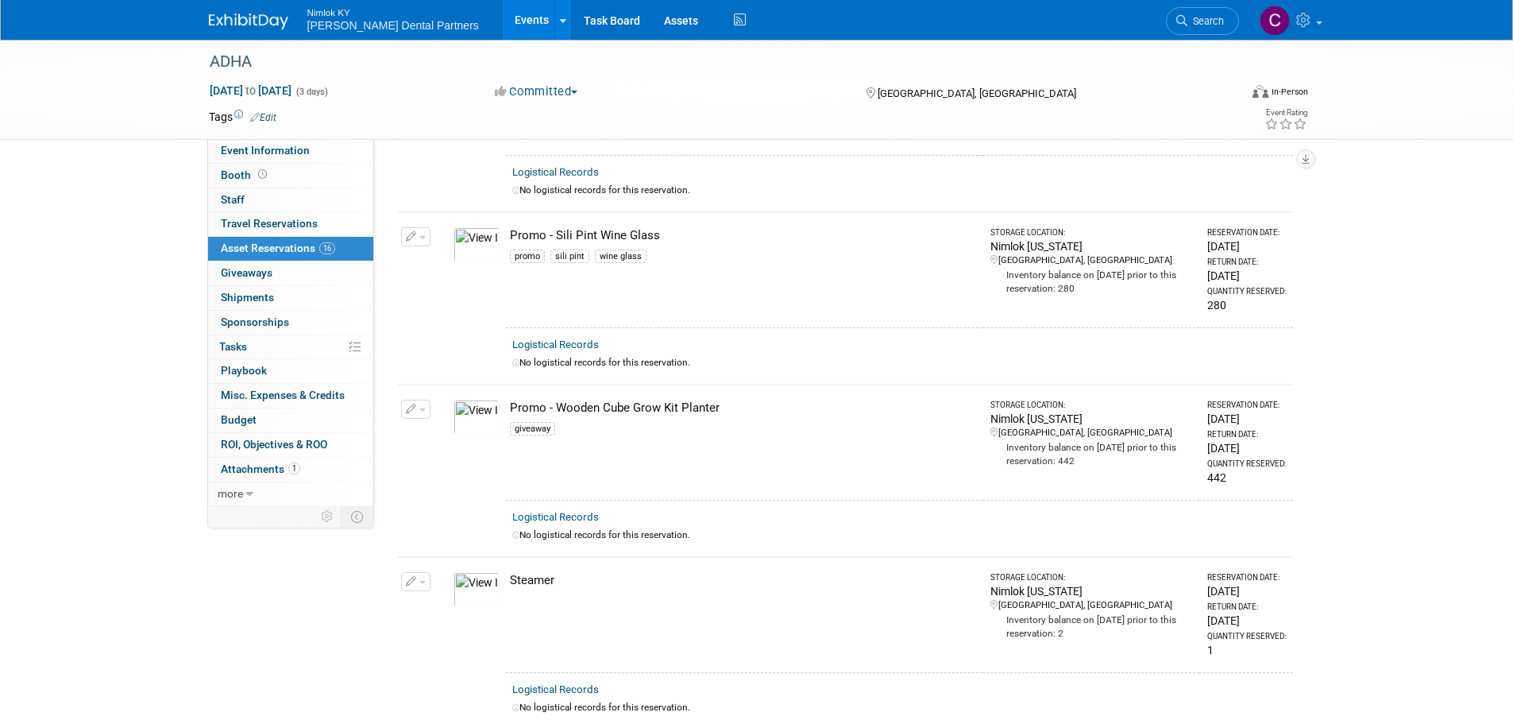
scroll to position [2132, 0]
click at [418, 396] on button "button" at bounding box center [415, 405] width 29 height 19
click at [484, 421] on button "Change Reservation" at bounding box center [477, 431] width 134 height 21
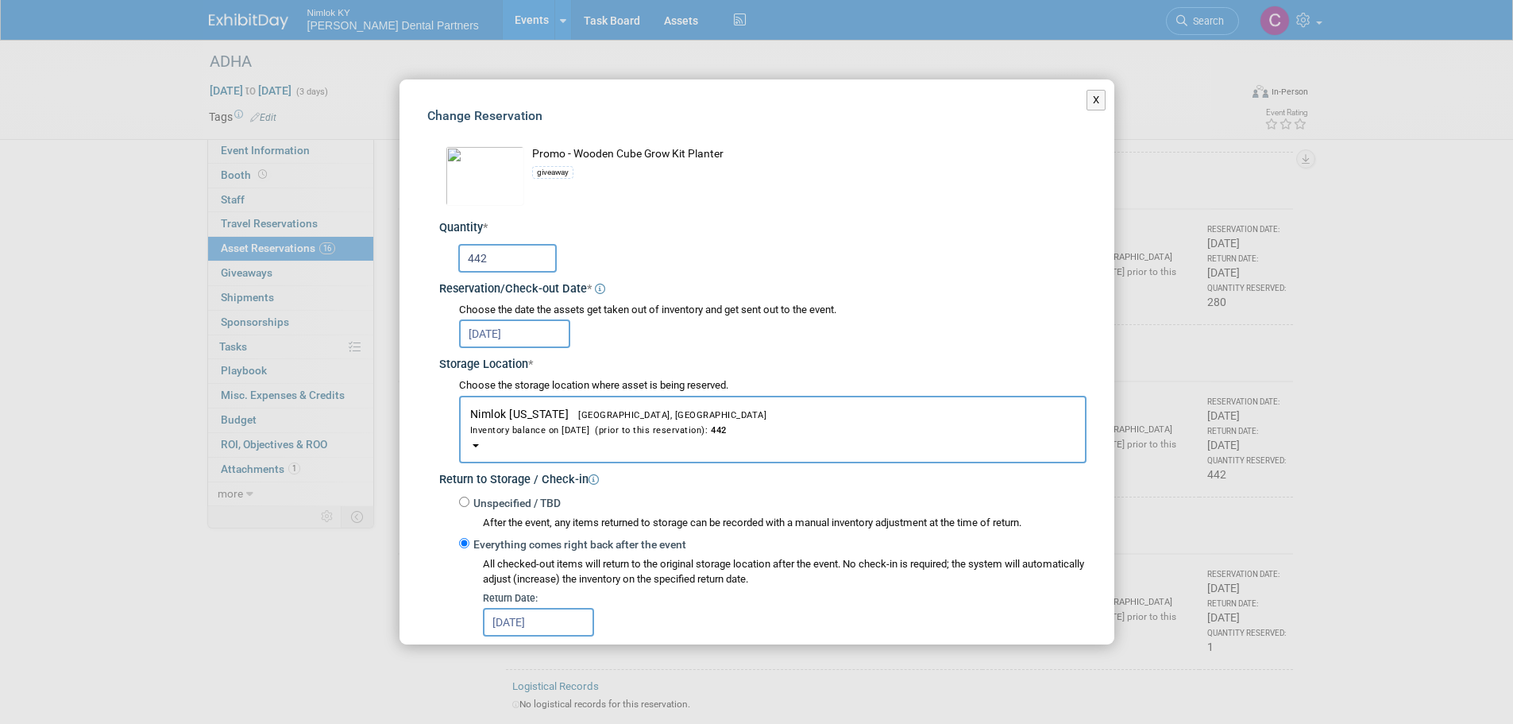
click at [527, 267] on input "442" at bounding box center [507, 258] width 98 height 29
type input "2"
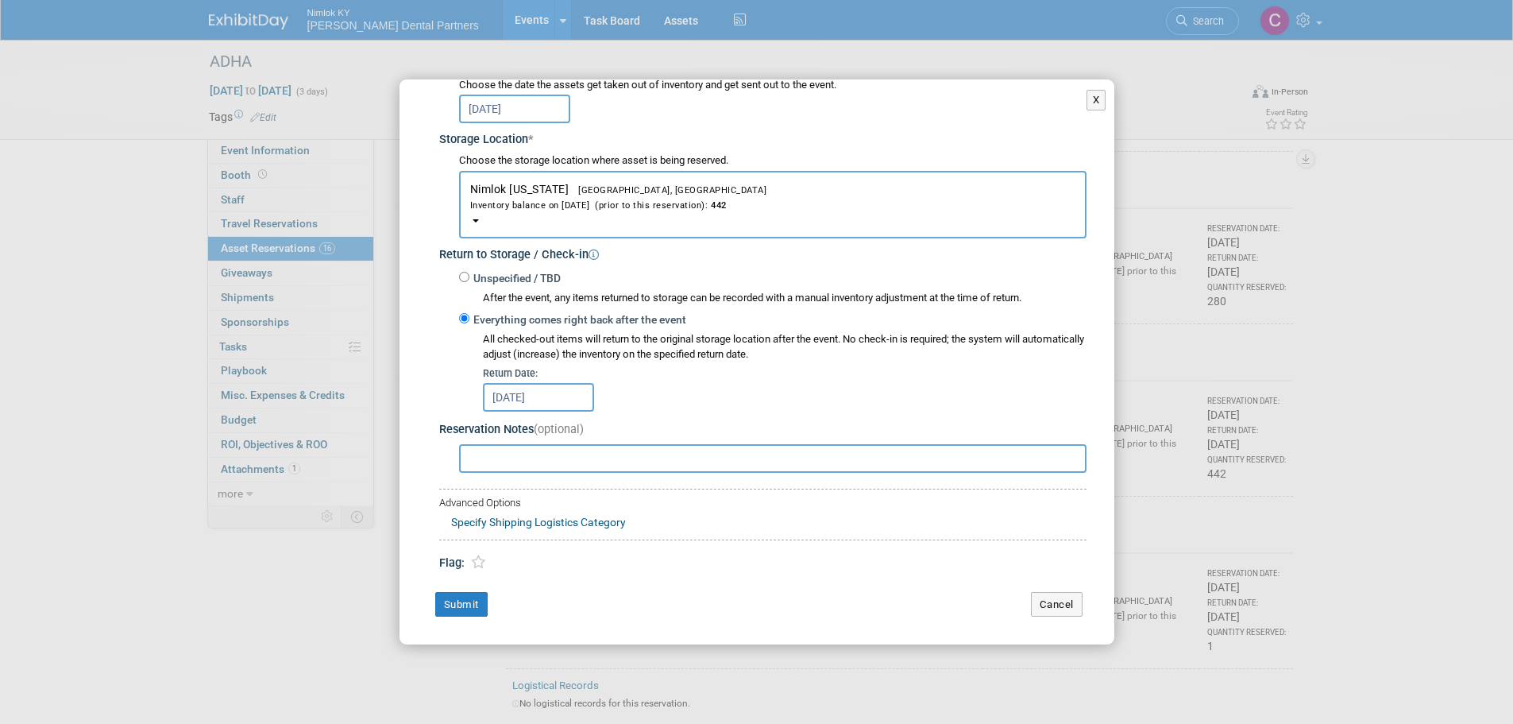
scroll to position [2211, 0]
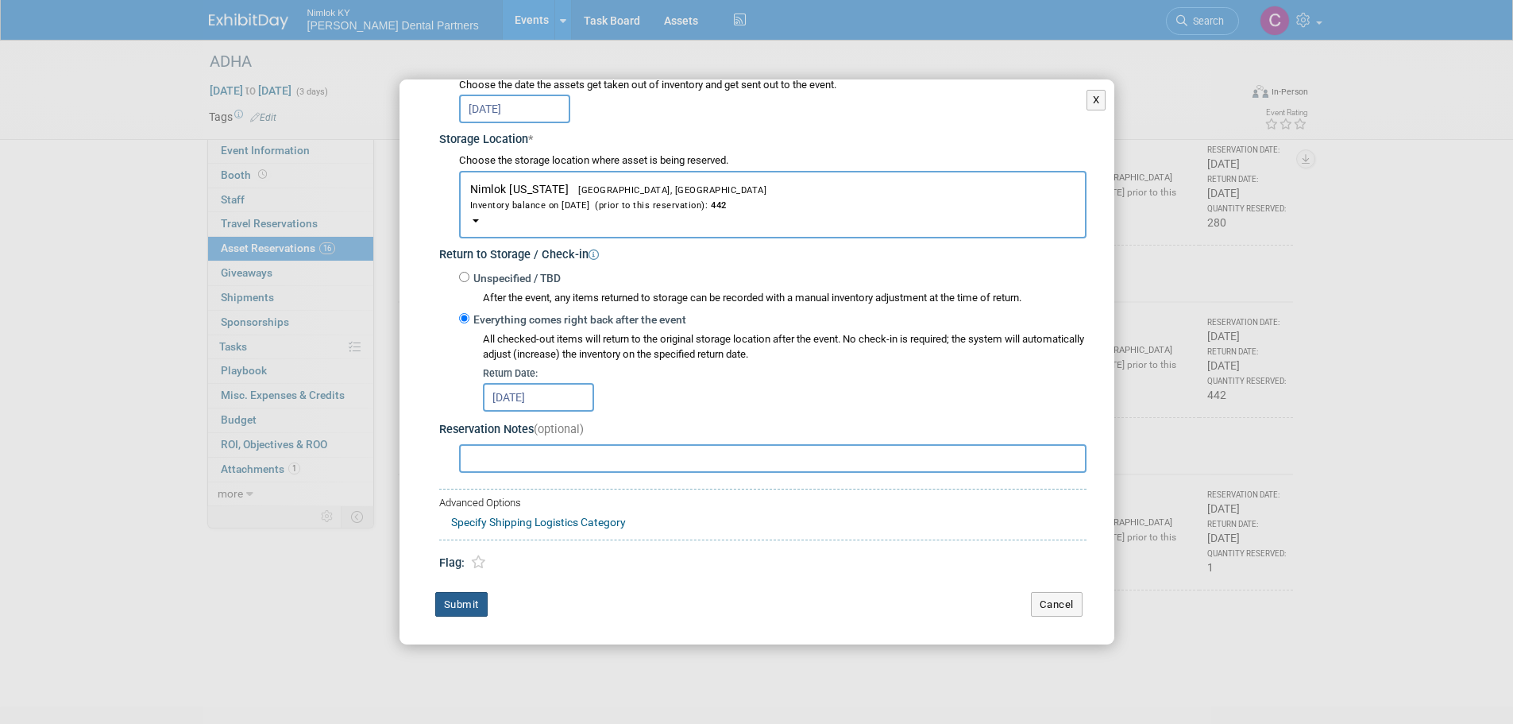
type input "300"
click at [442, 606] on button "Submit" at bounding box center [461, 604] width 52 height 25
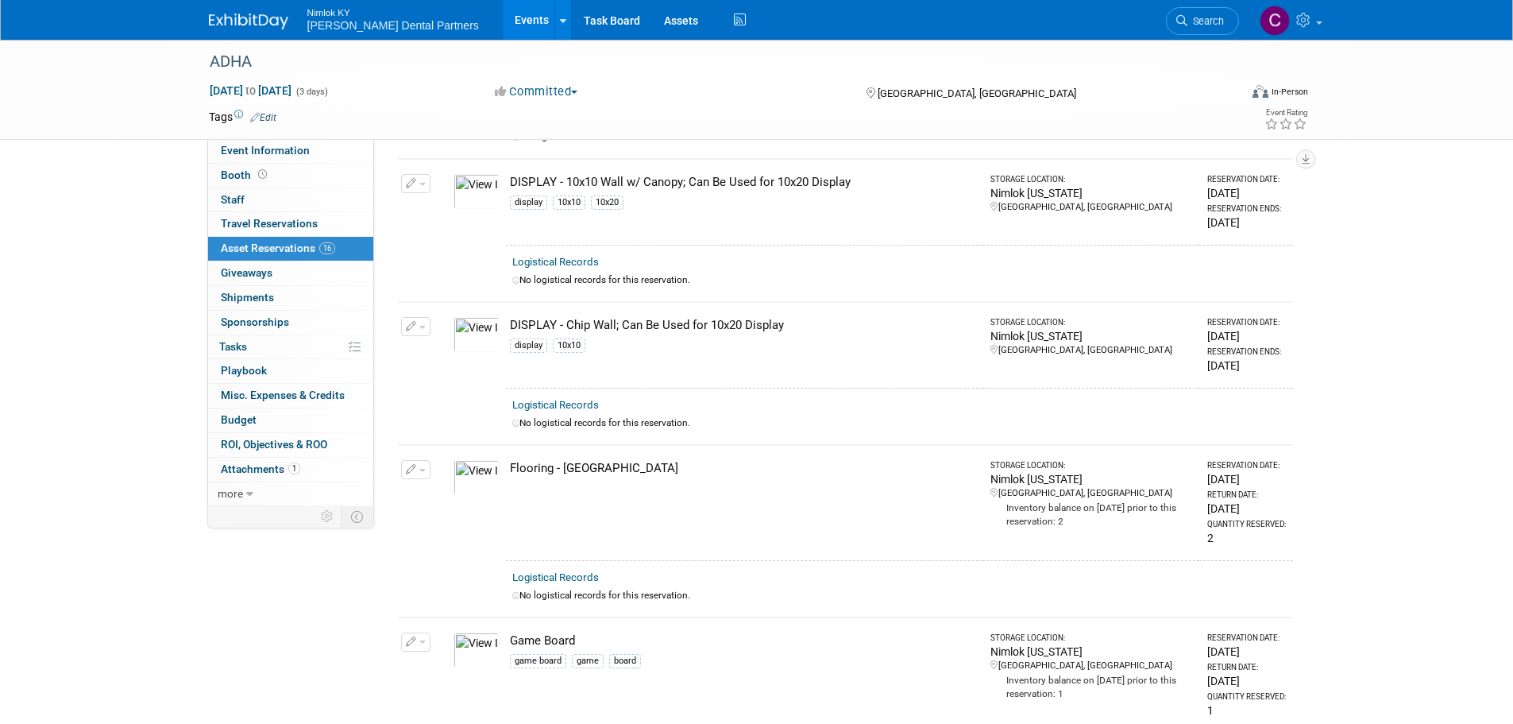
scroll to position [146, 0]
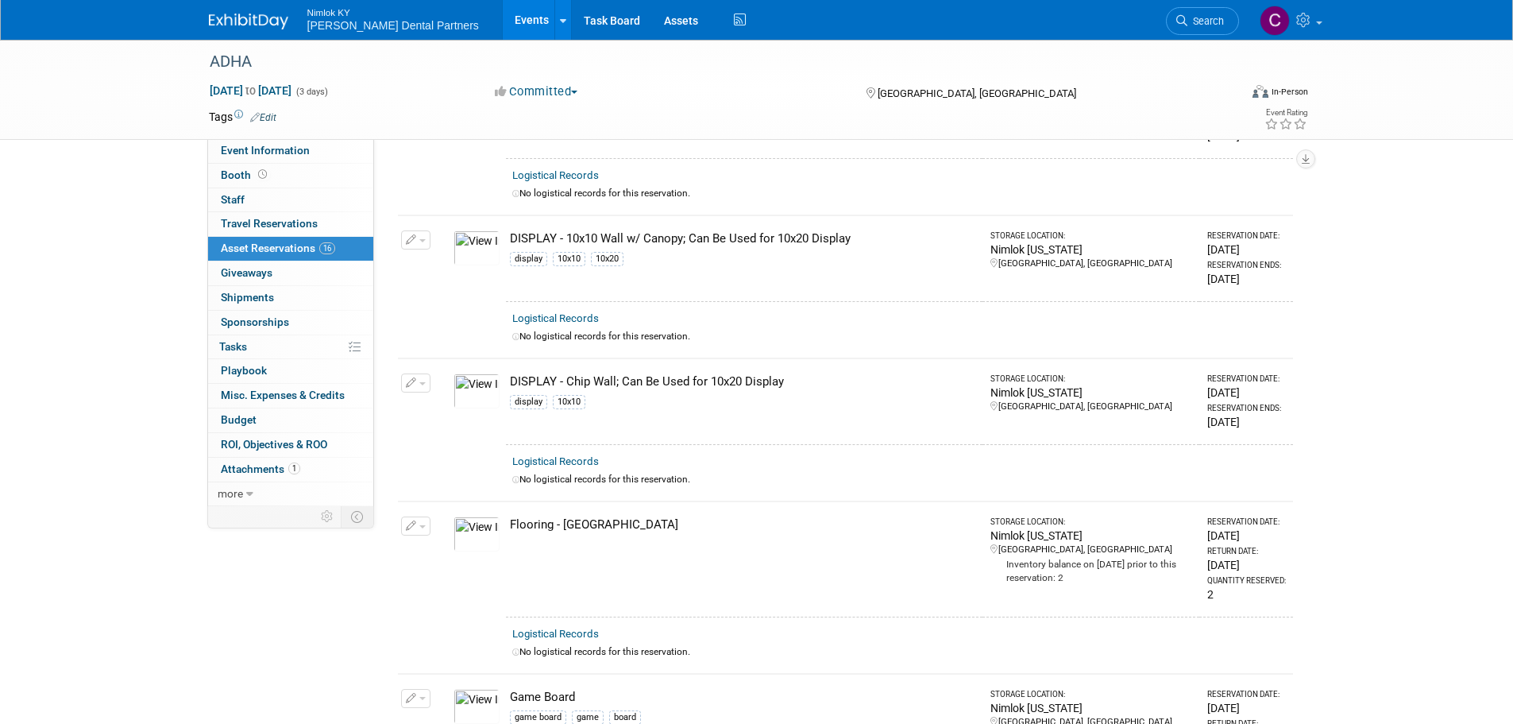
click at [288, 246] on span "Asset Reservations 16" at bounding box center [278, 247] width 114 height 13
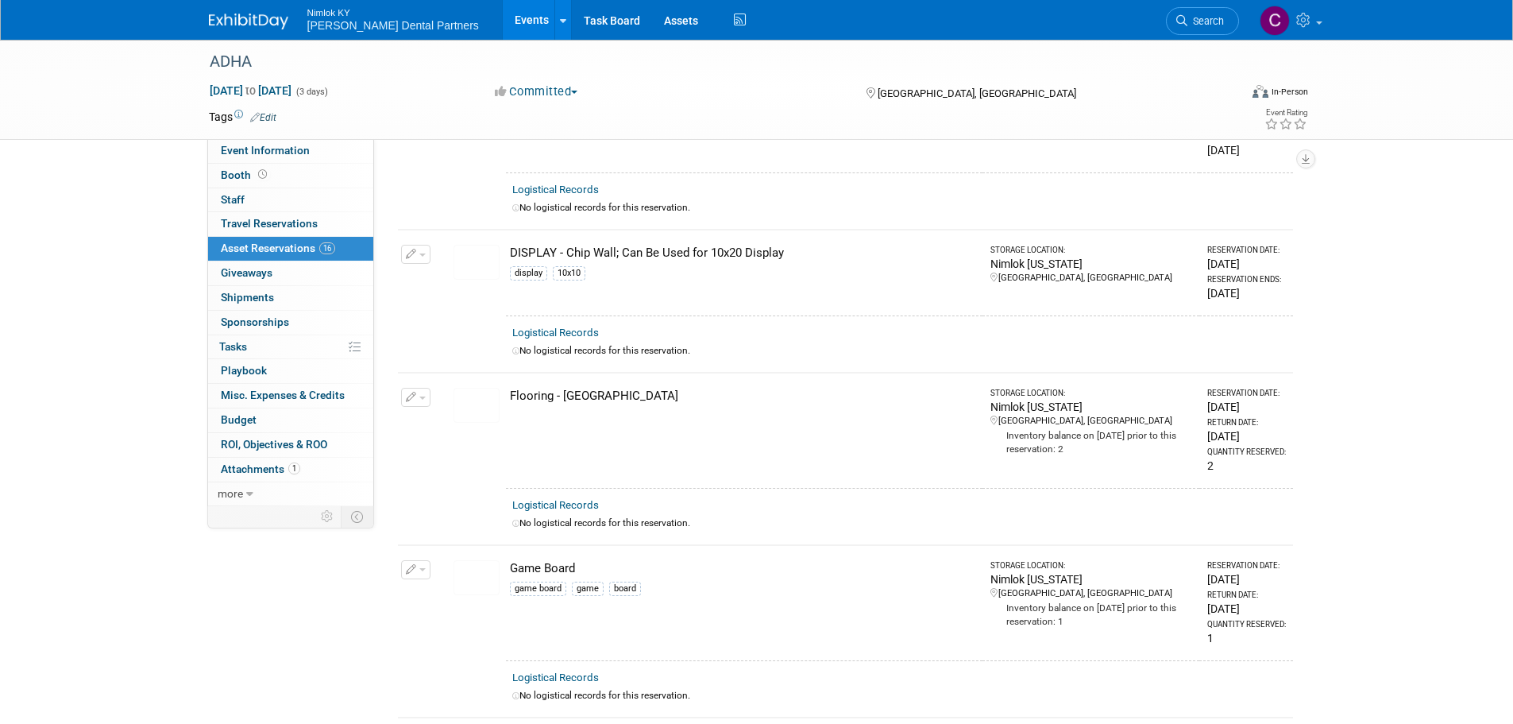
scroll to position [318, 0]
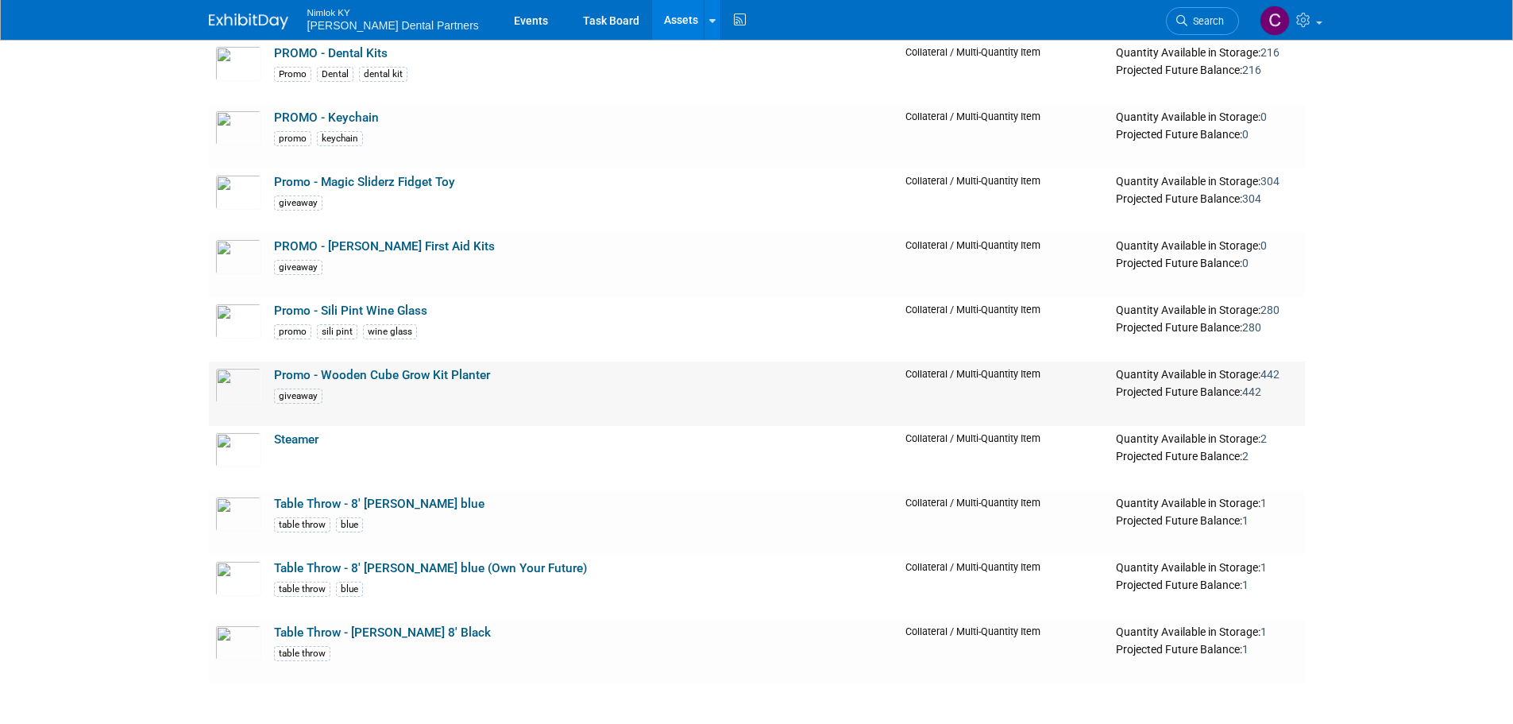
scroll to position [1430, 0]
